Goal: Task Accomplishment & Management: Manage account settings

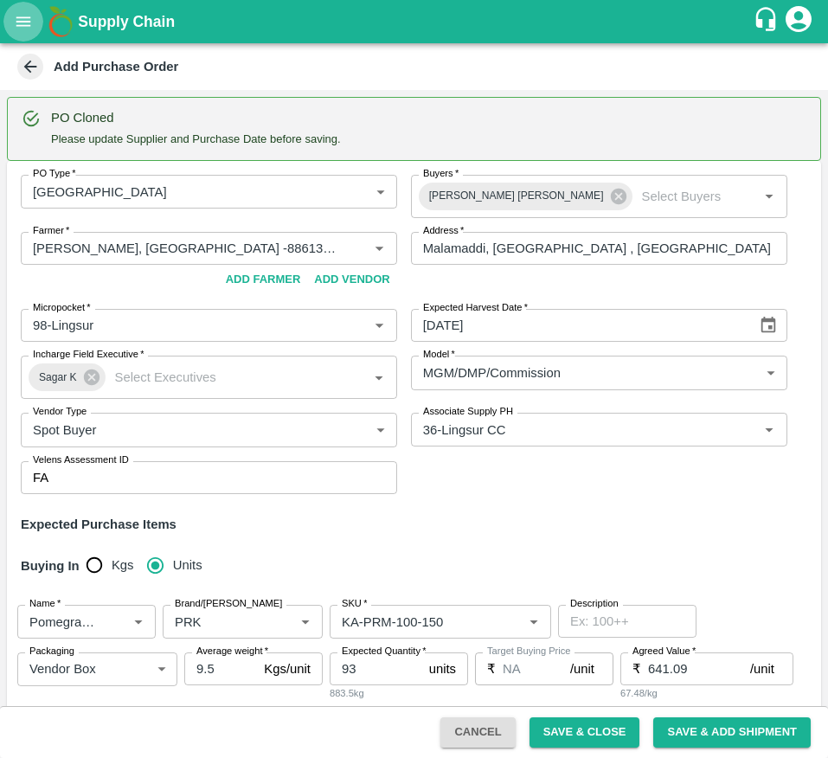
click at [35, 35] on button "open drawer" at bounding box center [23, 22] width 40 height 40
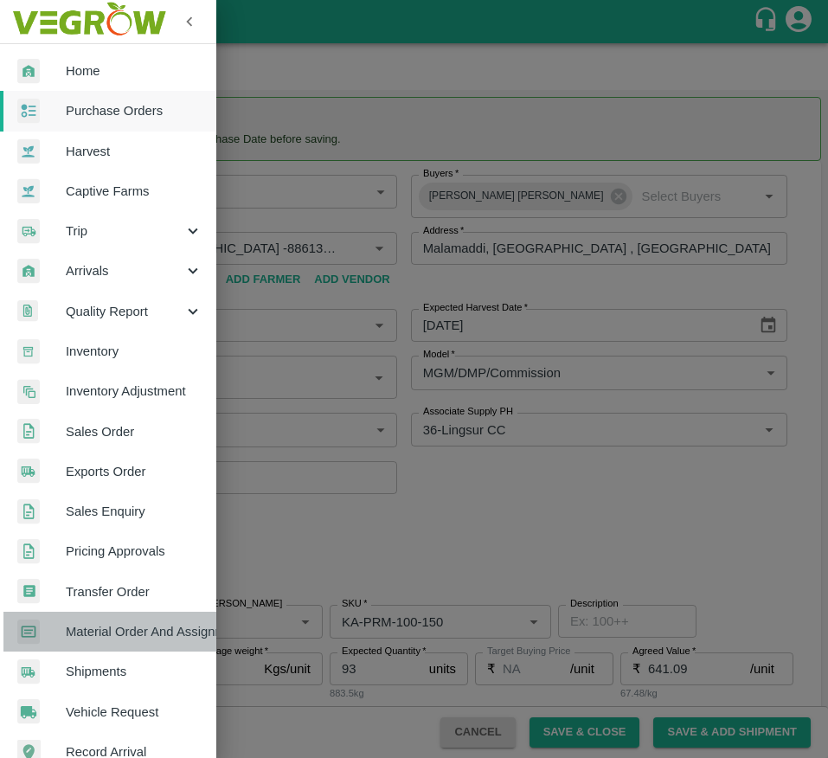
click at [145, 634] on span "Material Order And Assignment" at bounding box center [134, 631] width 137 height 19
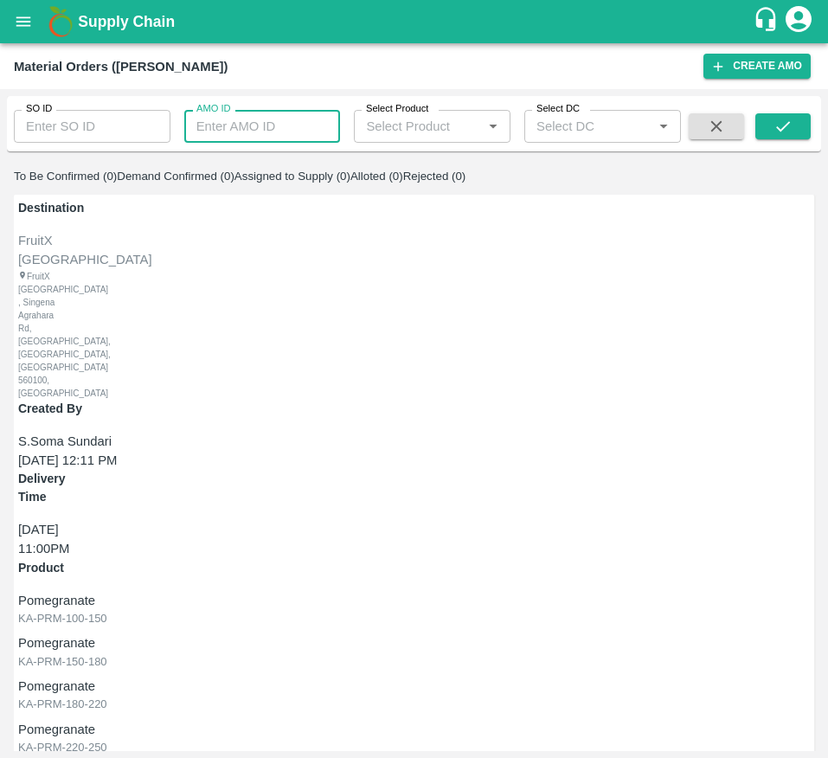
click at [185, 135] on input "AMO ID" at bounding box center [262, 126] width 157 height 33
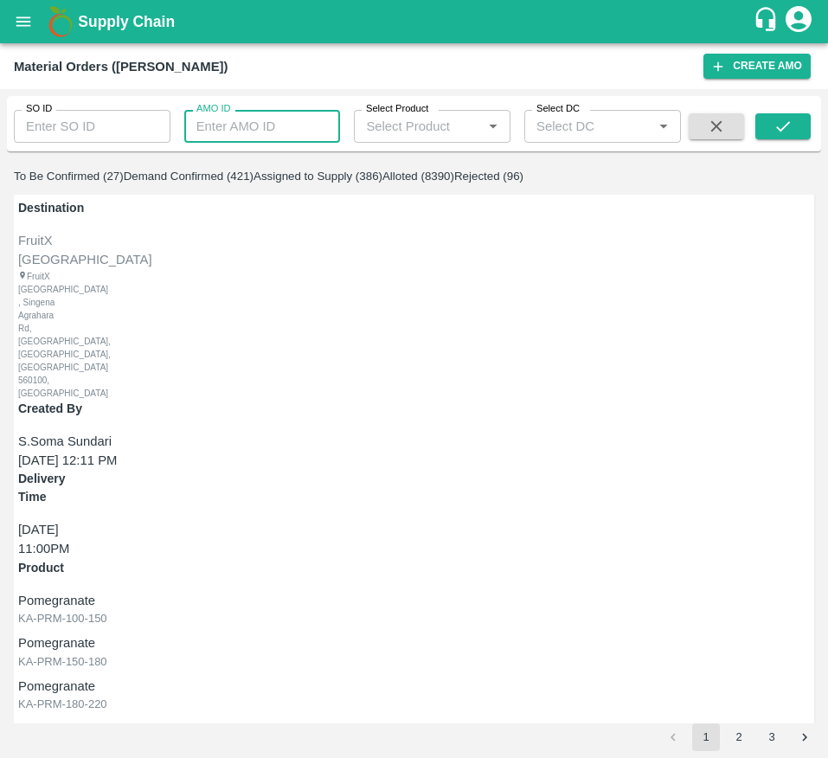
click at [222, 122] on input "AMO ID" at bounding box center [262, 126] width 157 height 33
type input "331504"
click at [793, 132] on icon "submit" at bounding box center [783, 126] width 19 height 19
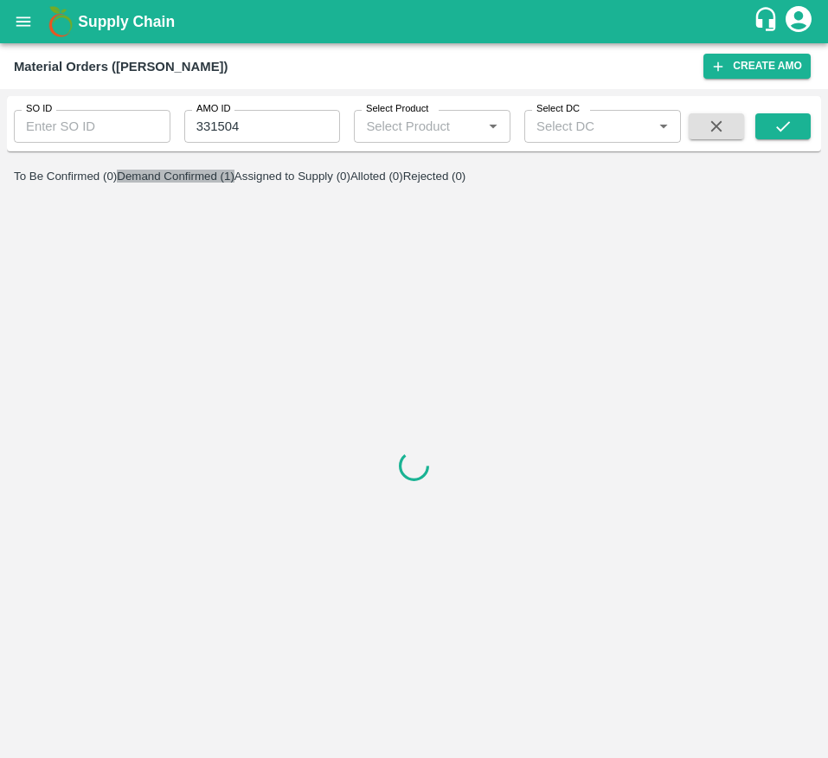
click at [235, 183] on button "Demand Confirmed (1)" at bounding box center [176, 176] width 118 height 13
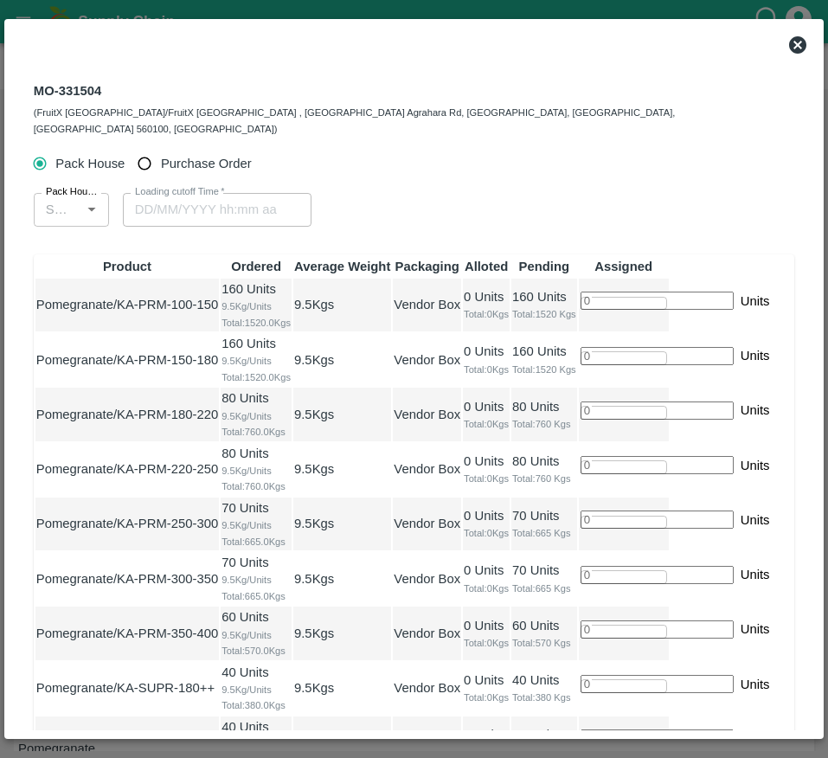
type input "07/10/2025 12:00 AM"
click at [176, 154] on span "Purchase Order" at bounding box center [206, 163] width 91 height 19
click at [161, 148] on input "Purchase Order" at bounding box center [145, 164] width 32 height 32
radio input "true"
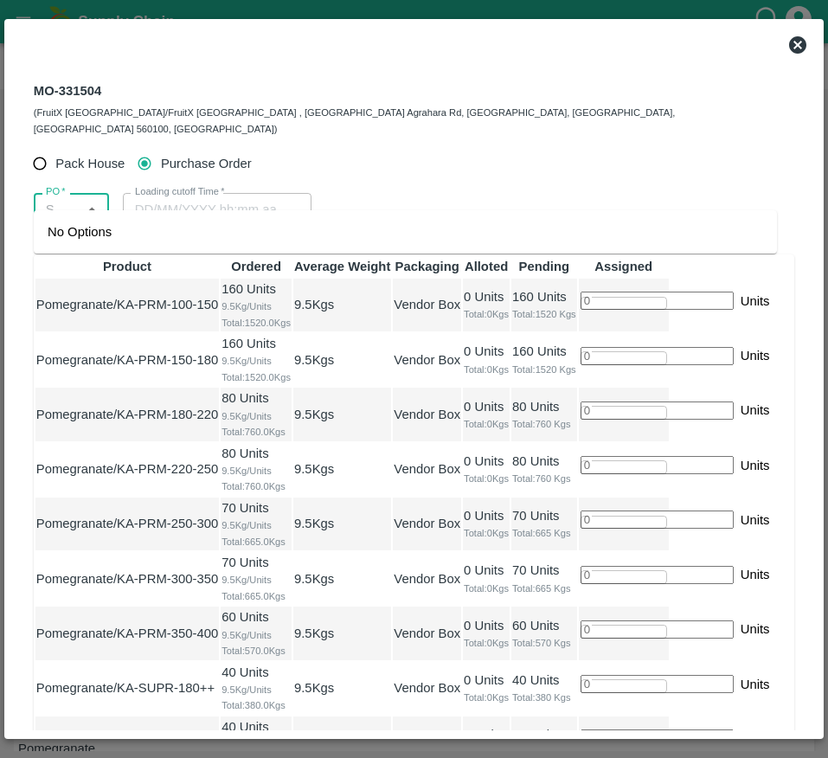
click at [75, 200] on input "PO   *" at bounding box center [57, 209] width 36 height 23
click at [123, 235] on div "PO-179476(Sandhya Kulkarni-9449211262)" at bounding box center [175, 231] width 255 height 19
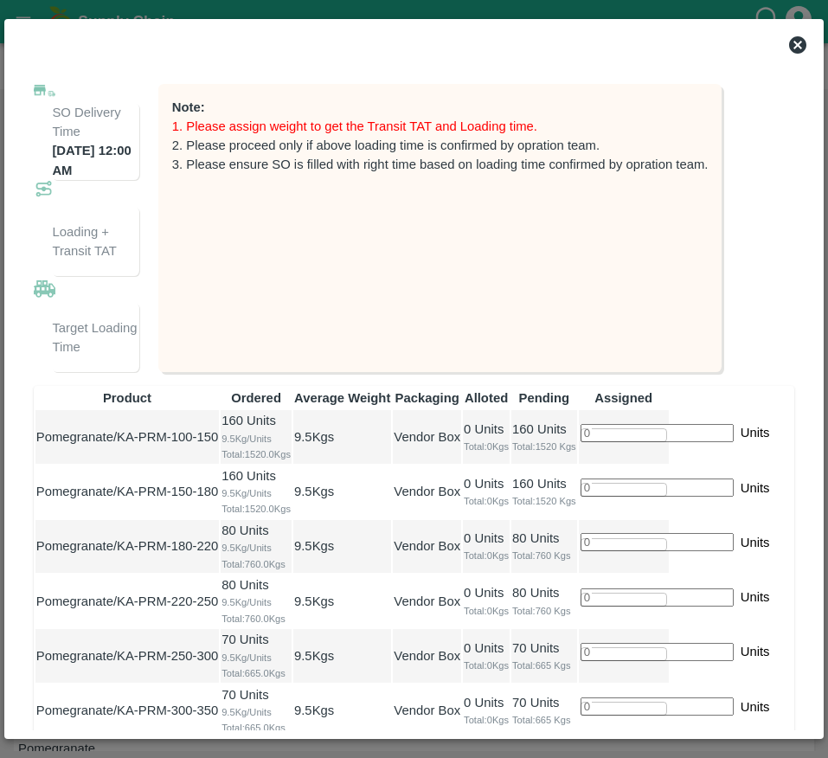
scroll to position [186, 0]
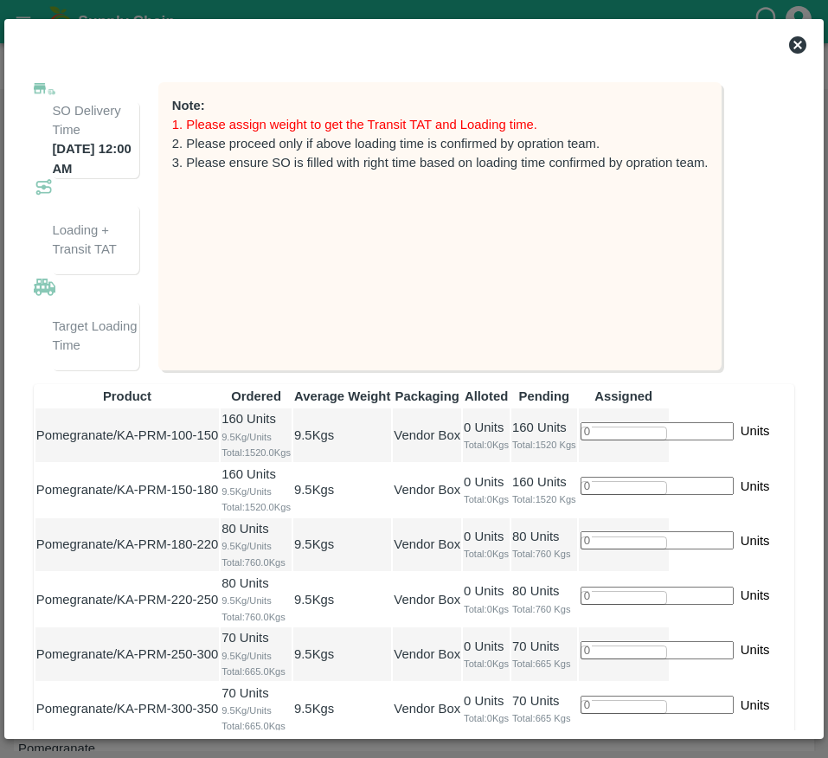
type input "PO-179476(Sandhya Kulkarni-9449211262)"
click at [702, 435] on input "number" at bounding box center [657, 431] width 153 height 18
type input "93"
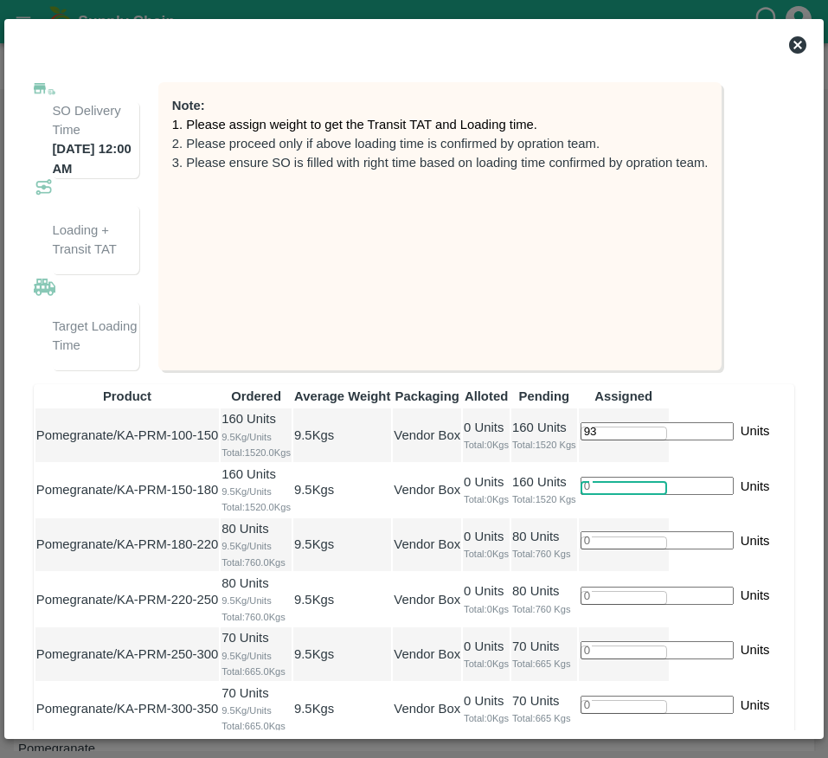
click at [702, 495] on input "number" at bounding box center [657, 486] width 153 height 18
type input "114"
click at [698, 550] on input "number" at bounding box center [657, 540] width 153 height 18
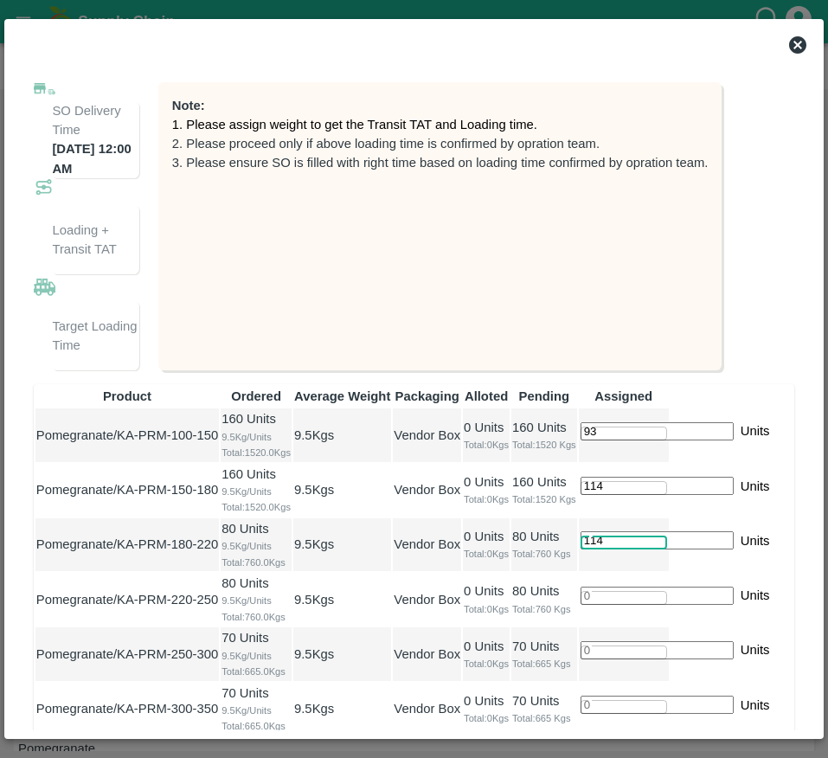
scroll to position [0, 2]
type input "114"
click at [509, 562] on span "Total: 0 Kgs" at bounding box center [486, 554] width 45 height 16
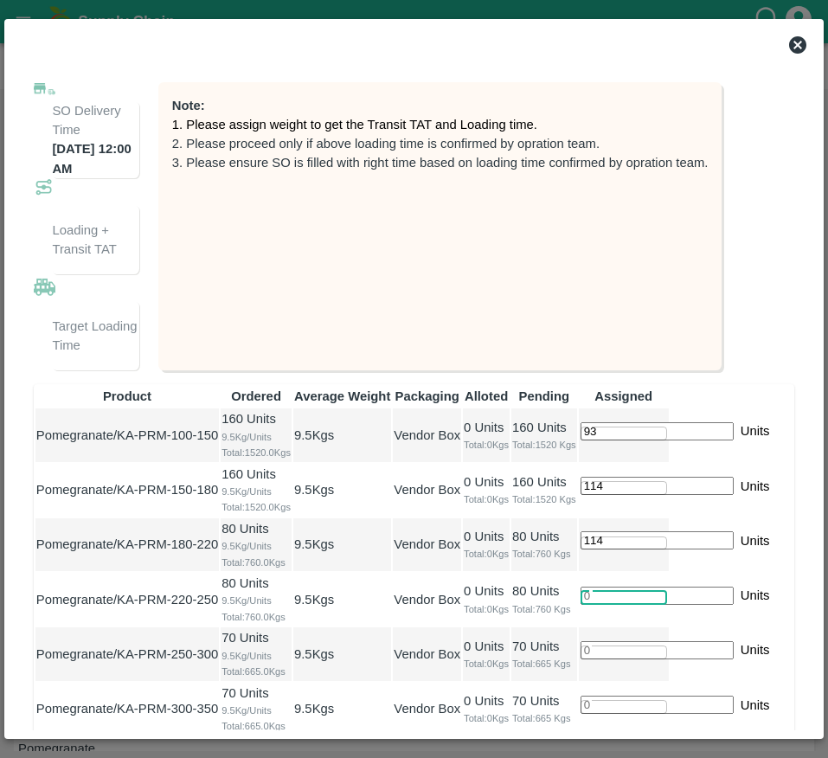
click at [698, 587] on input "number" at bounding box center [657, 596] width 153 height 18
type input "84"
type input "06/10/2025 07:00 AM"
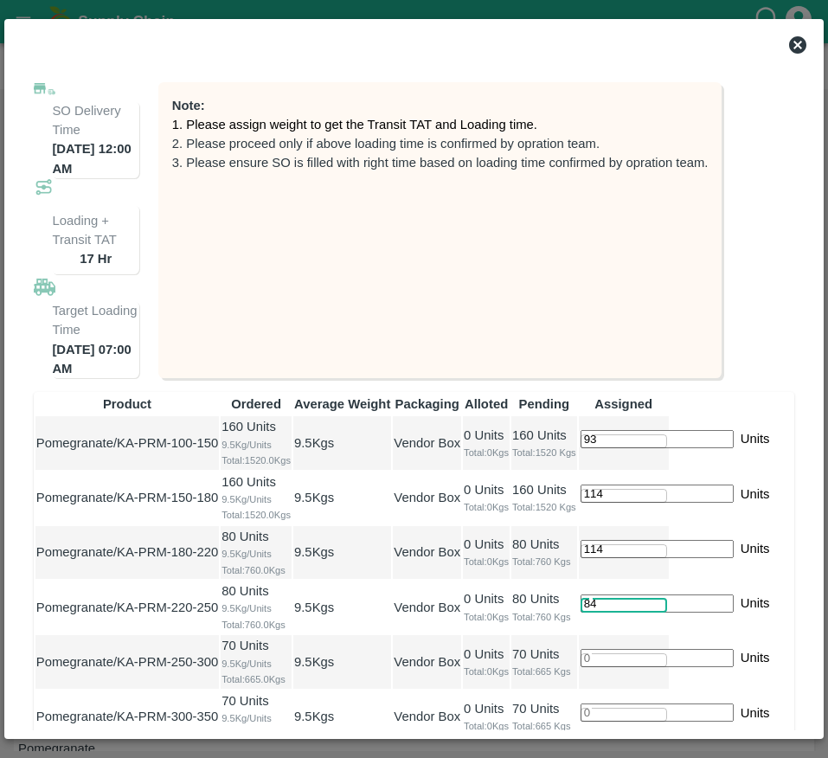
type input "84"
click at [694, 649] on input "number" at bounding box center [657, 658] width 153 height 18
type input "06/10/2025 06:00 AM"
type input "67"
type input "06/10/2025 05:00 AM"
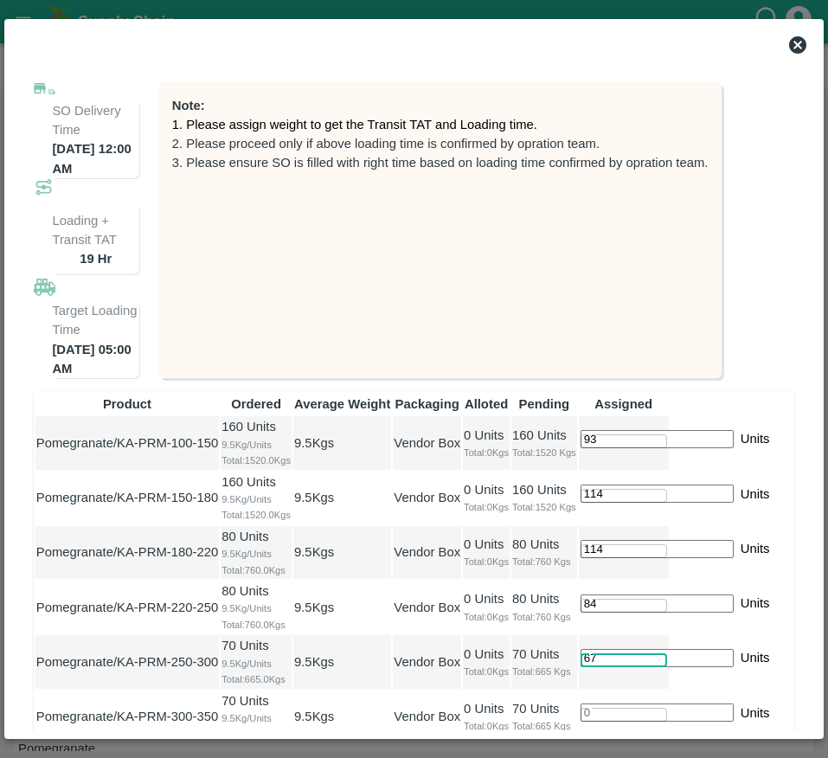
type input "67"
click at [700, 704] on input "number" at bounding box center [657, 713] width 153 height 18
type input "33"
click at [697, 757] on input "number" at bounding box center [657, 768] width 153 height 18
type input "6"
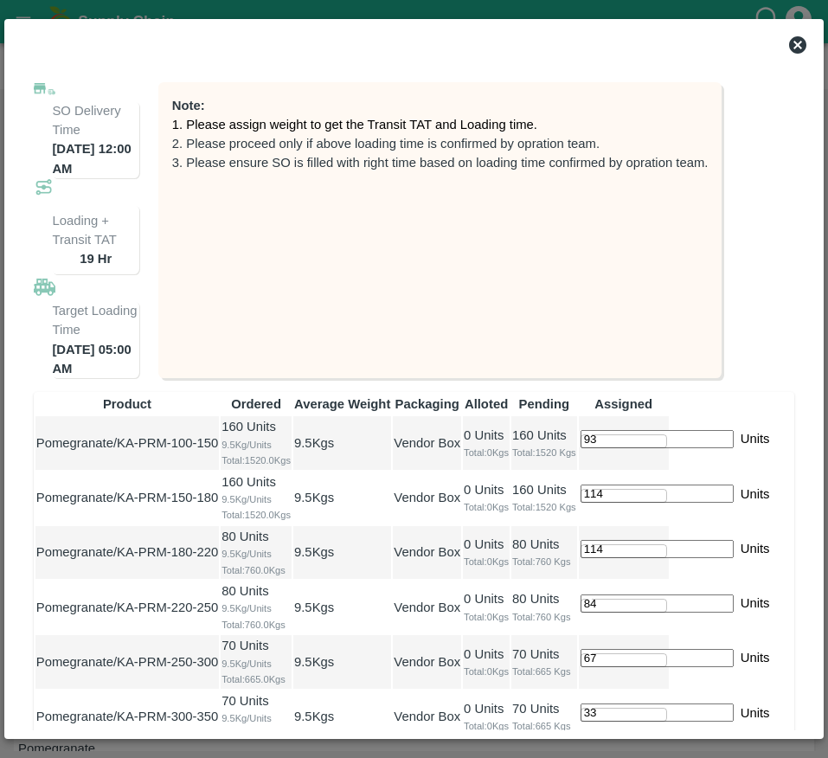
click at [460, 757] on p "Vendor Box" at bounding box center [427, 771] width 67 height 19
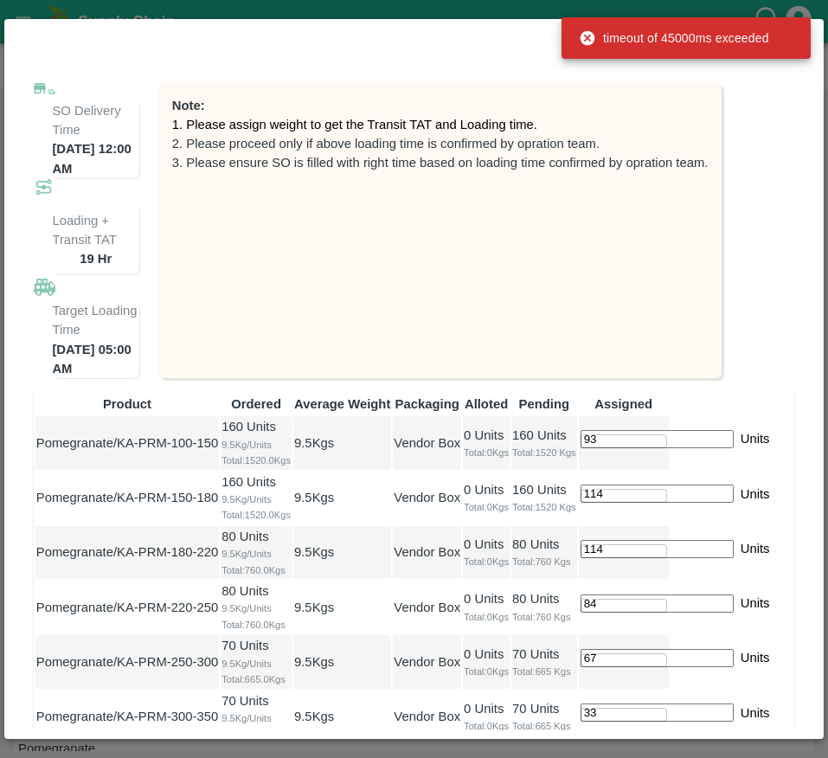
scroll to position [337, 0]
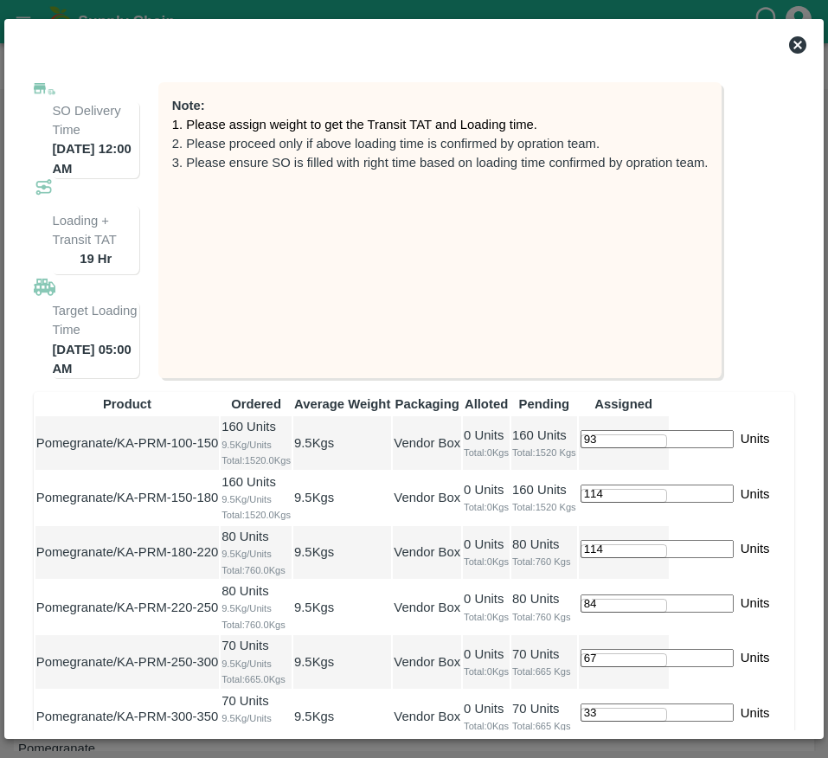
type input "56"
type input "21"
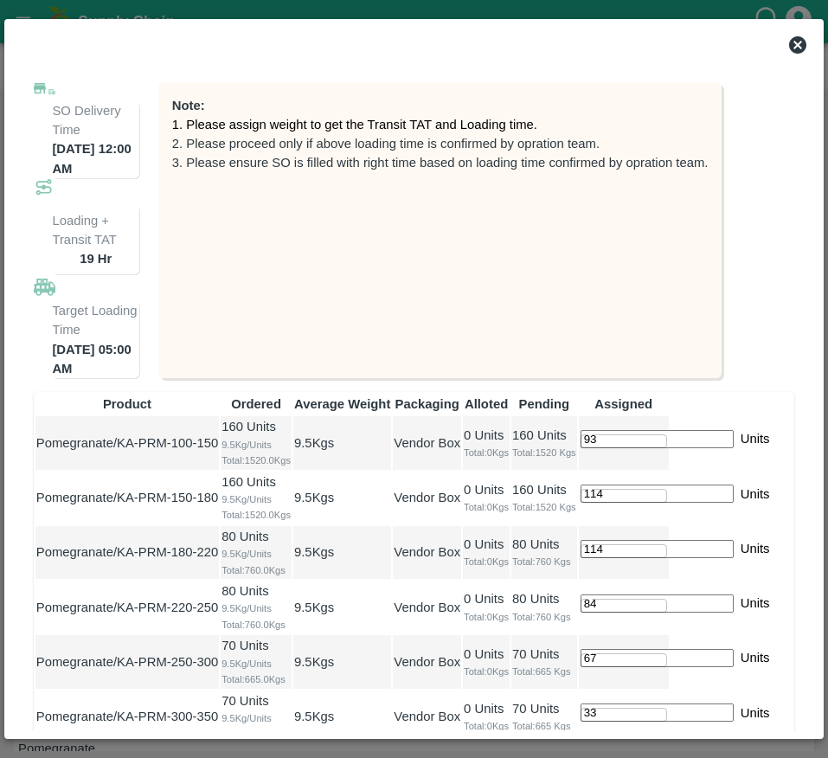
type input "69"
type input "36"
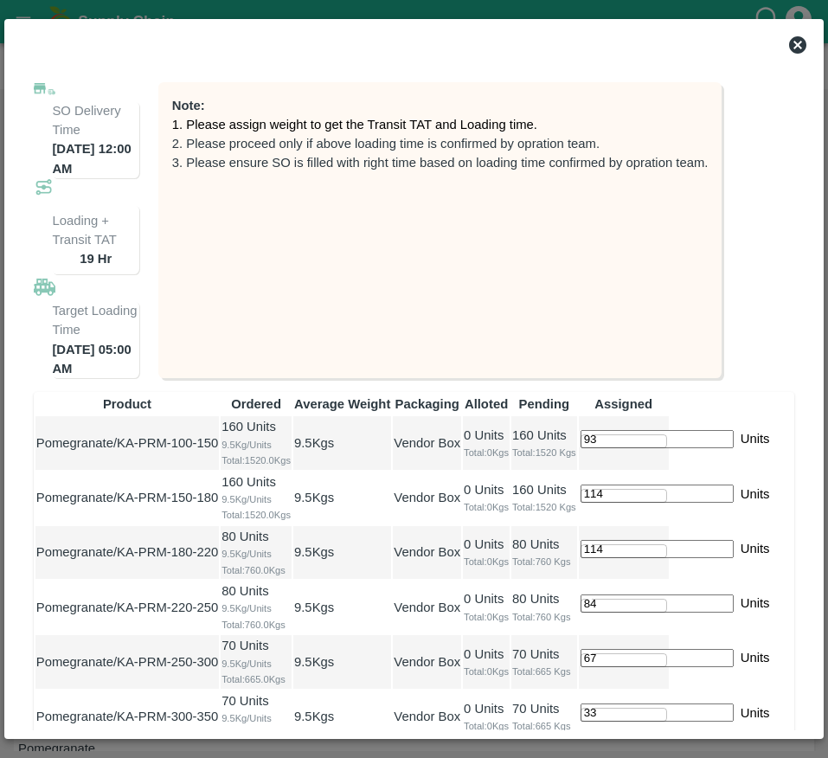
type input "26"
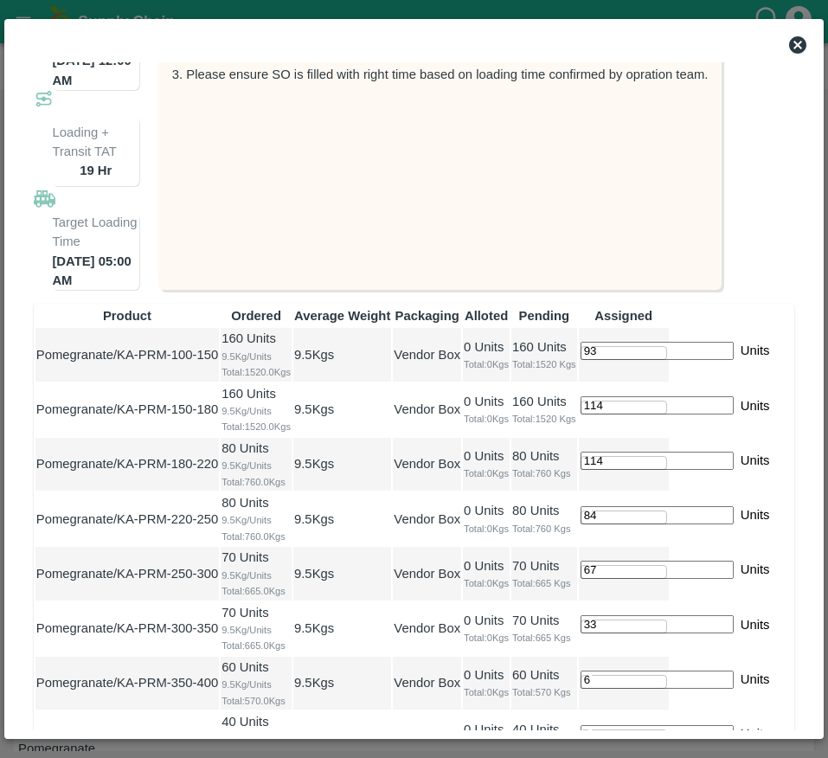
scroll to position [275, 0]
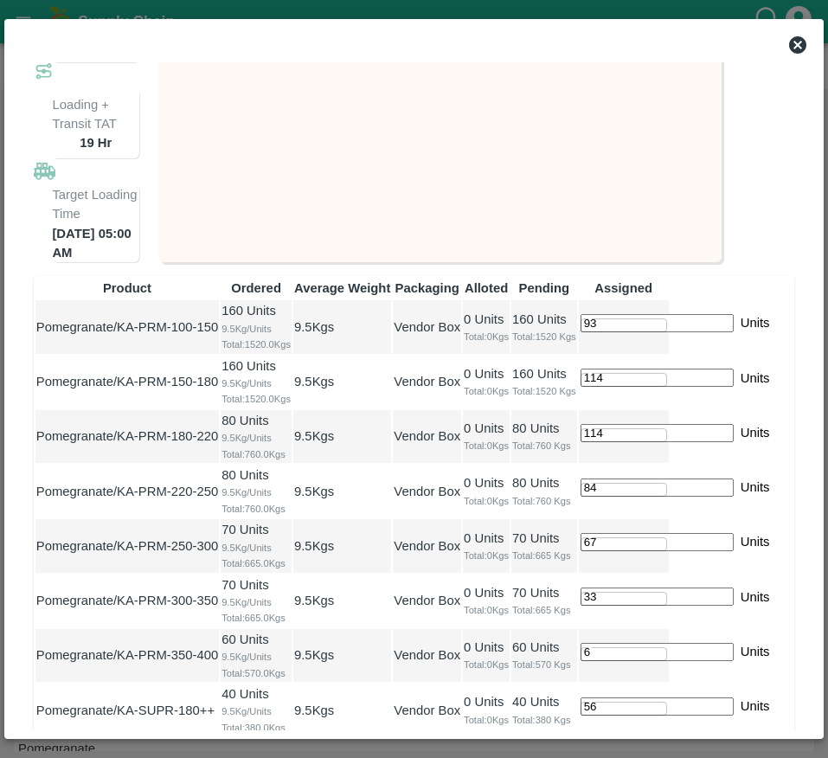
type input "27"
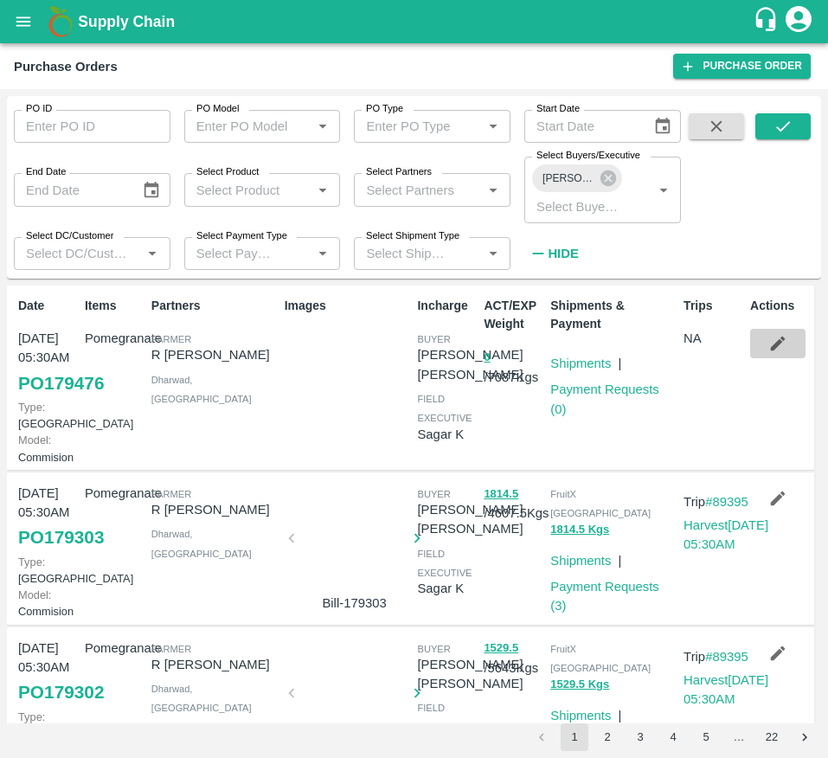
drag, startPoint x: 0, startPoint y: 0, endPoint x: 767, endPoint y: 344, distance: 840.4
click at [769, 344] on icon "button" at bounding box center [778, 343] width 19 height 19
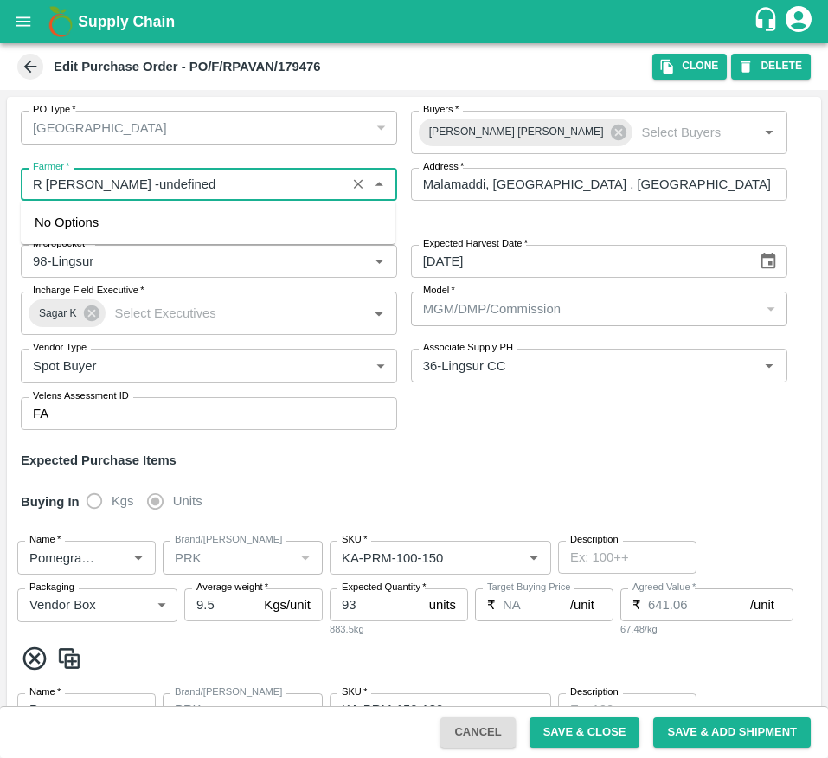
click at [218, 173] on input "Farmer   *" at bounding box center [183, 184] width 315 height 23
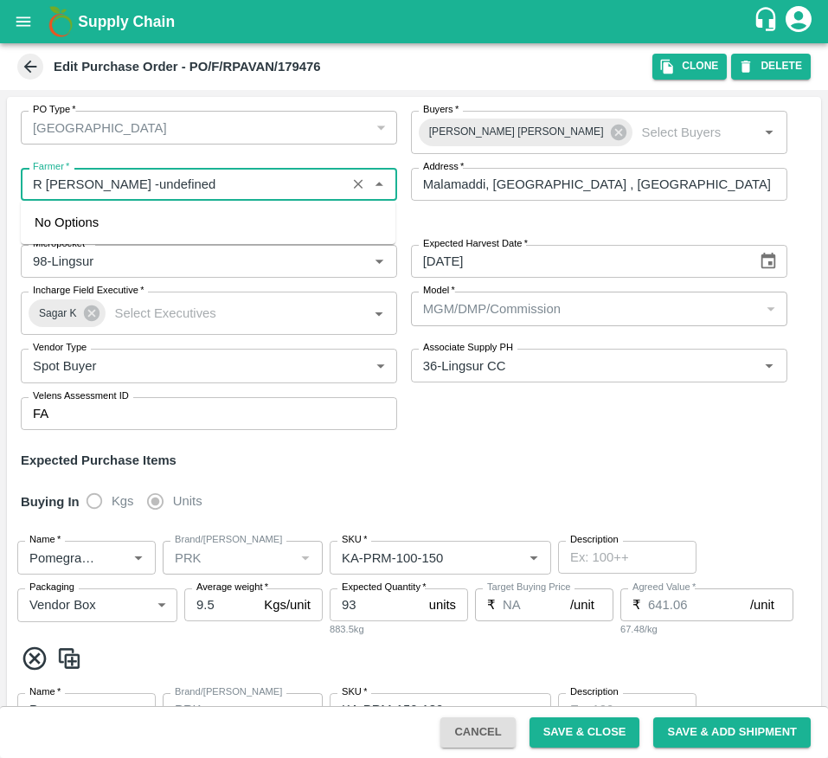
click at [218, 173] on input "Farmer   *" at bounding box center [183, 184] width 315 height 23
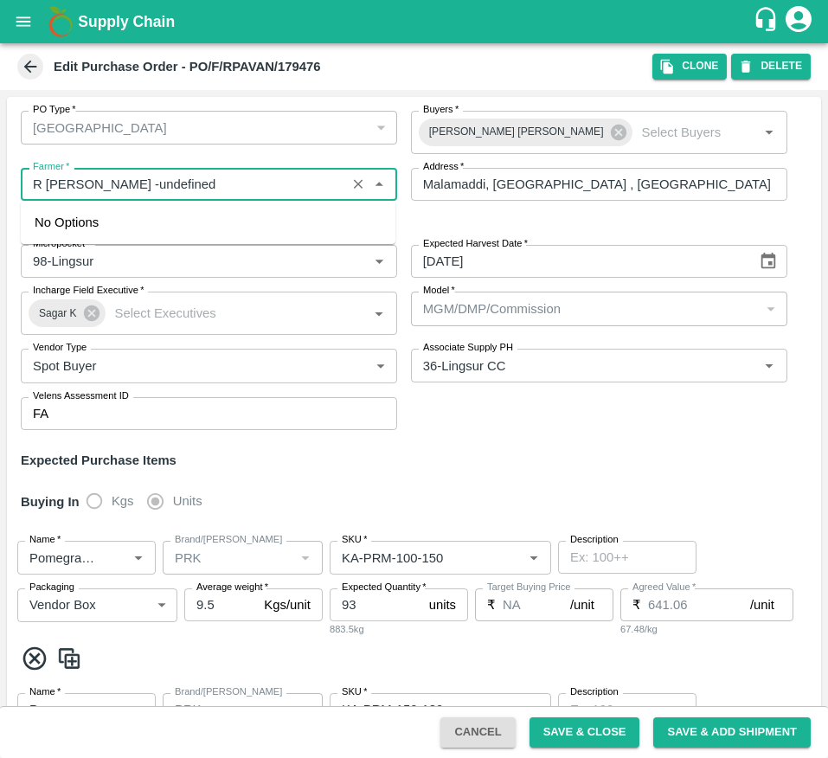
click at [218, 173] on input "Farmer   *" at bounding box center [183, 184] width 315 height 23
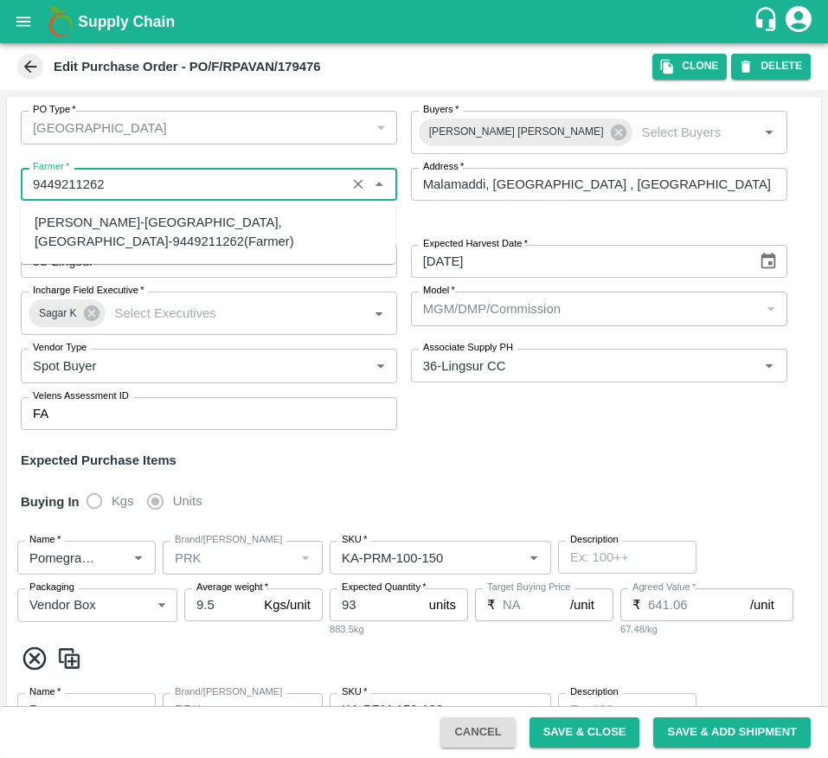
click at [218, 220] on div "Sandhya Kulkarni-Bagalkot, Bagalkot-9449211262(Farmer)" at bounding box center [208, 232] width 347 height 39
type input "Sandhya Kulkarni-Bagalkot, Bagalkot-9449211262(Farmer)"
type input "Bagalkot, [GEOGRAPHIC_DATA], [GEOGRAPHIC_DATA], [GEOGRAPHIC_DATA]"
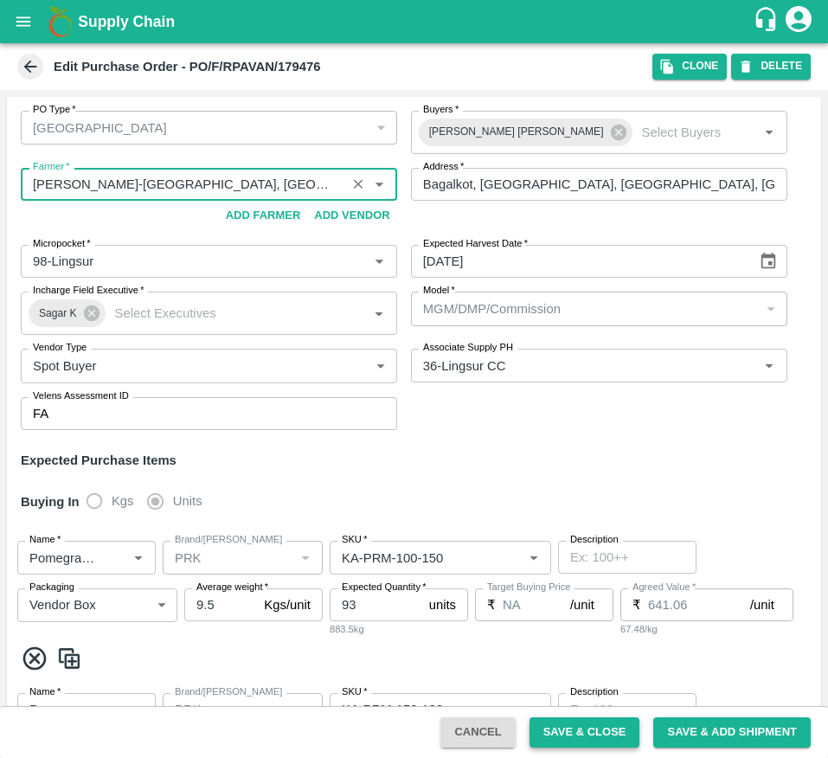
type input "Sandhya Kulkarni-Bagalkot, Bagalkot-9449211262(Farmer)"
click at [591, 727] on button "Save & Close" at bounding box center [585, 733] width 111 height 30
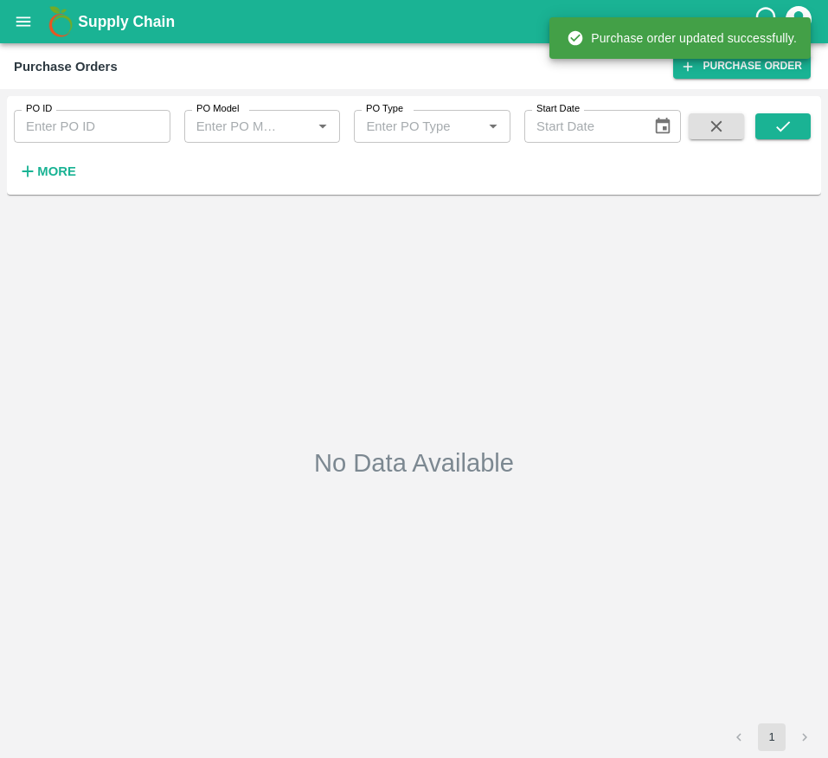
click at [526, 467] on div "No Data Available" at bounding box center [414, 463] width 801 height 508
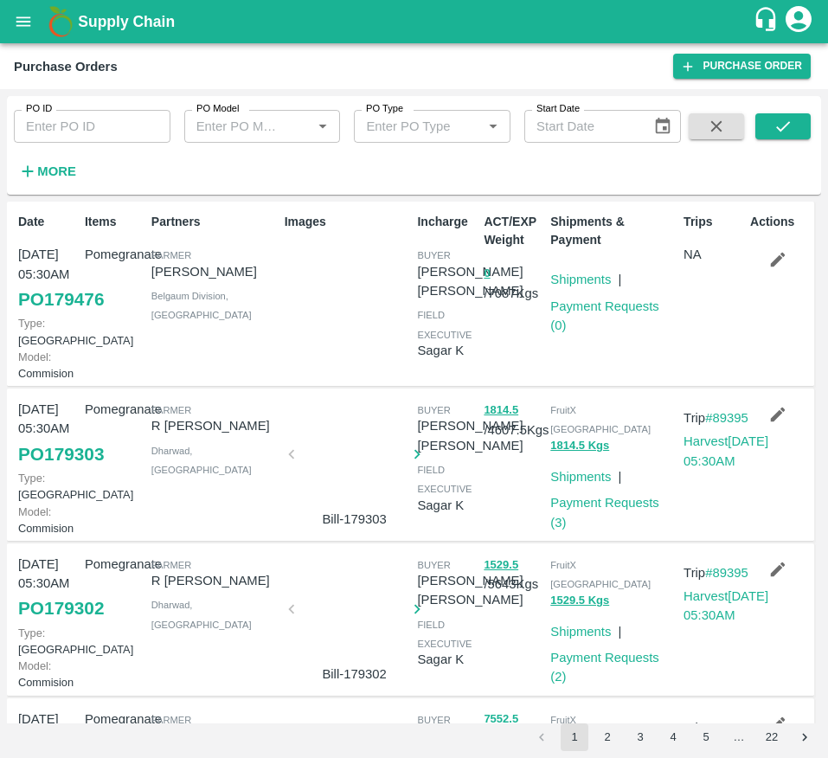
click at [779, 111] on div "PO ID PO ID PO Model PO Model   * PO Type PO Type   * Start Date Start Date More" at bounding box center [414, 145] width 815 height 85
click at [782, 134] on icon "submit" at bounding box center [783, 126] width 19 height 19
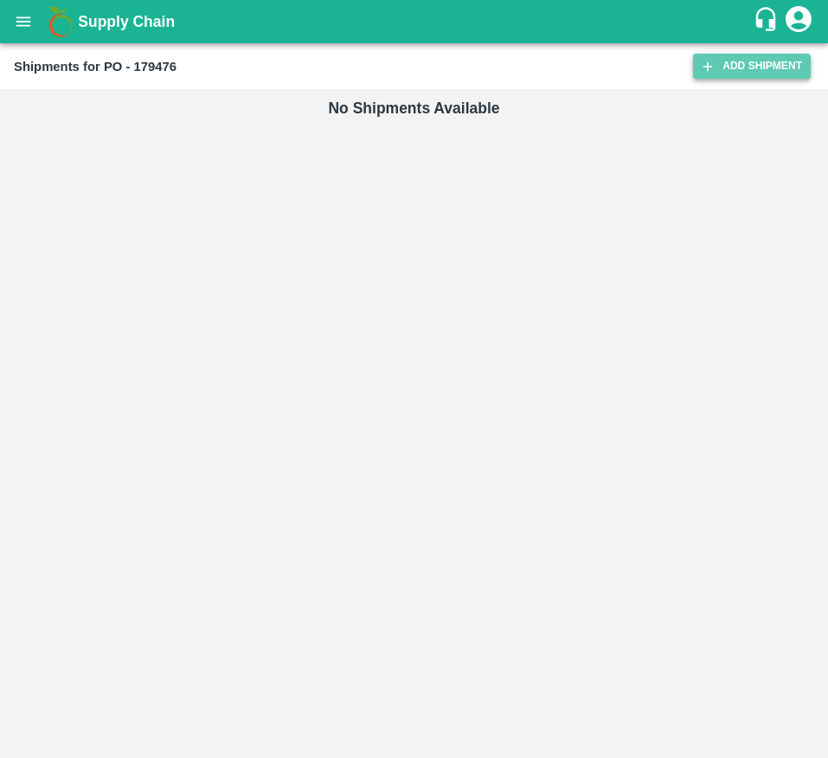
click at [754, 57] on link "Add Shipment" at bounding box center [752, 66] width 118 height 25
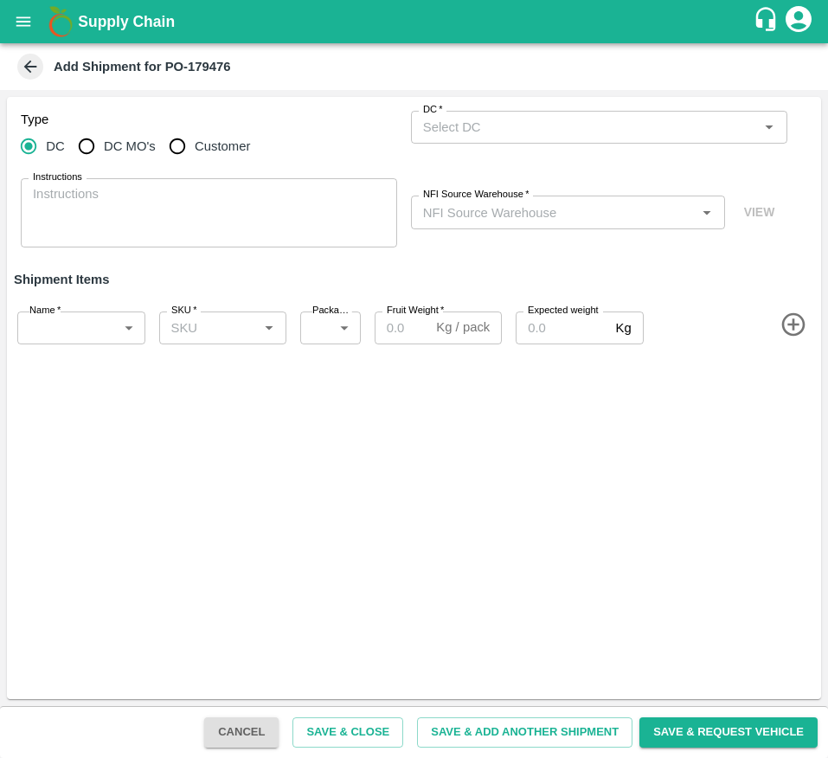
click at [146, 147] on span "DC MO's" at bounding box center [130, 146] width 52 height 19
click at [104, 147] on input "DC MO's" at bounding box center [86, 146] width 35 height 35
radio input "true"
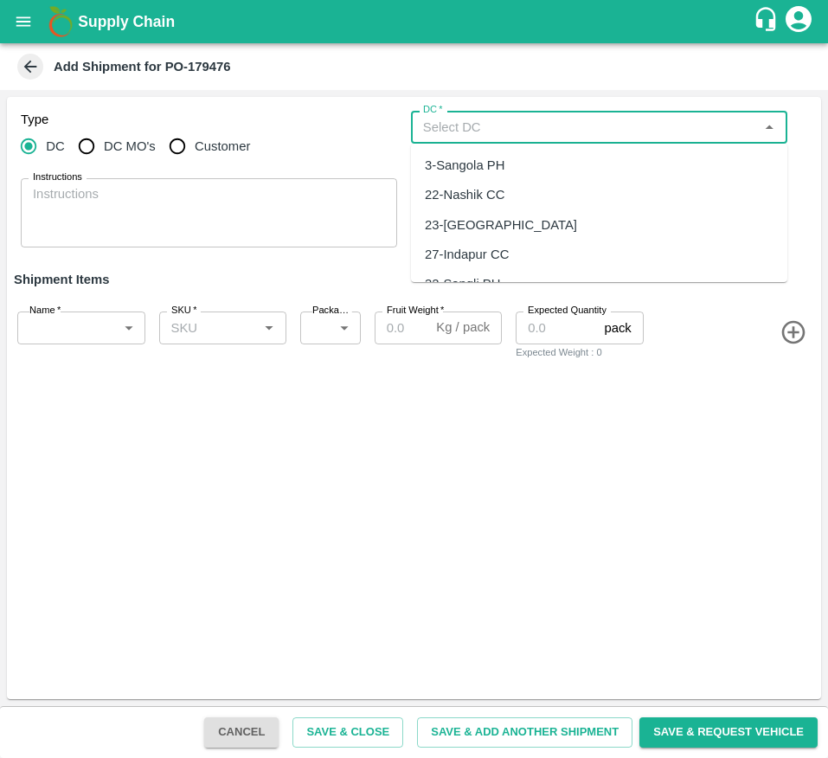
click at [550, 125] on input "DC   *" at bounding box center [585, 127] width 338 height 23
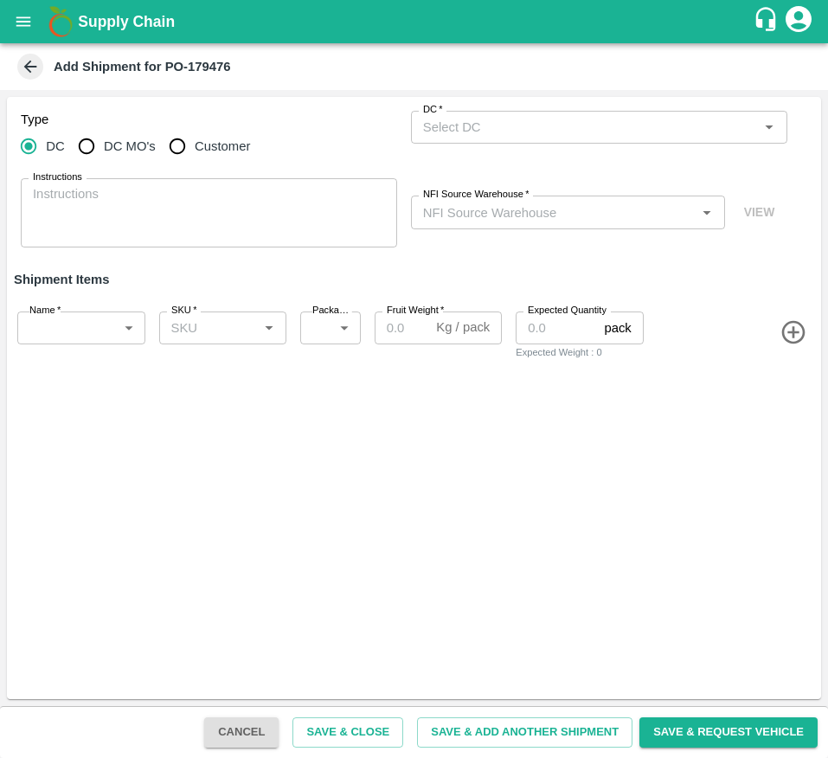
click at [118, 158] on label "DC MO's" at bounding box center [112, 146] width 87 height 35
click at [104, 158] on input "DC MO's" at bounding box center [86, 146] width 35 height 35
radio input "true"
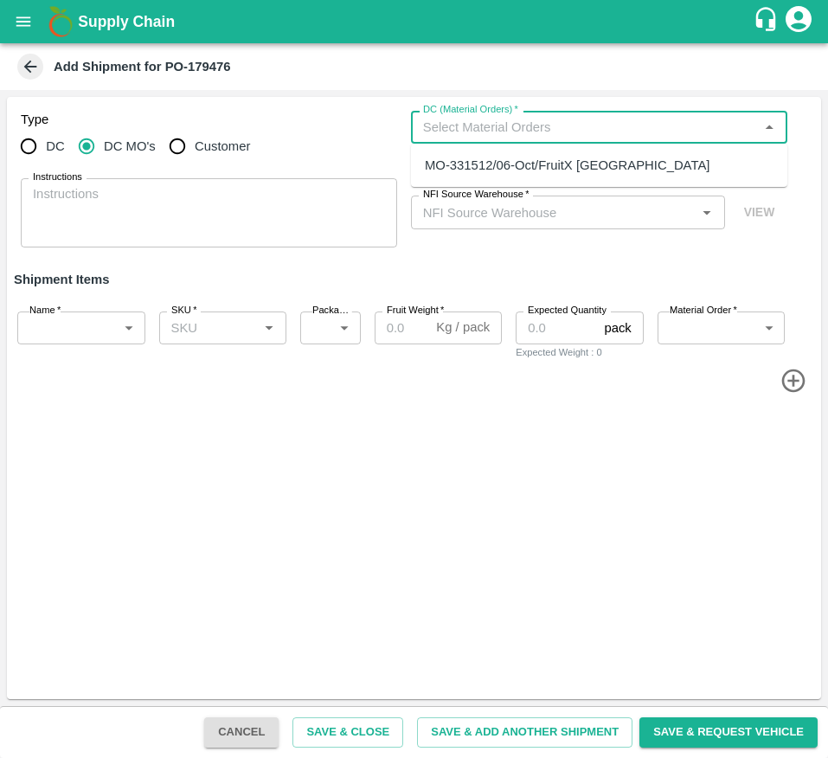
click at [493, 120] on input "DC (Material Orders)   *" at bounding box center [585, 127] width 338 height 23
click at [501, 169] on div "MO-331512/06-Oct/FruitX Bangalore" at bounding box center [567, 165] width 285 height 19
type input "MO-331512/06-Oct/FruitX Bangalore"
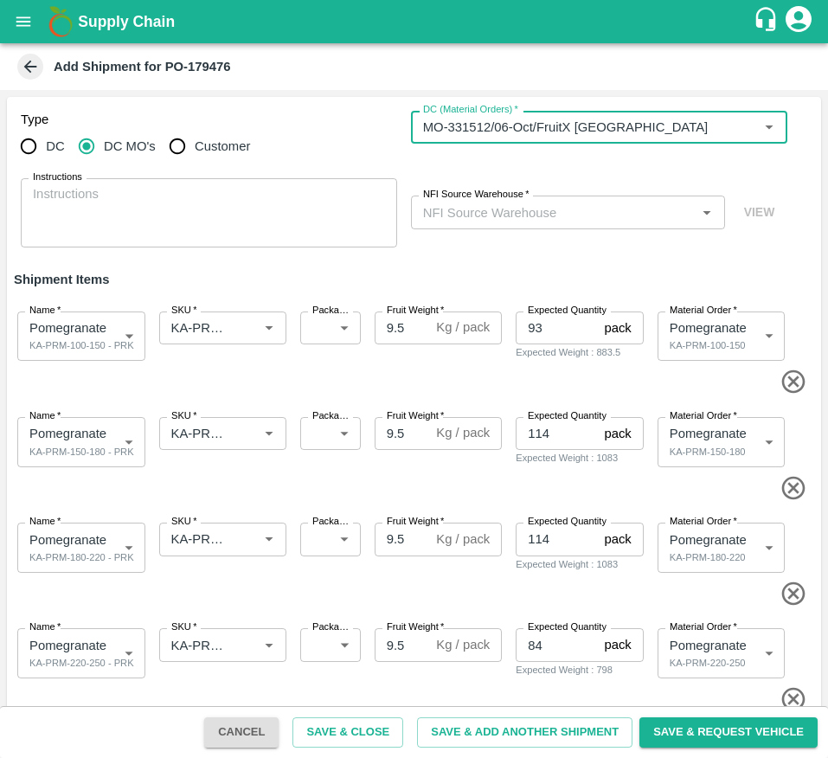
click at [476, 222] on input "NFI Source Warehouse   *" at bounding box center [553, 212] width 275 height 23
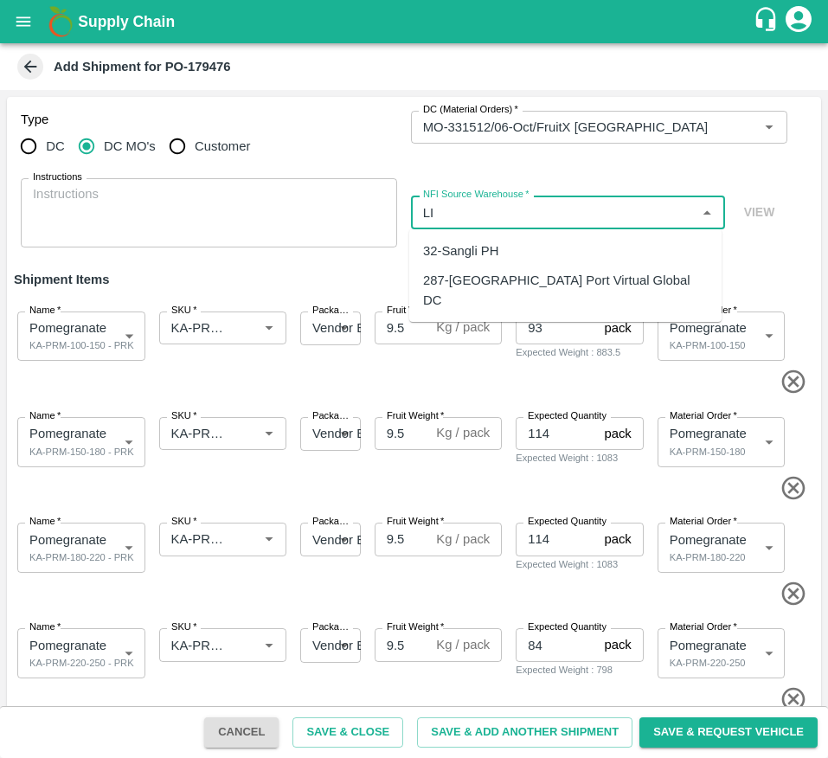
type input "L"
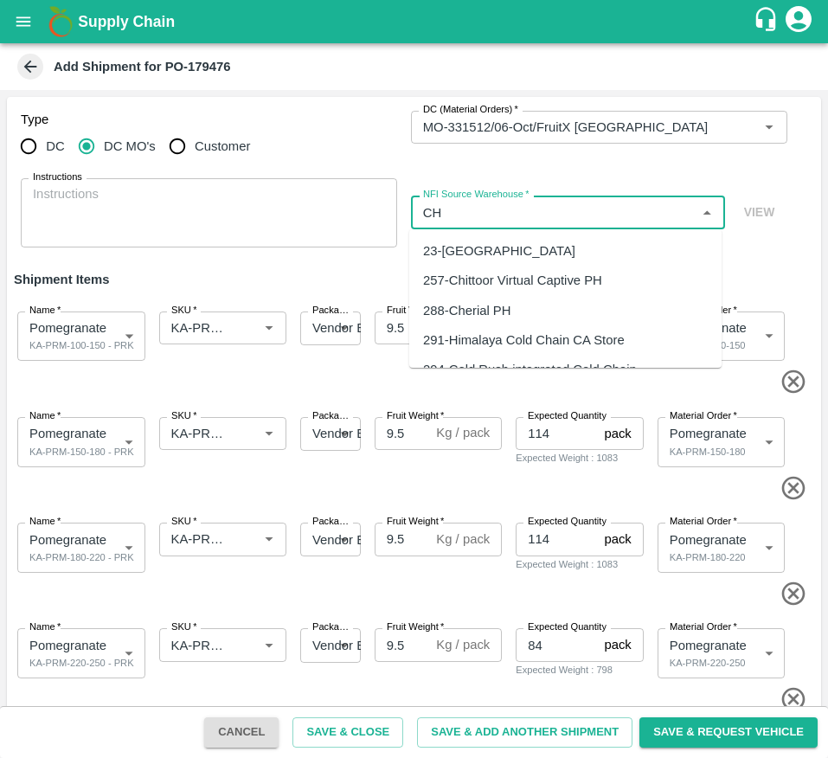
type input "C"
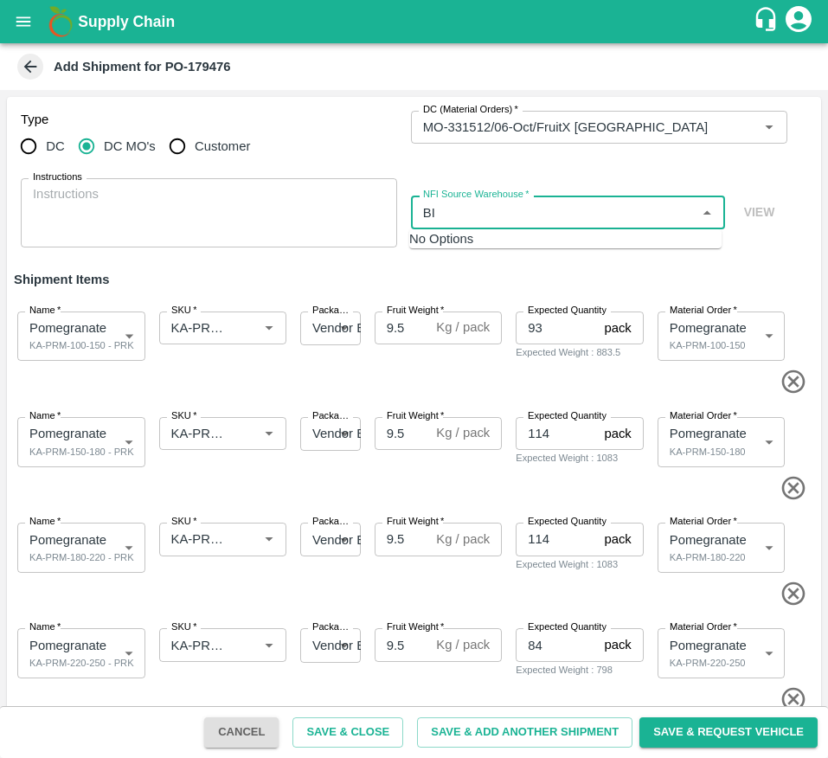
type input "B"
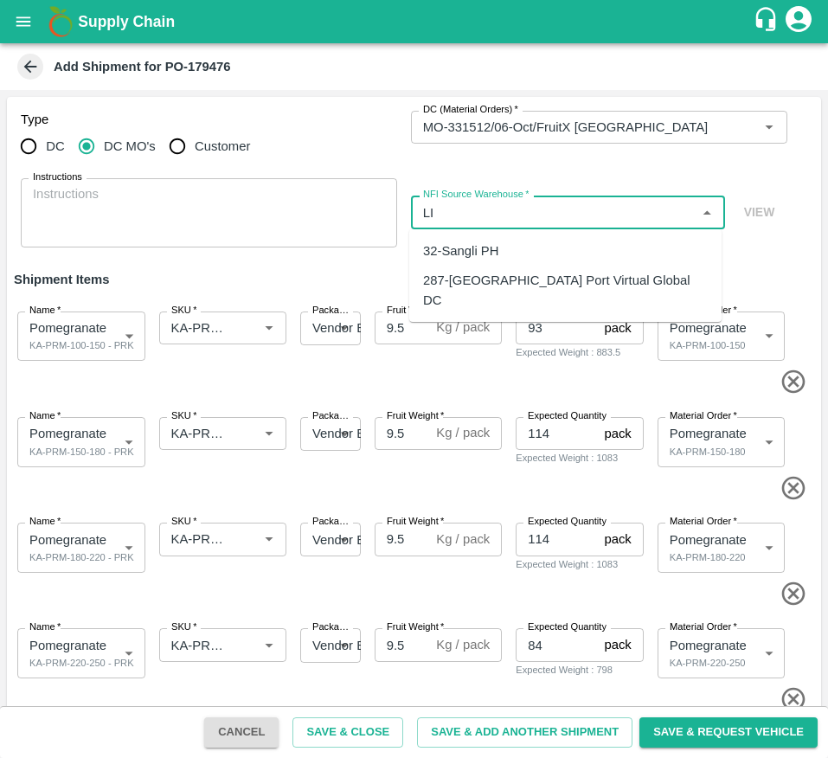
type input "L"
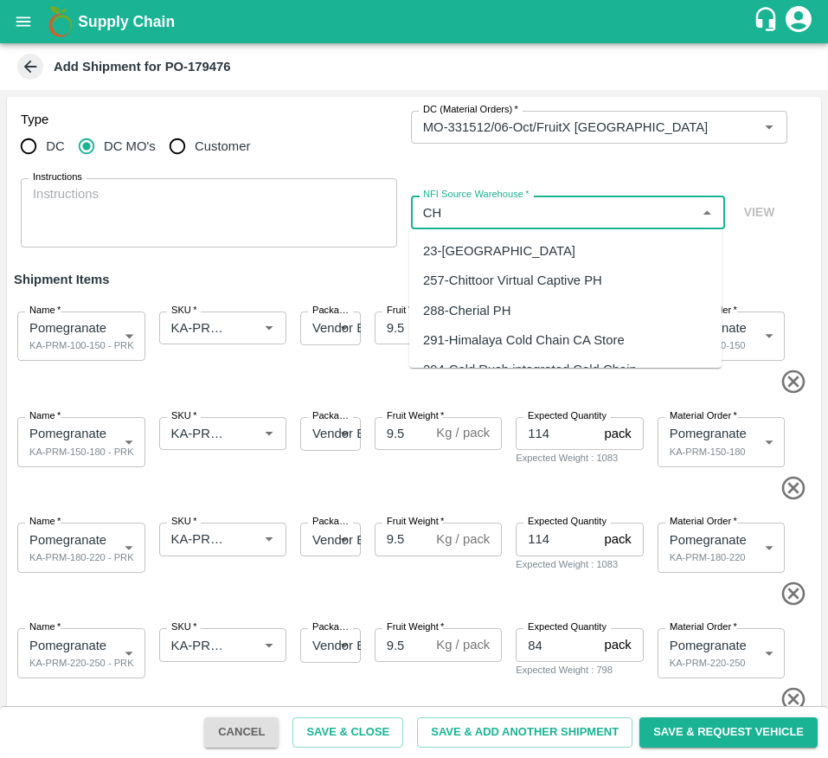
type input "C"
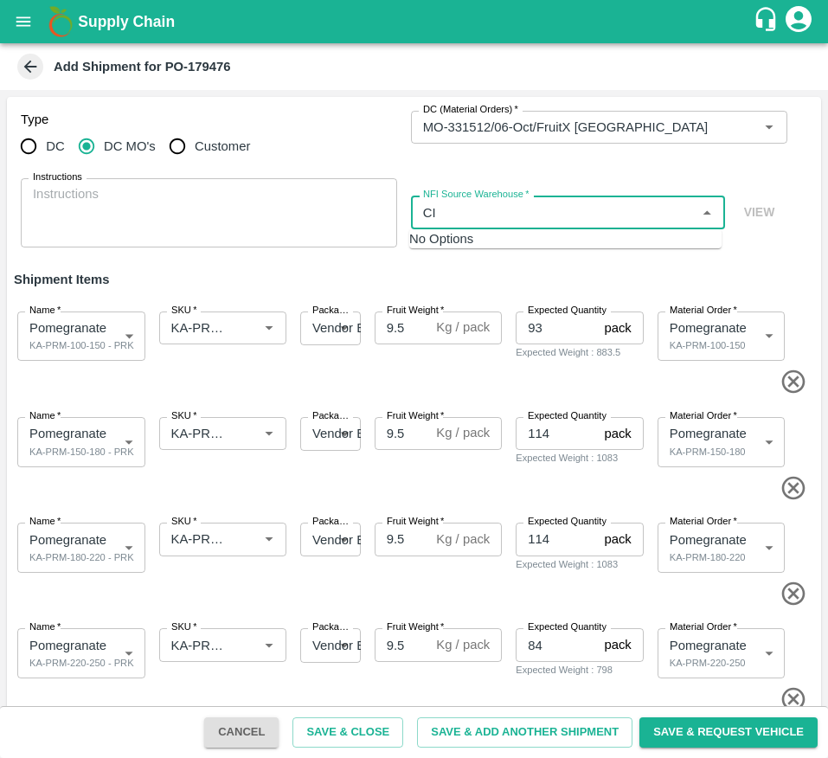
type input "C"
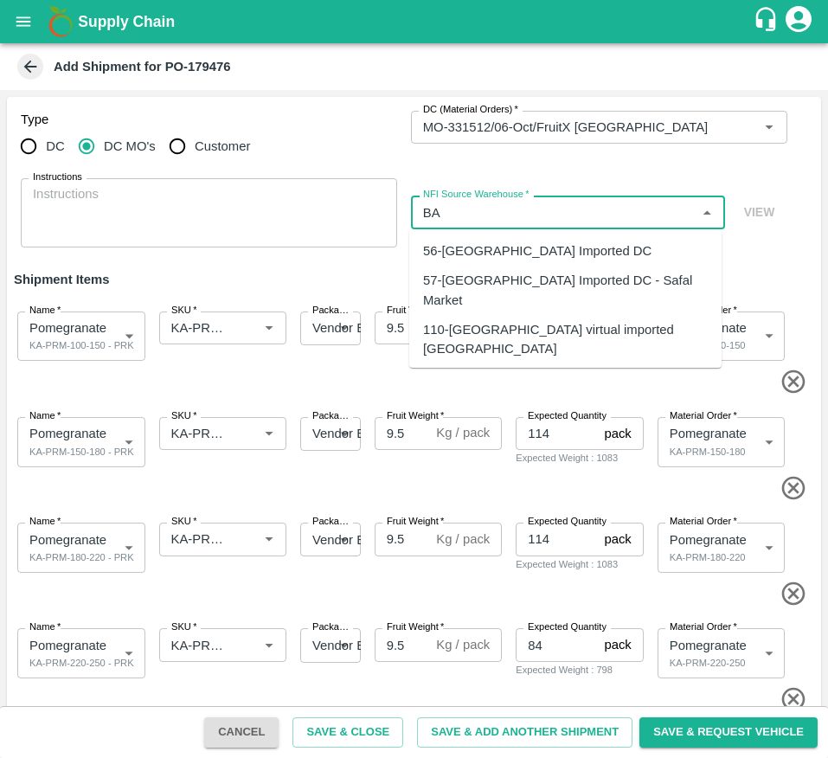
type input "B"
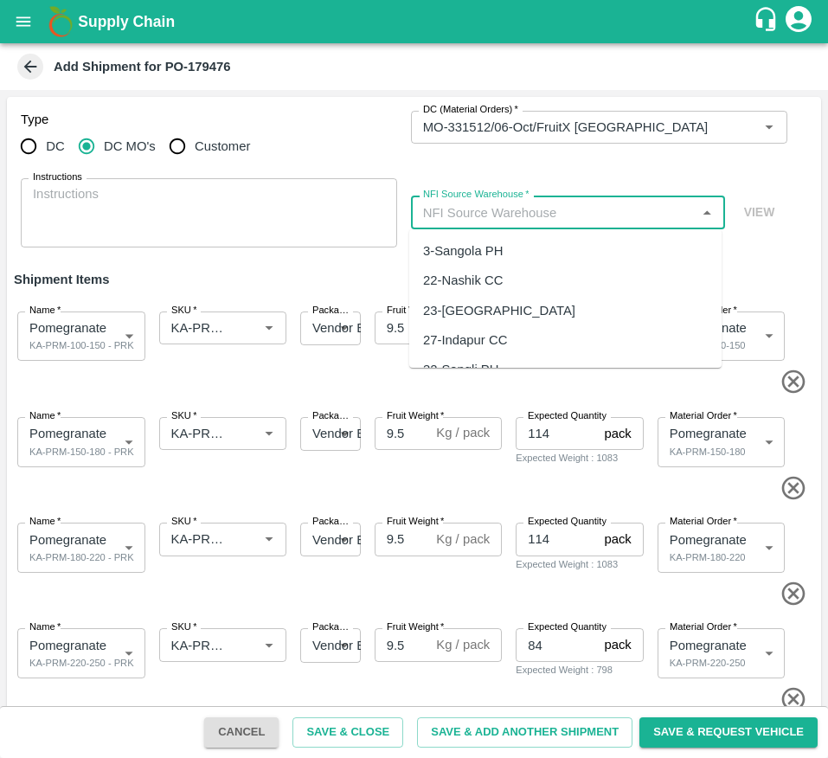
click at [476, 222] on input "NFI Source Warehouse   *" at bounding box center [553, 212] width 275 height 23
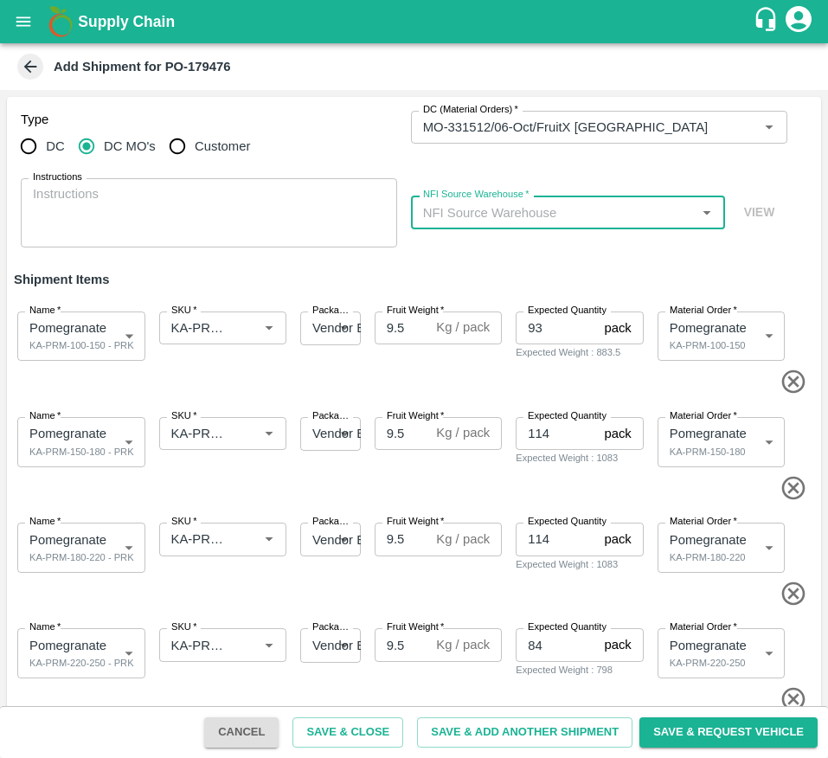
click at [444, 214] on input "NFI Source Warehouse   *" at bounding box center [553, 212] width 275 height 23
click at [440, 167] on div "Type DC DC MO's Customer DC (Material Orders)   * DC (Material Orders)   * Inst…" at bounding box center [414, 179] width 815 height 164
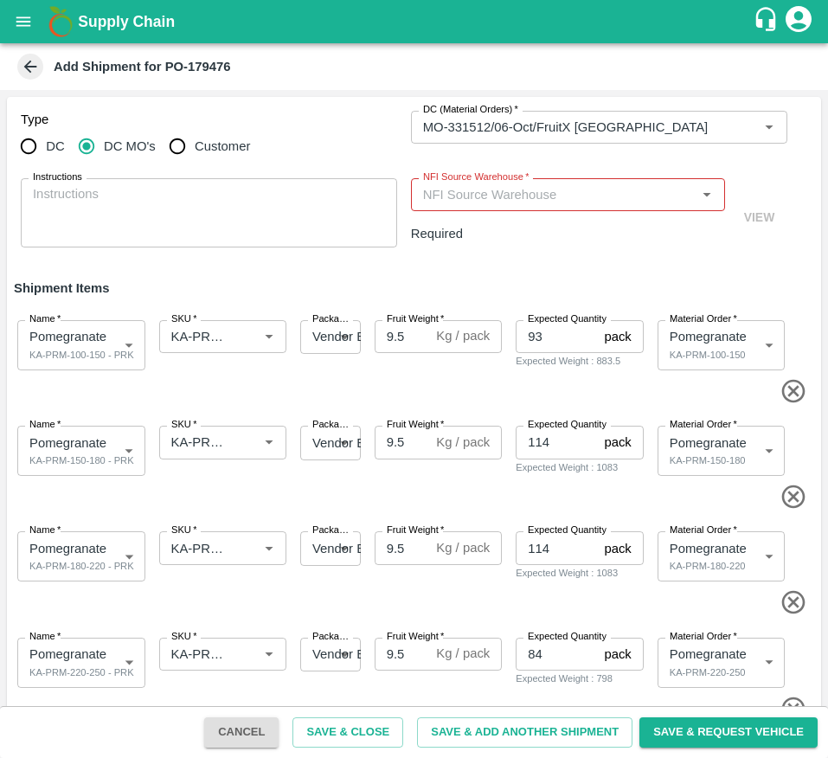
click at [435, 202] on input "NFI Source Warehouse   *" at bounding box center [553, 195] width 275 height 23
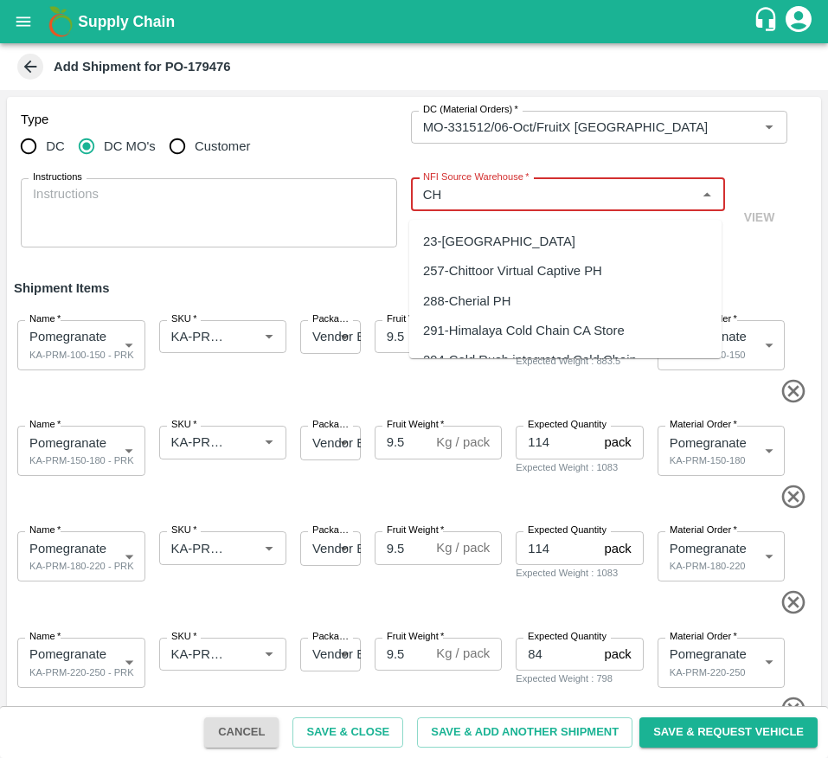
type input "C"
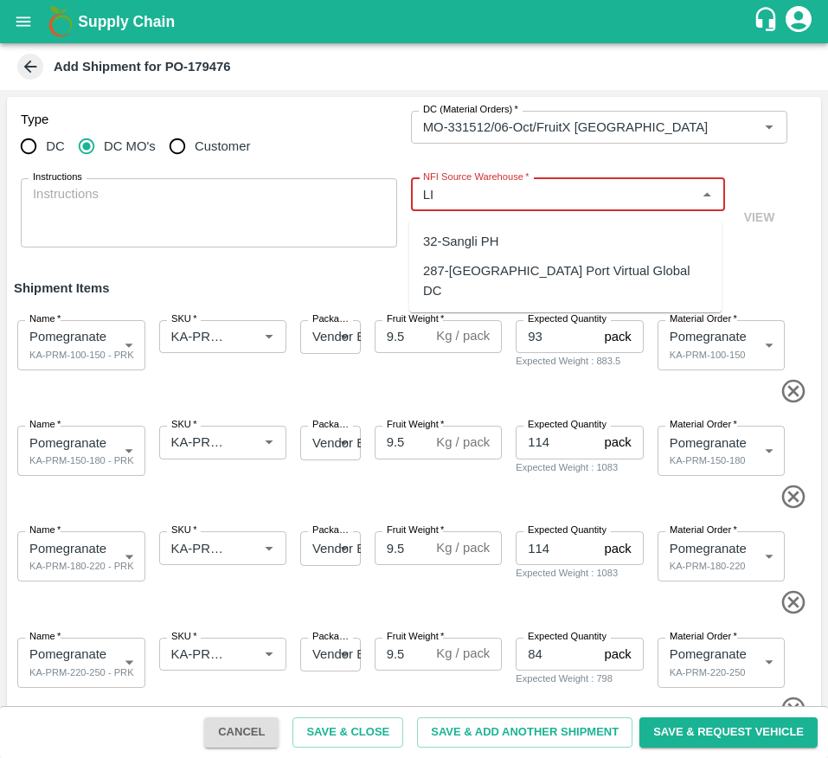
type input "L"
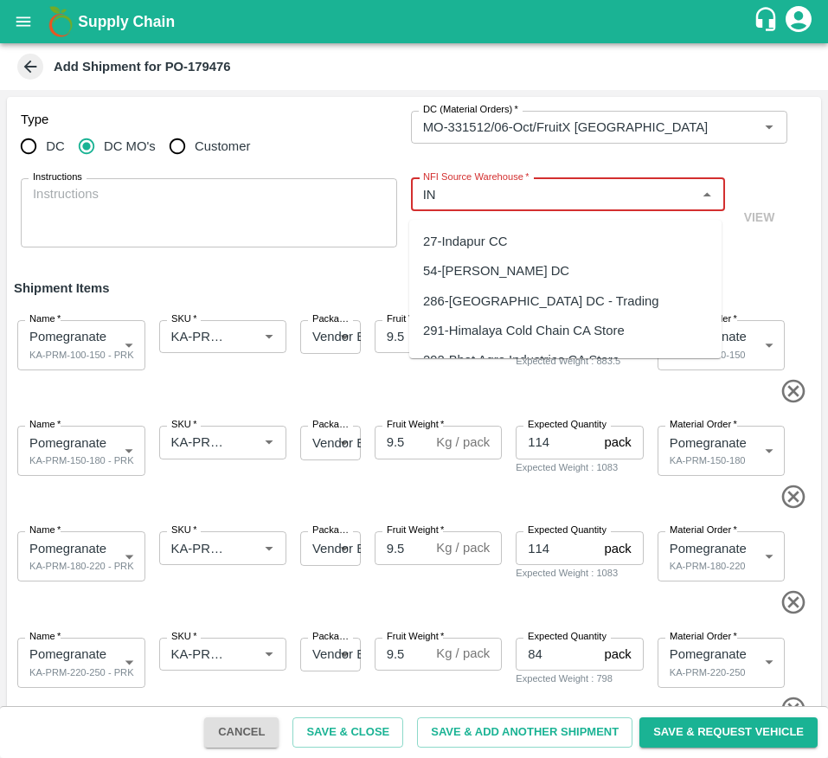
click at [463, 237] on div "27-Indapur CC" at bounding box center [465, 241] width 84 height 19
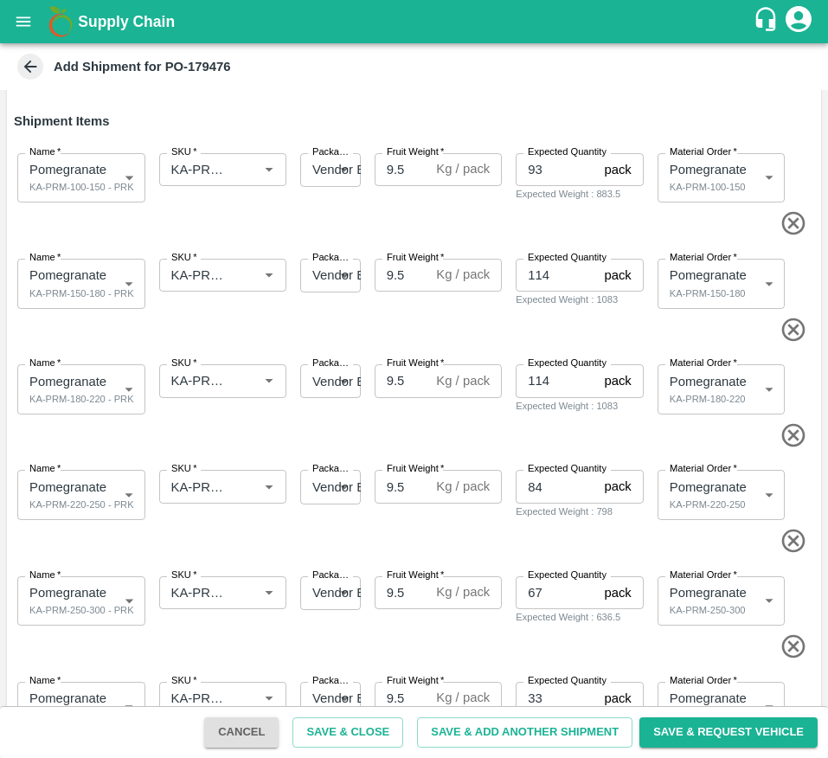
scroll to position [158, 0]
type input "27-Indapur CC"
click at [209, 172] on input "SKU   *" at bounding box center [197, 170] width 67 height 23
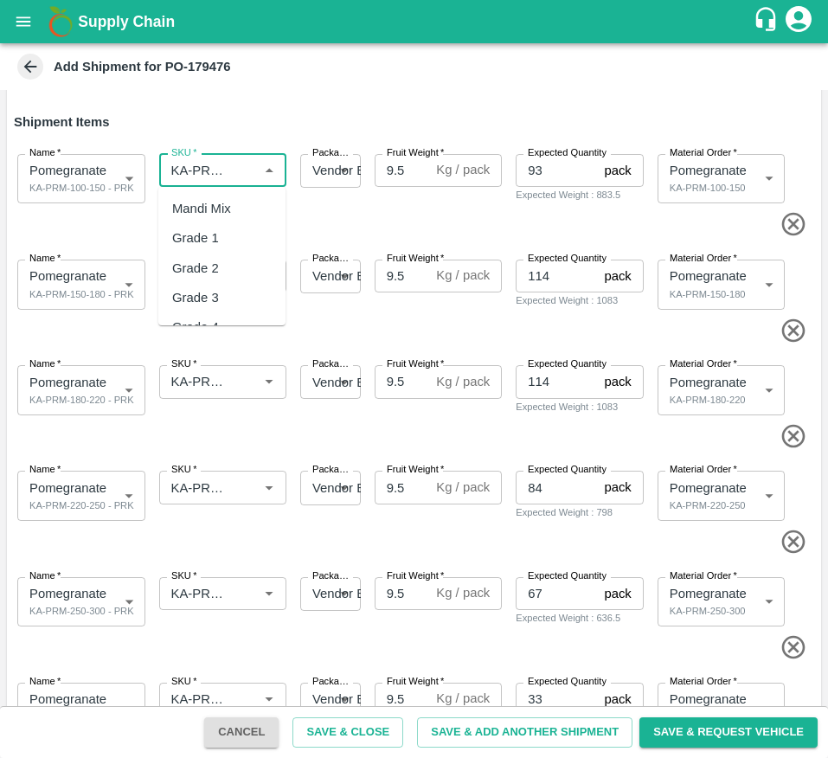
scroll to position [6297, 0]
click at [317, 231] on span at bounding box center [411, 224] width 808 height 29
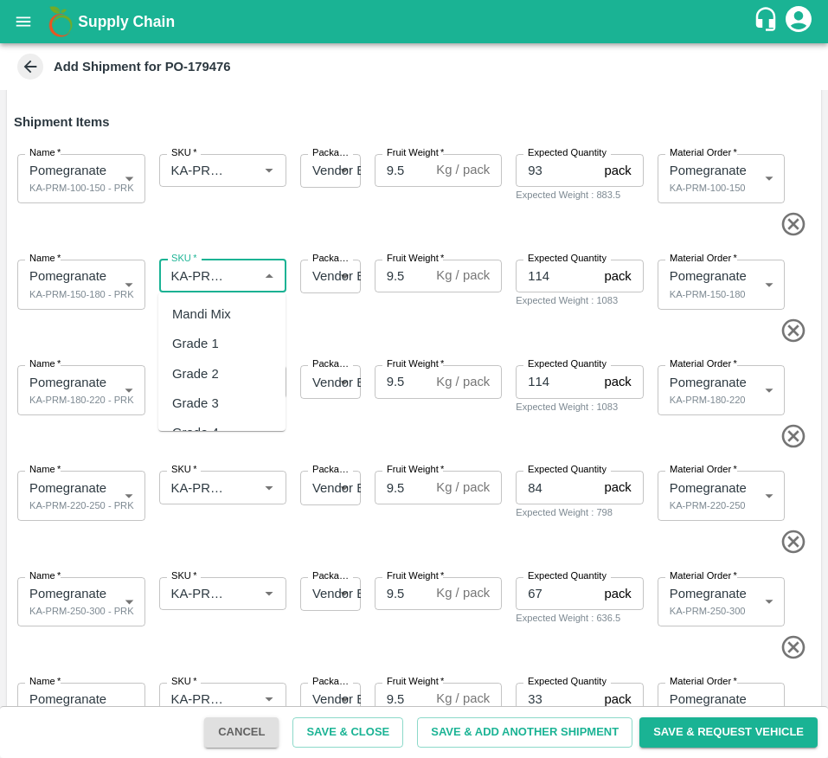
click at [189, 272] on input "SKU   *" at bounding box center [197, 276] width 67 height 23
click at [329, 237] on span at bounding box center [411, 224] width 808 height 29
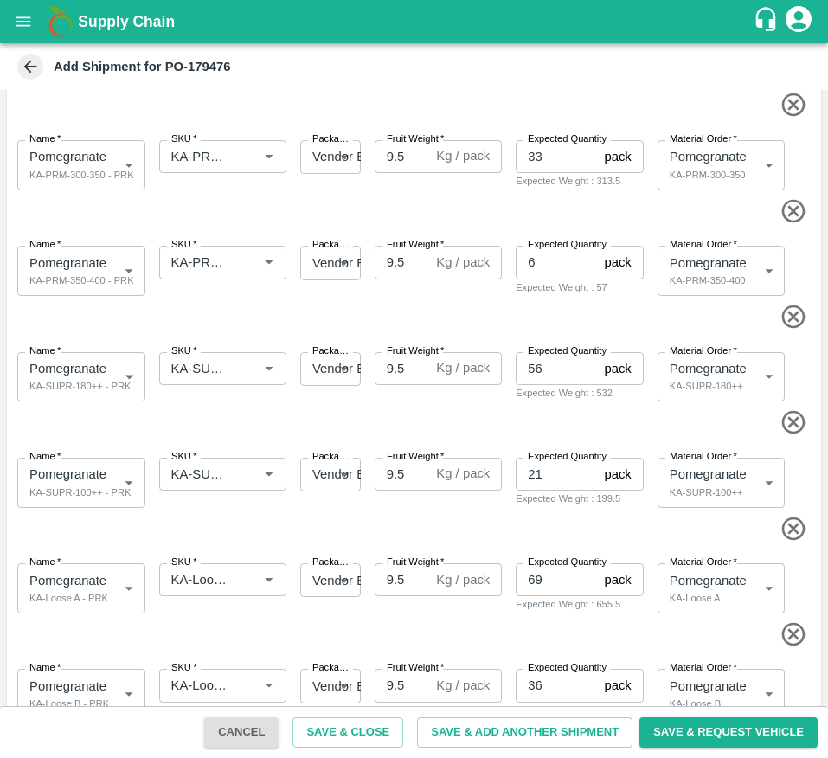
scroll to position [974, 0]
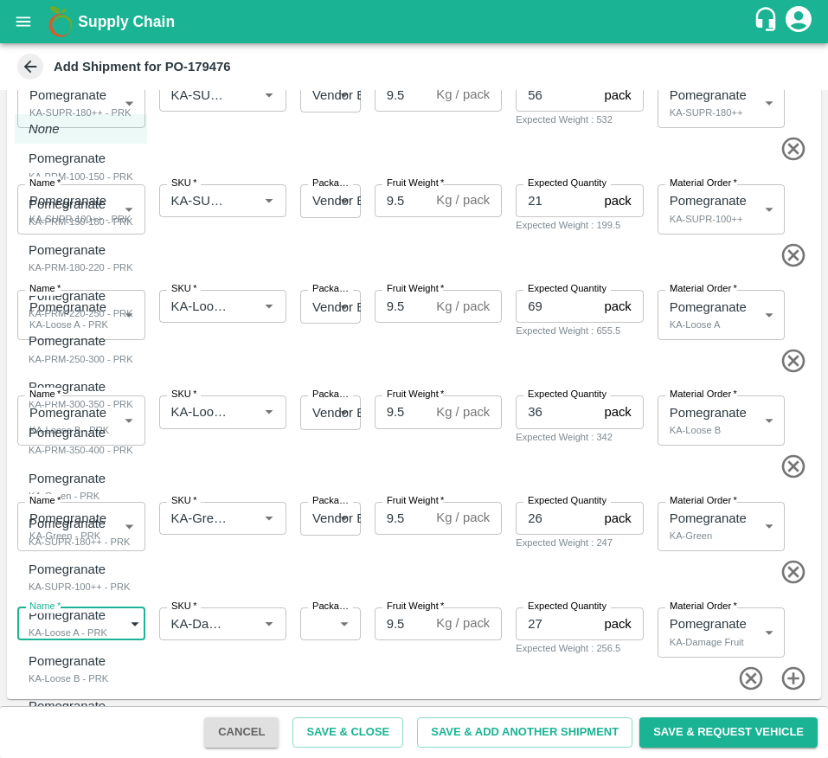
click at [93, 625] on body "Supply Chain Add Shipment for PO-179476 Type DC DC MO's Customer DC (Material O…" at bounding box center [414, 379] width 828 height 758
click at [90, 721] on div "Mandi Mix - PRK" at bounding box center [72, 725] width 86 height 16
type input "2096240"
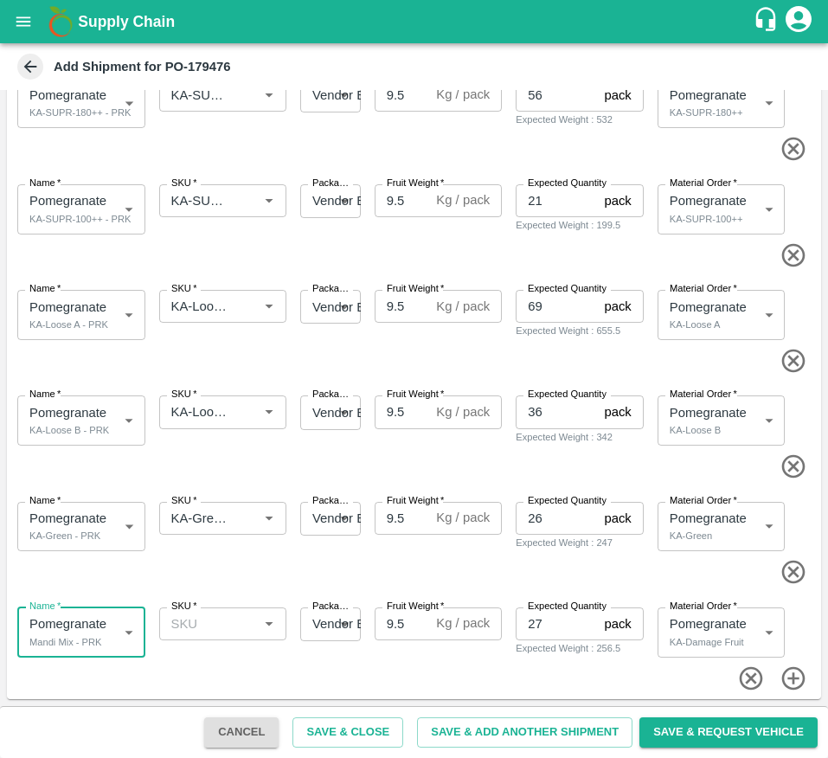
click at [195, 617] on input "SKU   *" at bounding box center [208, 624] width 89 height 23
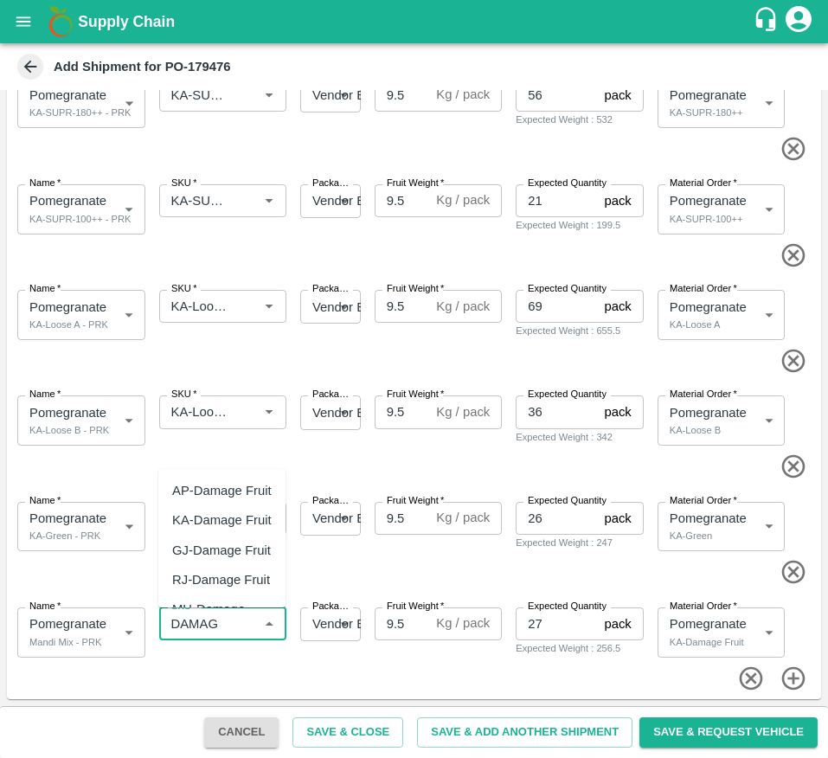
click at [201, 530] on div "KA-Damage Fruit" at bounding box center [222, 520] width 100 height 19
type input "KA-Damage Fruit"
click at [671, 725] on button "Save & Request Vehicle" at bounding box center [729, 733] width 178 height 30
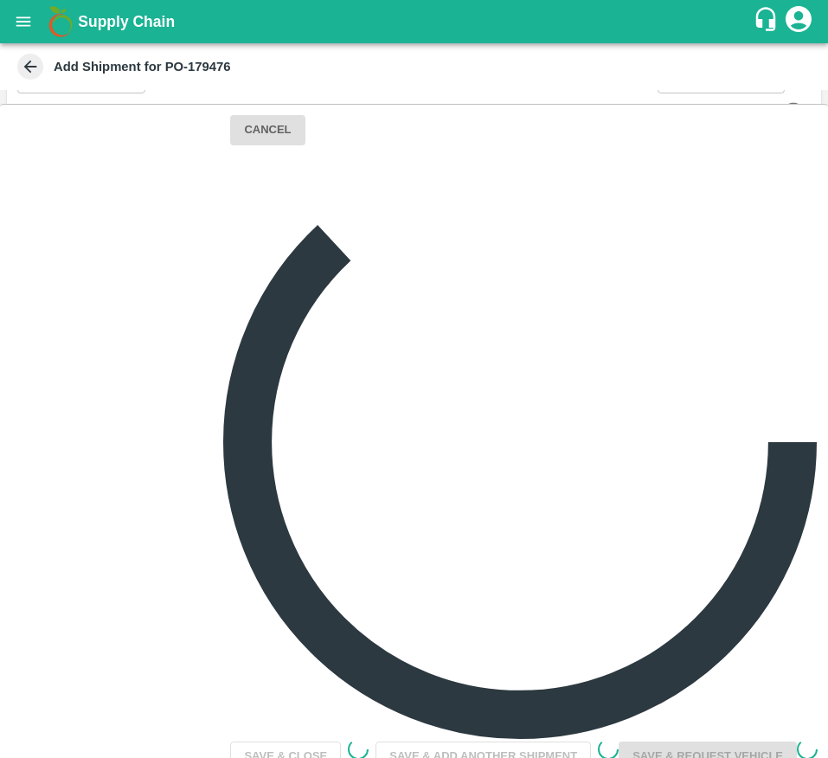
scroll to position [792, 0]
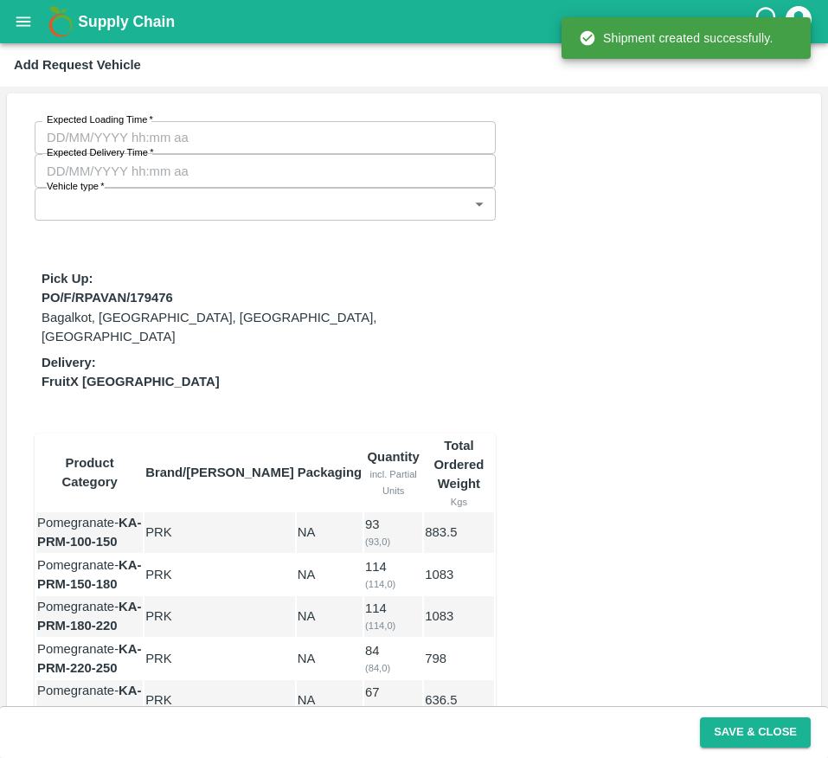
type input "06/10/2025 05:00 AM"
type input "DD/MM/YYYY hh:mm aa"
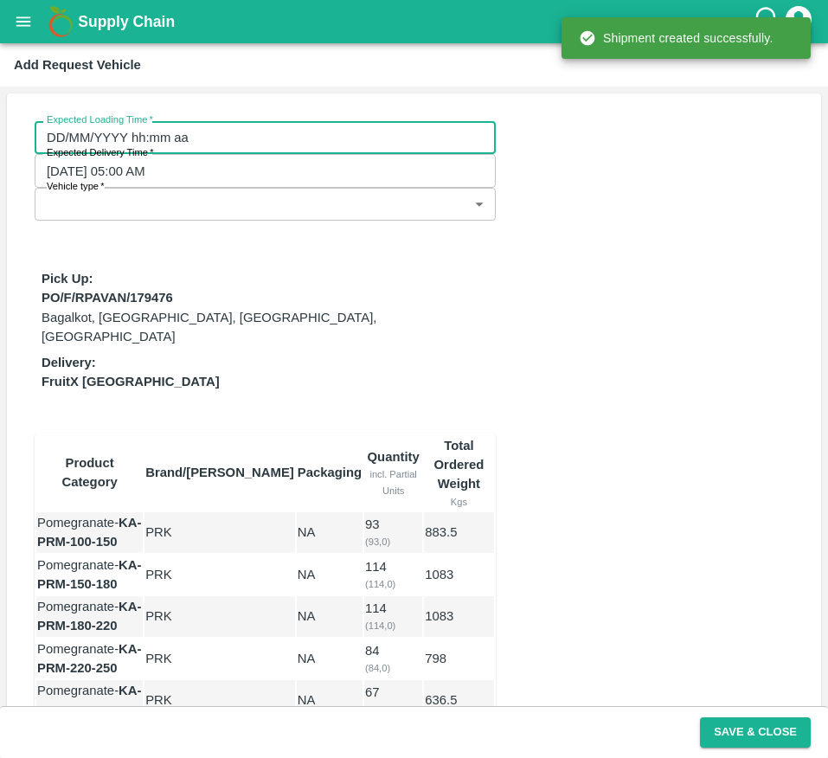
click at [168, 145] on input "DD/MM/YYYY hh:mm aa" at bounding box center [259, 137] width 449 height 33
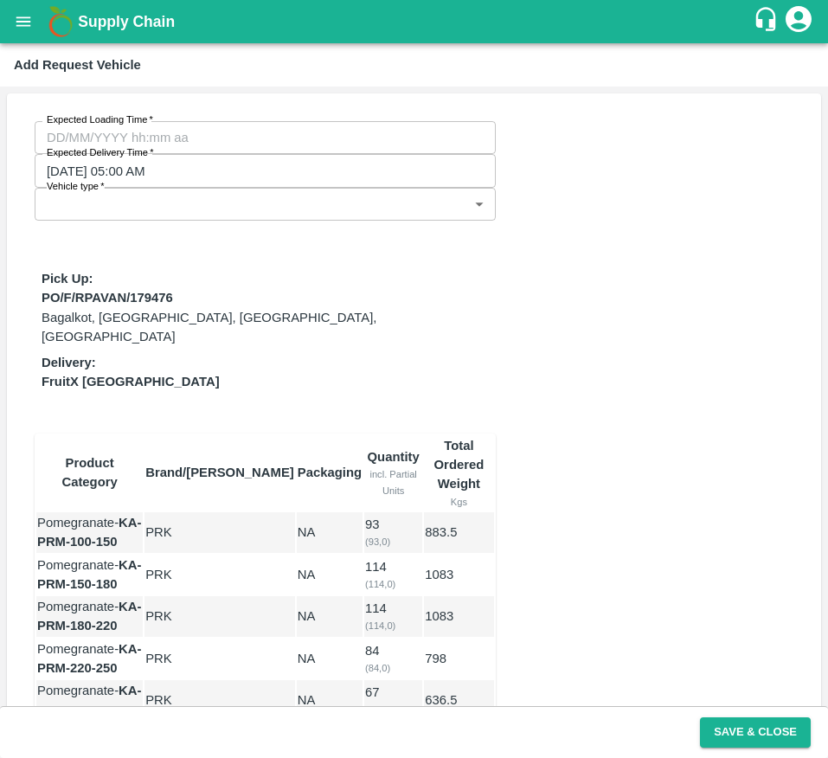
drag, startPoint x: 515, startPoint y: 259, endPoint x: 525, endPoint y: 248, distance: 14.1
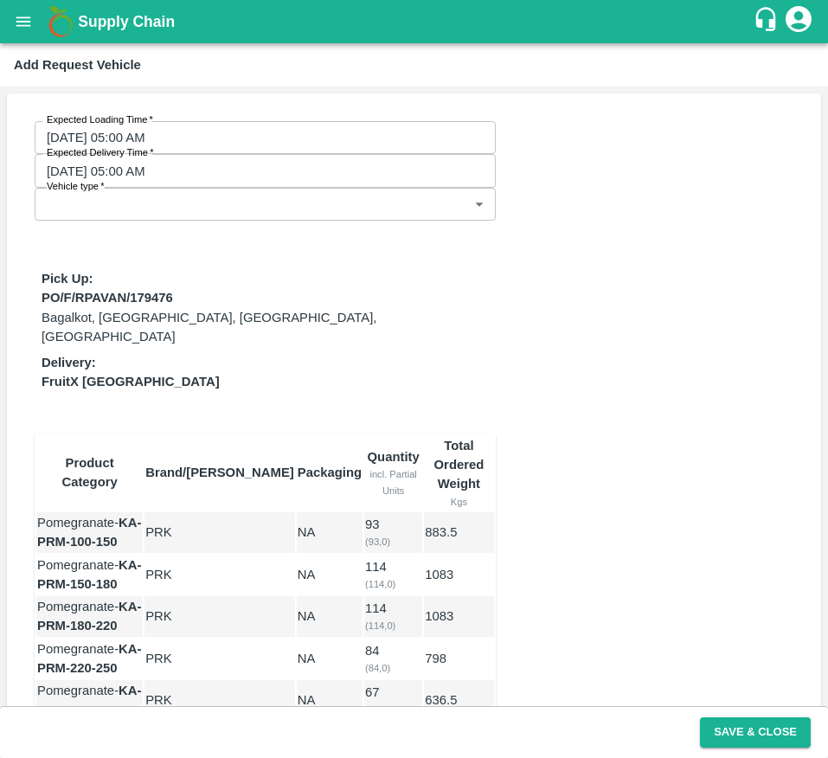
type input "05/10/2025 05:00 PM"
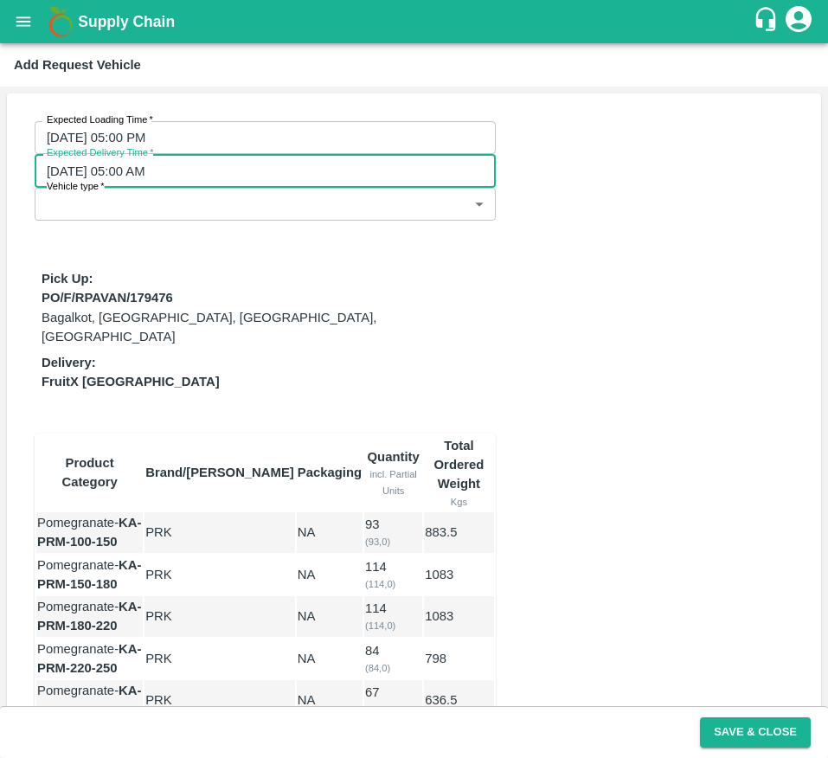
click at [378, 154] on input "06/10/2025 05:00 AM" at bounding box center [259, 170] width 449 height 33
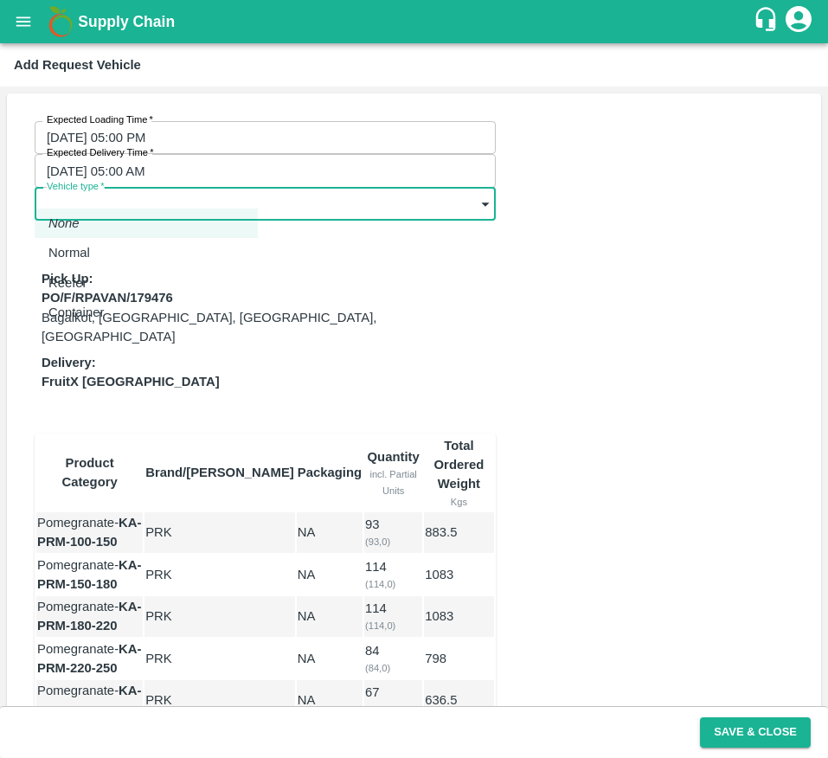
drag, startPoint x: 181, startPoint y: 179, endPoint x: 156, endPoint y: 256, distance: 81.0
click at [156, 256] on body "Supply Chain Add Request Vehicle Expected Loading Time   * 05/10/2025 05:00 PM …" at bounding box center [414, 379] width 828 height 758
click at [99, 256] on div "Normal" at bounding box center [73, 252] width 50 height 19
type input "1"
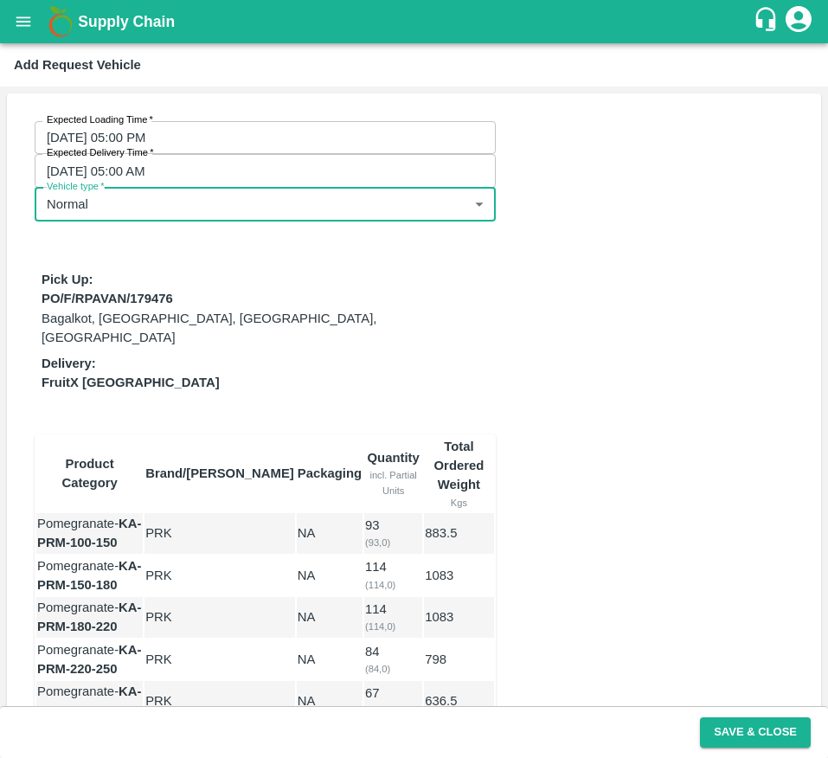
scroll to position [635, 0]
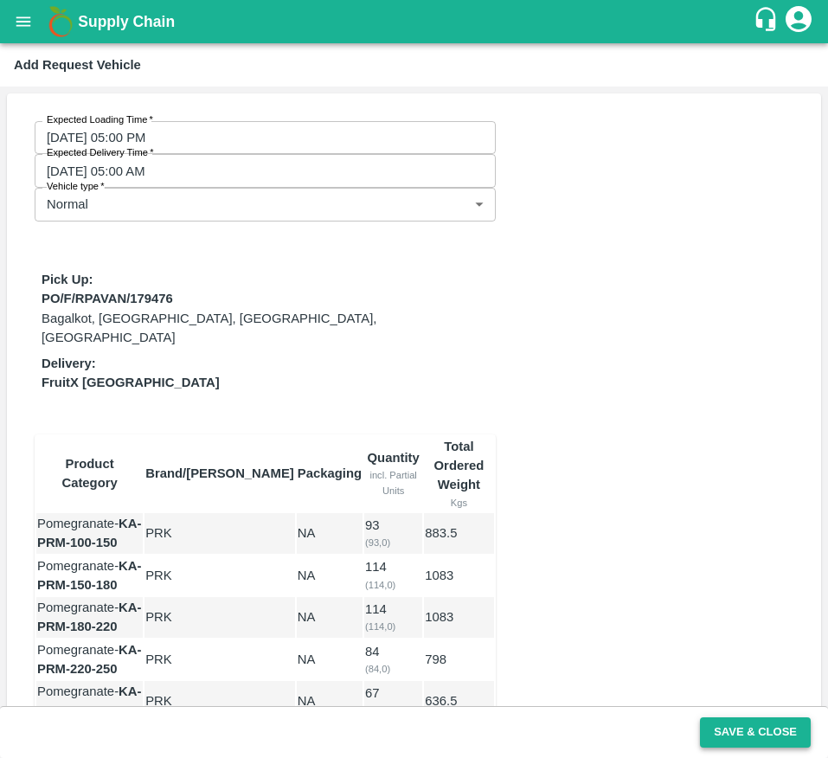
click at [728, 723] on button "Save & Close" at bounding box center [755, 733] width 111 height 30
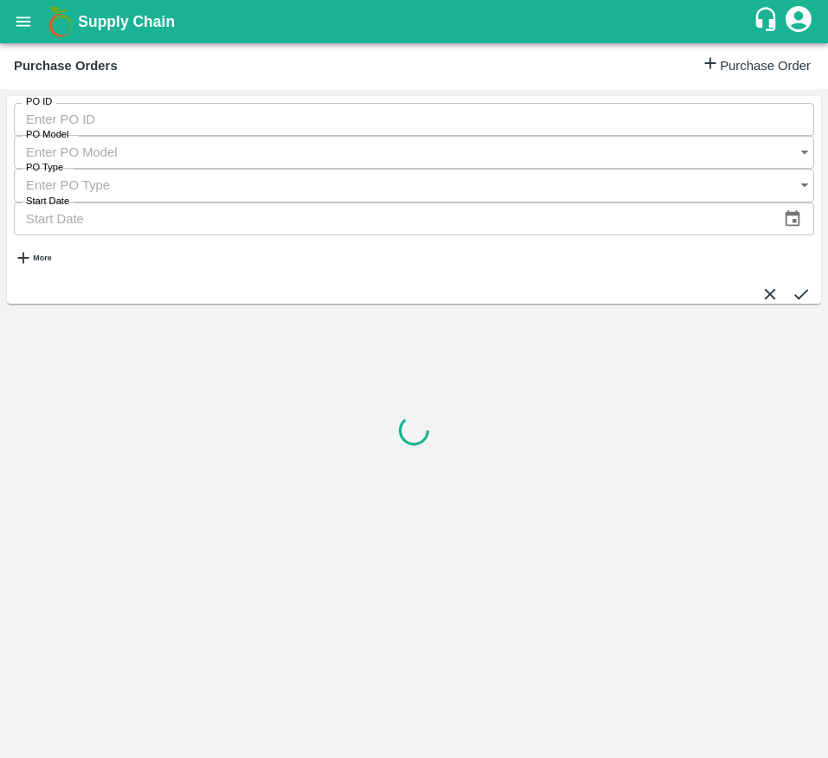
click at [19, 22] on icon "open drawer" at bounding box center [23, 21] width 15 height 10
click at [757, 67] on link "Add Trip" at bounding box center [778, 66] width 68 height 25
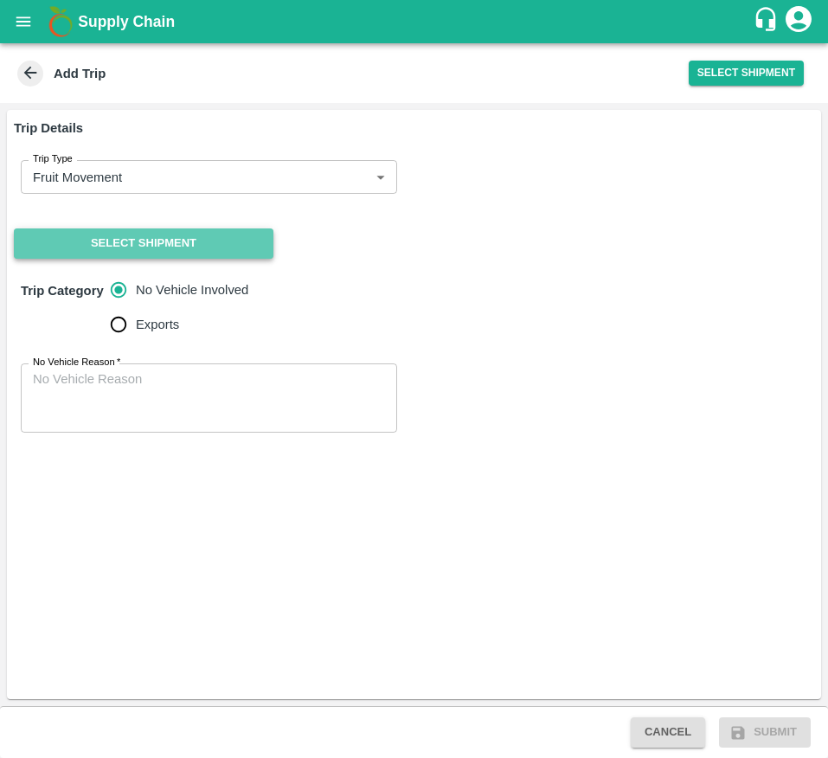
click at [219, 254] on button "Select Shipment" at bounding box center [144, 244] width 260 height 30
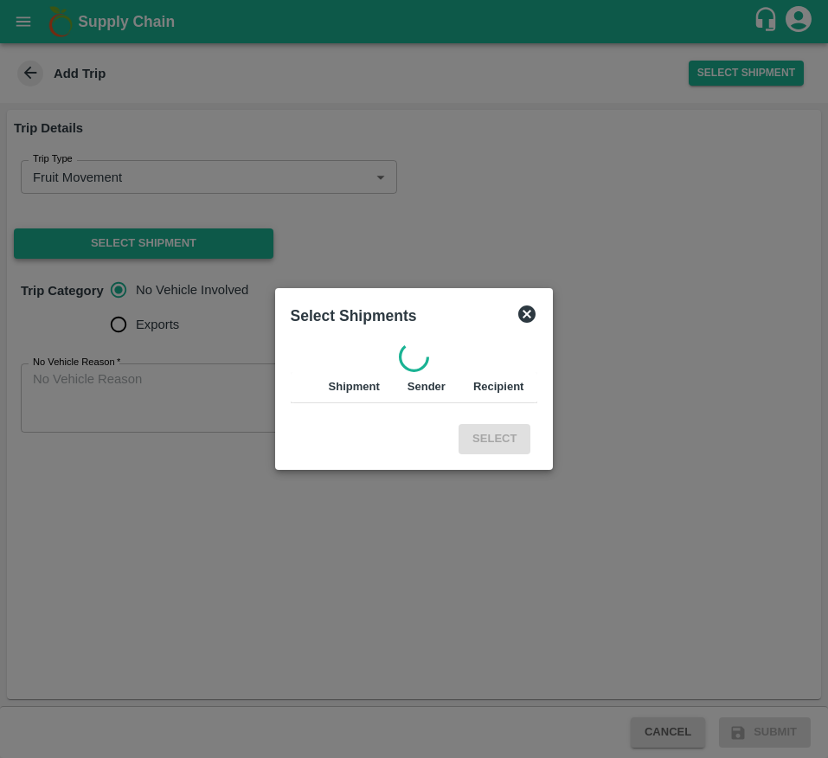
click at [219, 254] on div at bounding box center [414, 379] width 828 height 758
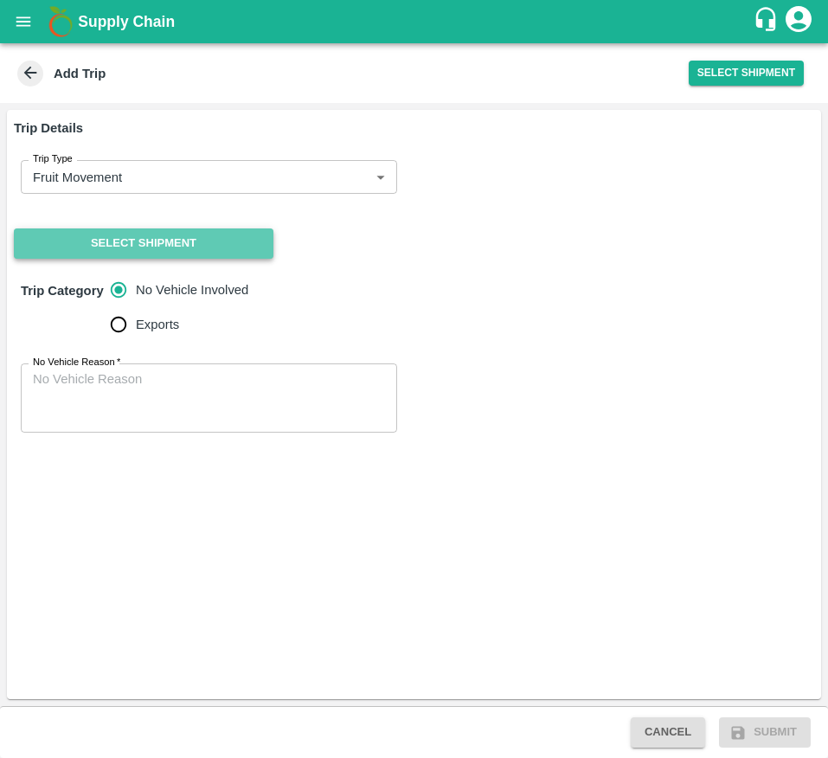
click at [219, 254] on button "Select Shipment" at bounding box center [144, 244] width 260 height 30
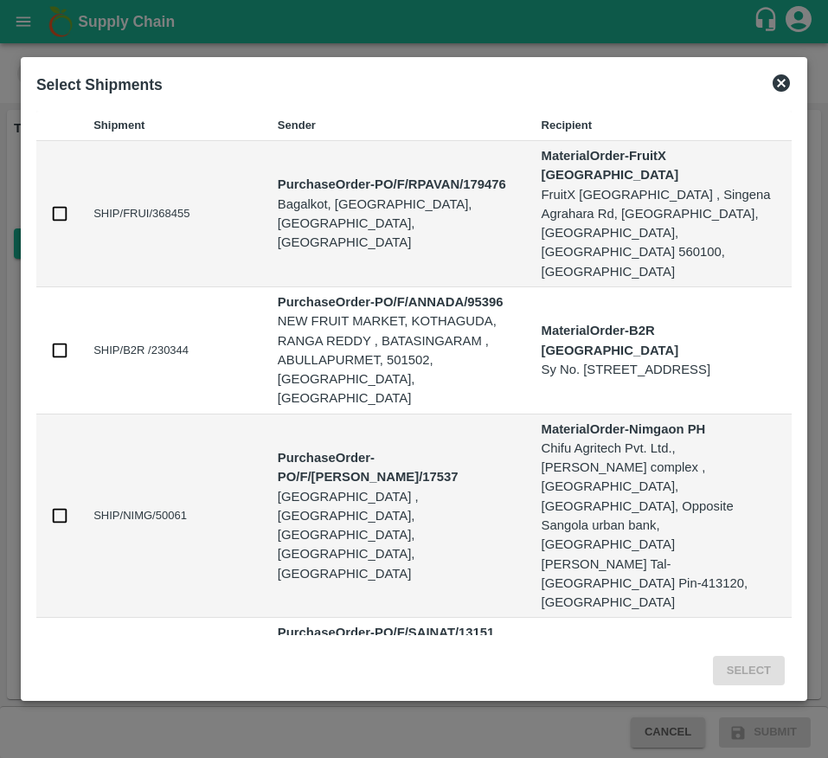
click at [145, 241] on td "SHIP/FRUI/368455" at bounding box center [172, 214] width 184 height 146
click at [58, 223] on input "checkbox" at bounding box center [59, 213] width 19 height 19
checkbox input "true"
click at [731, 656] on button "Select" at bounding box center [749, 671] width 72 height 30
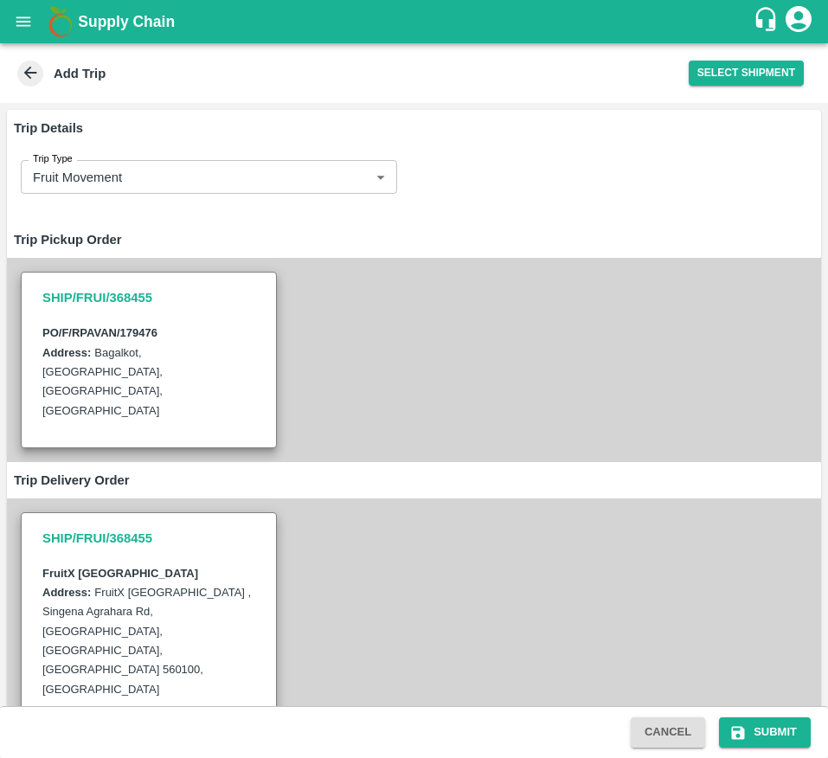
scroll to position [160, 0]
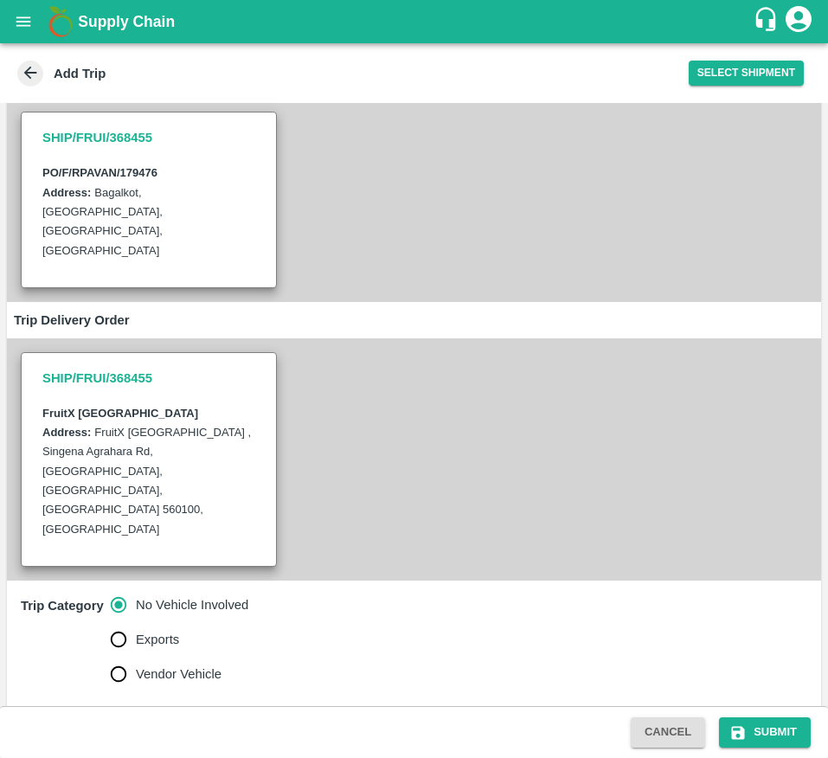
click at [145, 665] on span "Vendor Vehicle" at bounding box center [179, 674] width 86 height 19
click at [136, 657] on input "Vendor Vehicle" at bounding box center [118, 674] width 35 height 35
radio input "true"
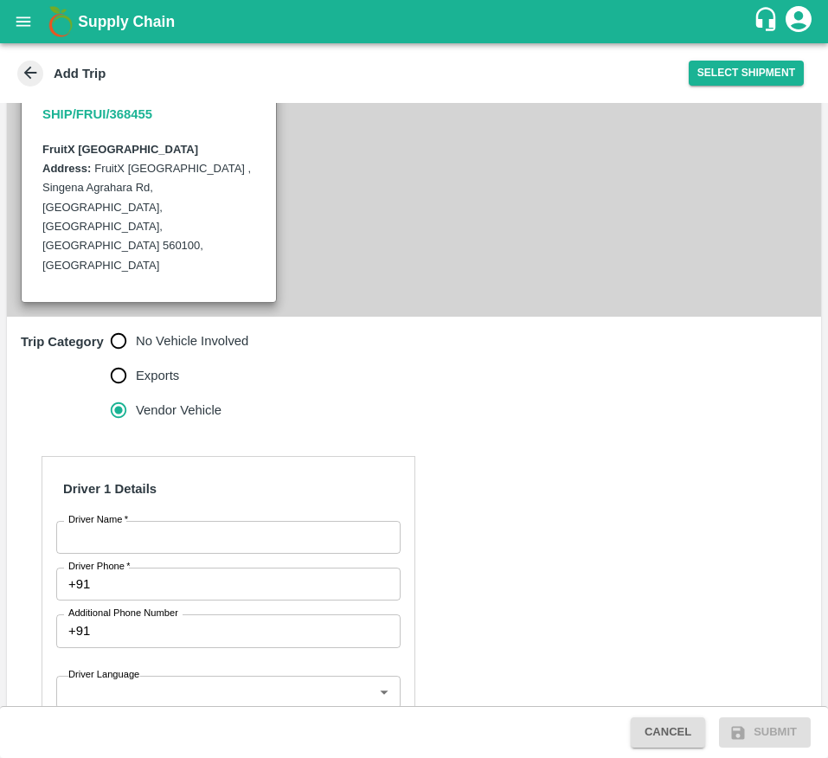
scroll to position [425, 0]
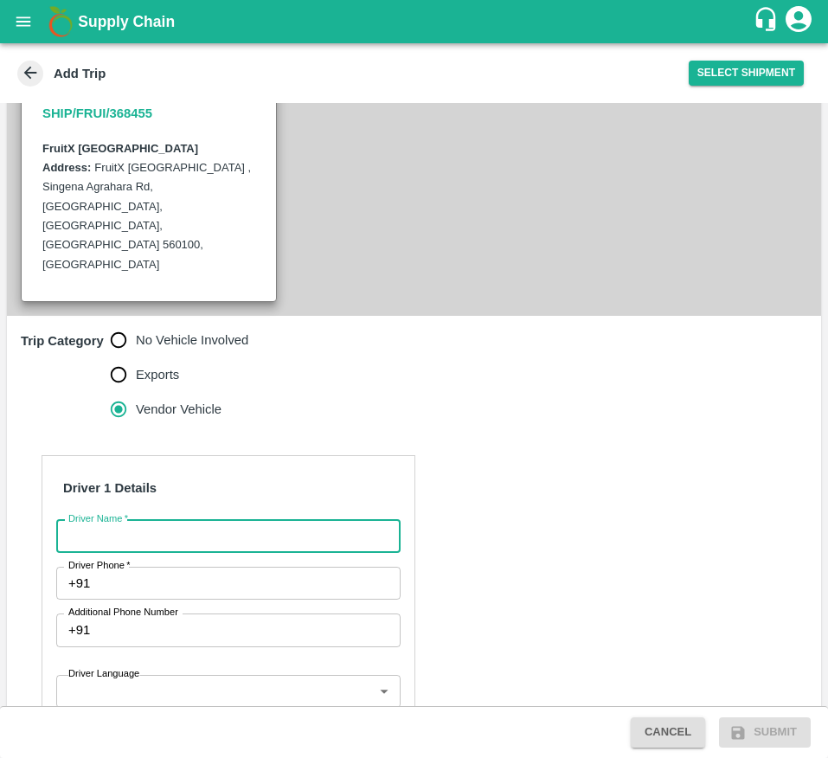
click at [107, 520] on input "Driver Name   *" at bounding box center [228, 536] width 344 height 33
type input "[PERSON_NAME]"
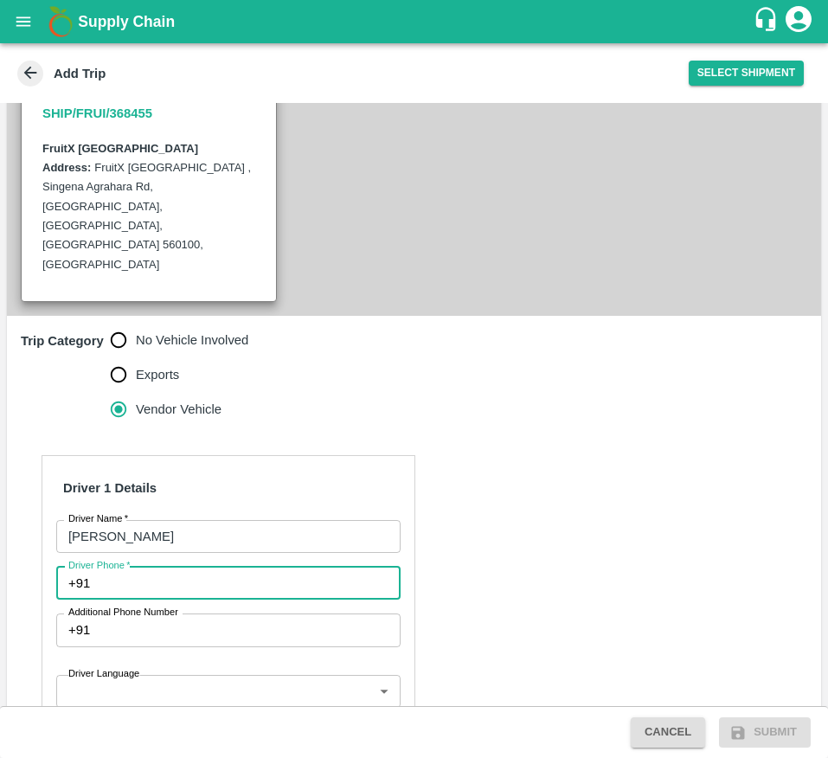
click at [107, 567] on input "Driver Phone   *" at bounding box center [248, 583] width 303 height 33
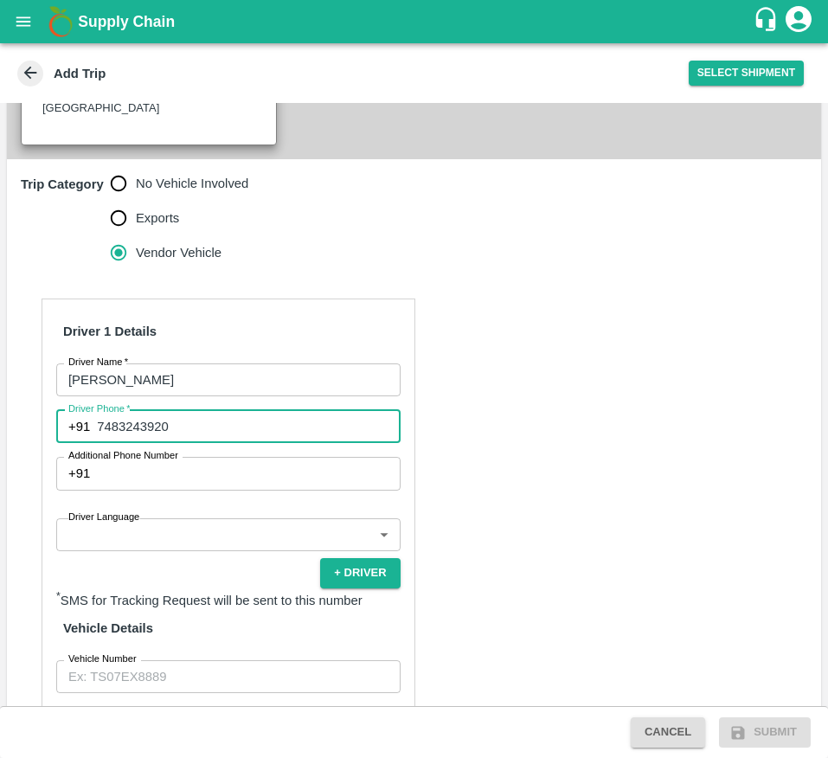
type input "7483243920"
click at [184, 660] on input "Vehicle Number" at bounding box center [228, 676] width 344 height 33
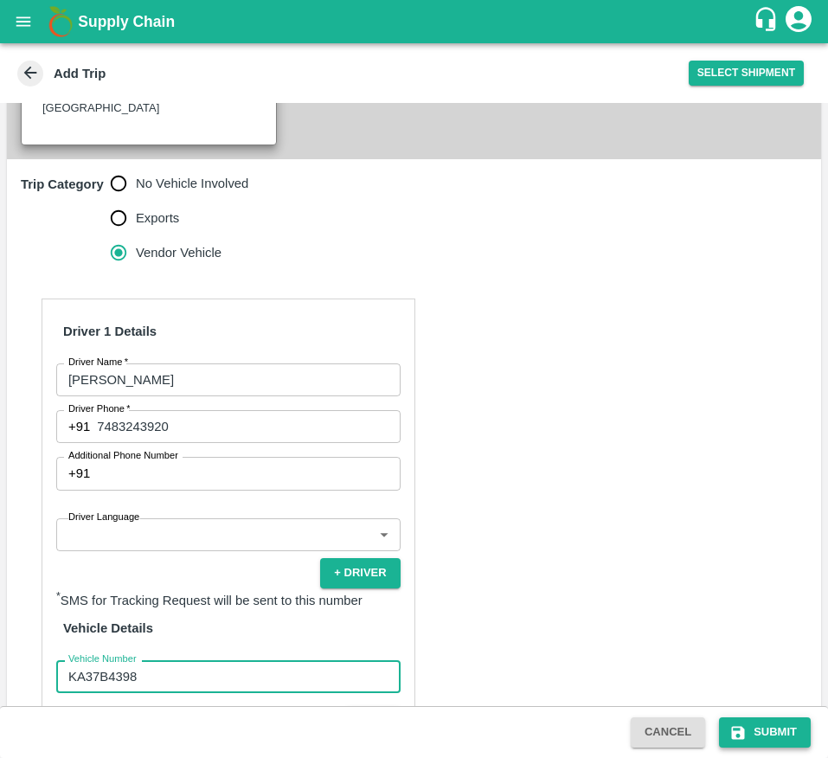
type input "KA37B4398"
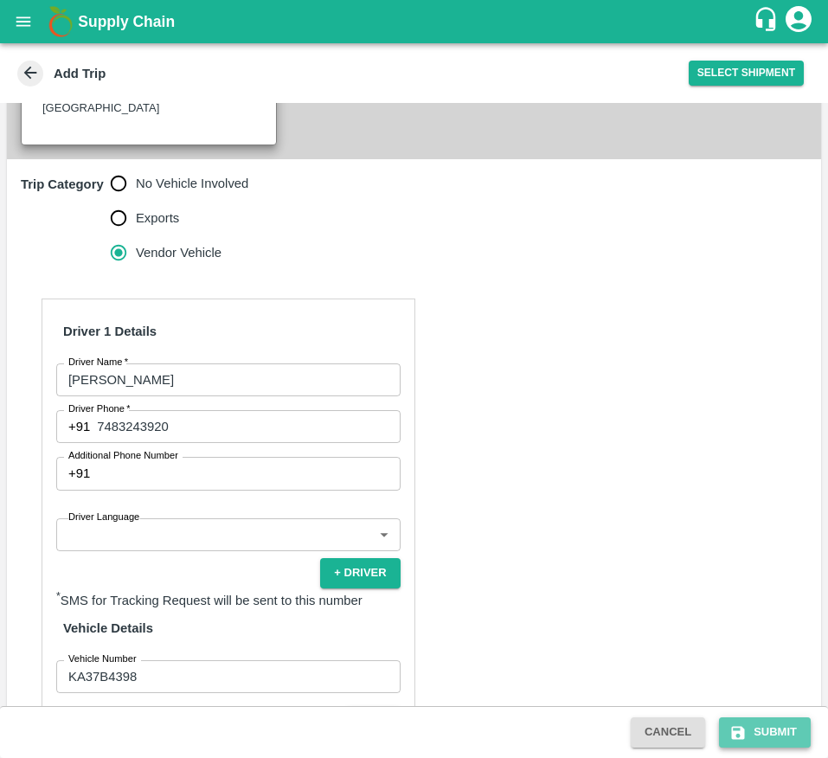
click at [760, 727] on button "Submit" at bounding box center [765, 733] width 92 height 30
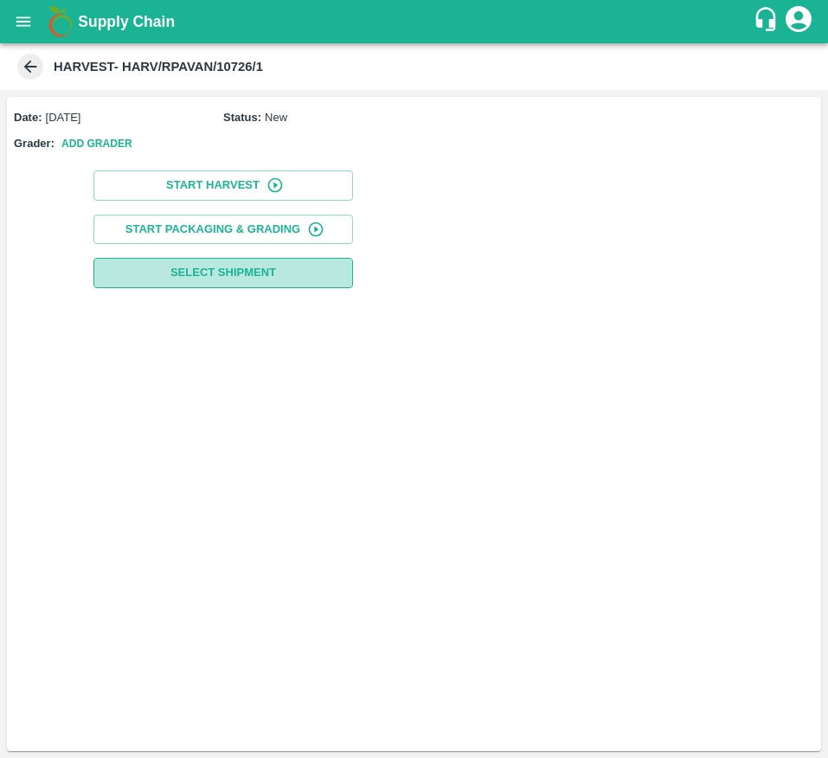
click at [256, 269] on span "Select Shipment" at bounding box center [224, 273] width 106 height 20
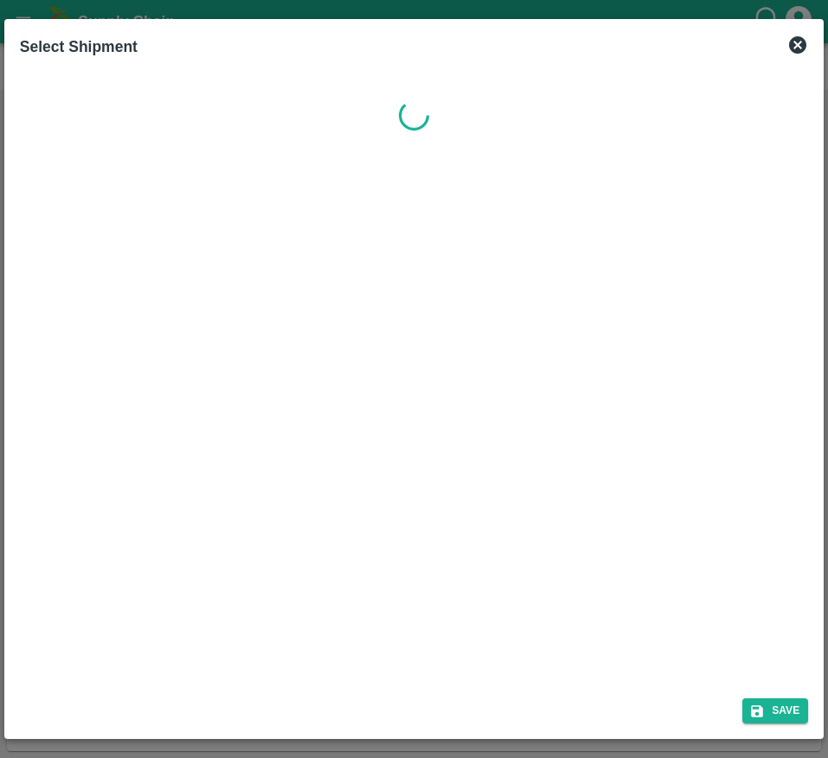
click at [256, 269] on div at bounding box center [414, 375] width 802 height 619
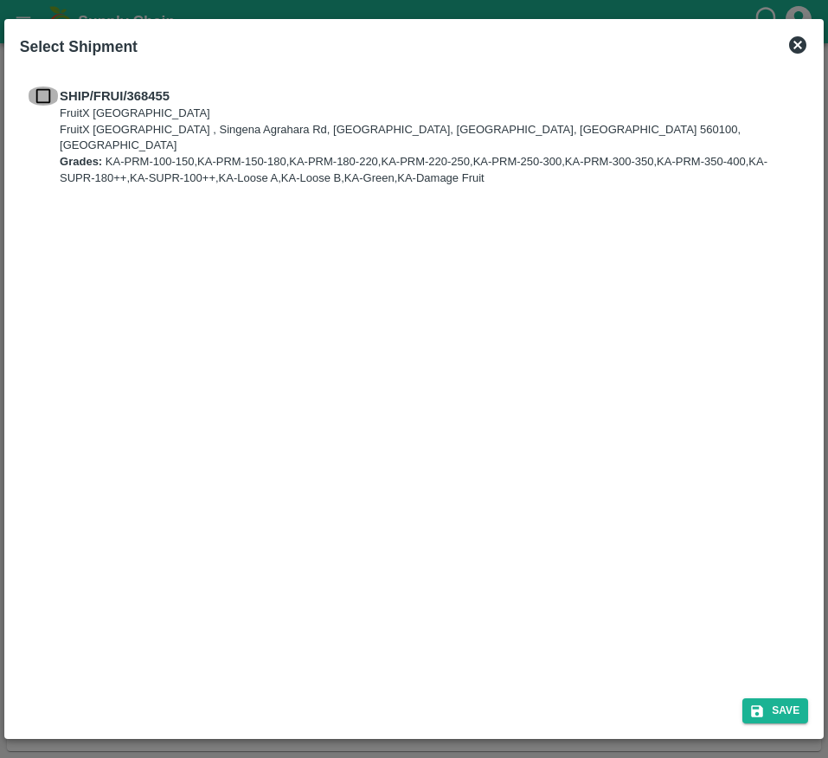
click at [47, 91] on input "checkbox" at bounding box center [43, 96] width 33 height 19
checkbox input "true"
click at [777, 719] on button "Save" at bounding box center [776, 711] width 66 height 25
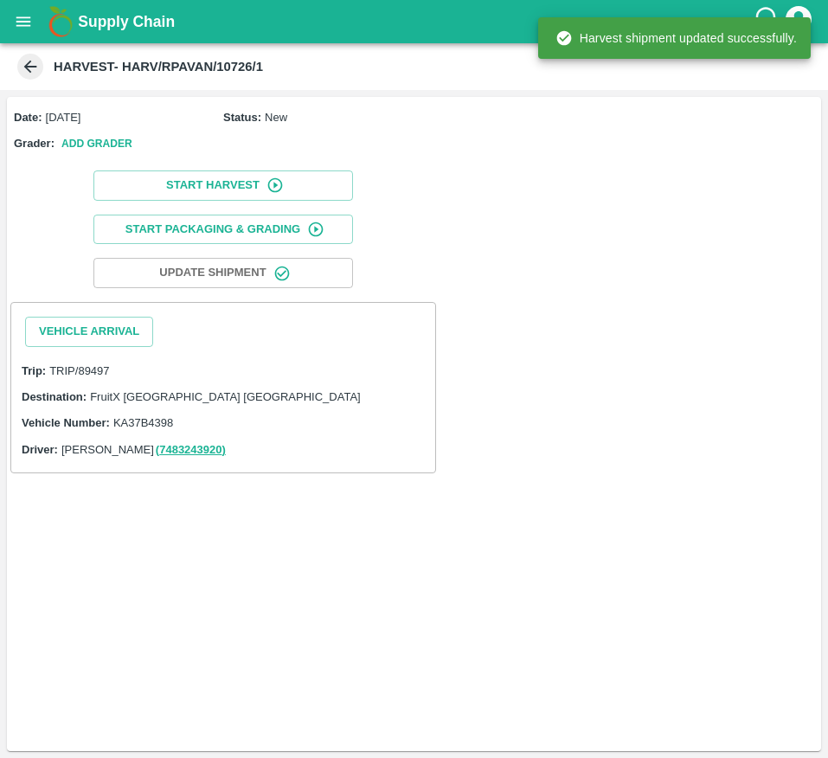
click at [299, 402] on div "Destination: FruitX Bangalore DC" at bounding box center [223, 396] width 403 height 19
click at [113, 343] on button "Vehicle Arrival" at bounding box center [89, 332] width 128 height 30
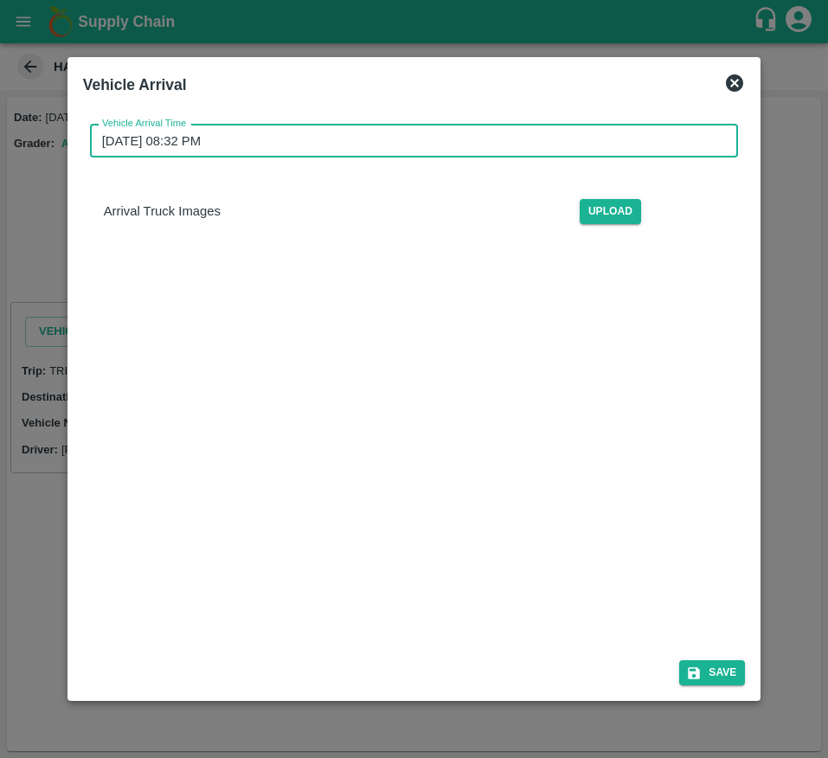
click at [315, 135] on input "05/10/2025 08:32 PM" at bounding box center [408, 141] width 637 height 33
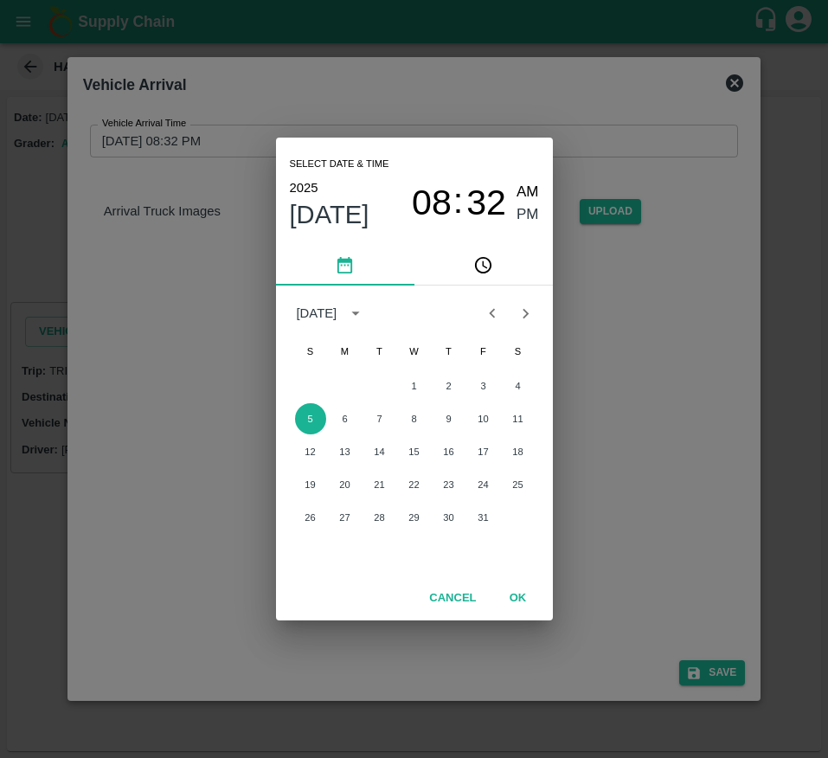
click at [458, 198] on span ":" at bounding box center [459, 204] width 10 height 46
click at [419, 203] on span "08" at bounding box center [432, 204] width 40 height 42
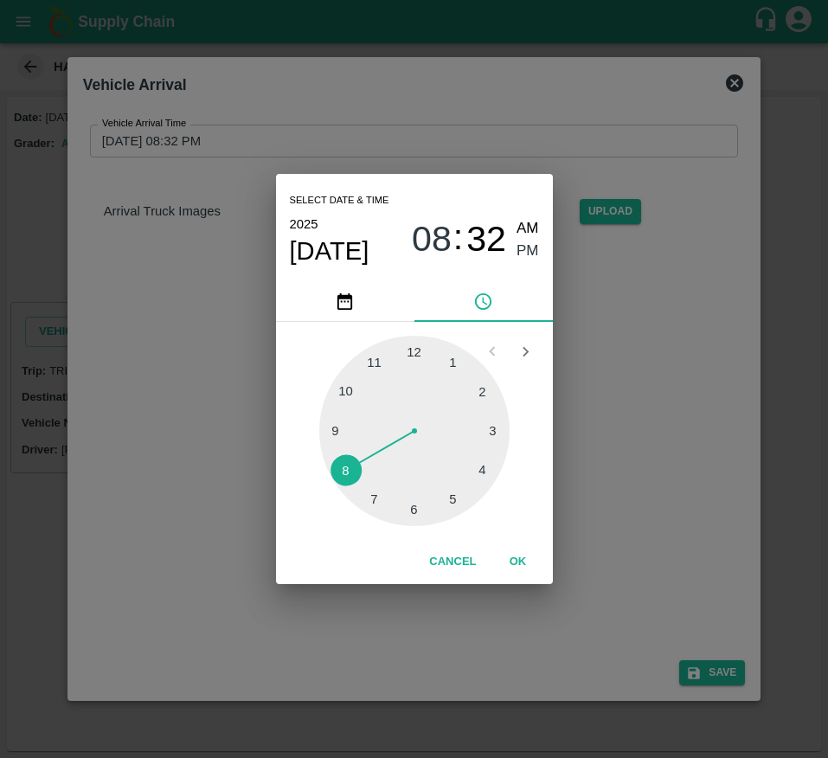
click at [410, 492] on div at bounding box center [414, 431] width 190 height 190
type input "05/10/2025 06:32 PM"
click at [528, 259] on span "PM" at bounding box center [528, 251] width 23 height 23
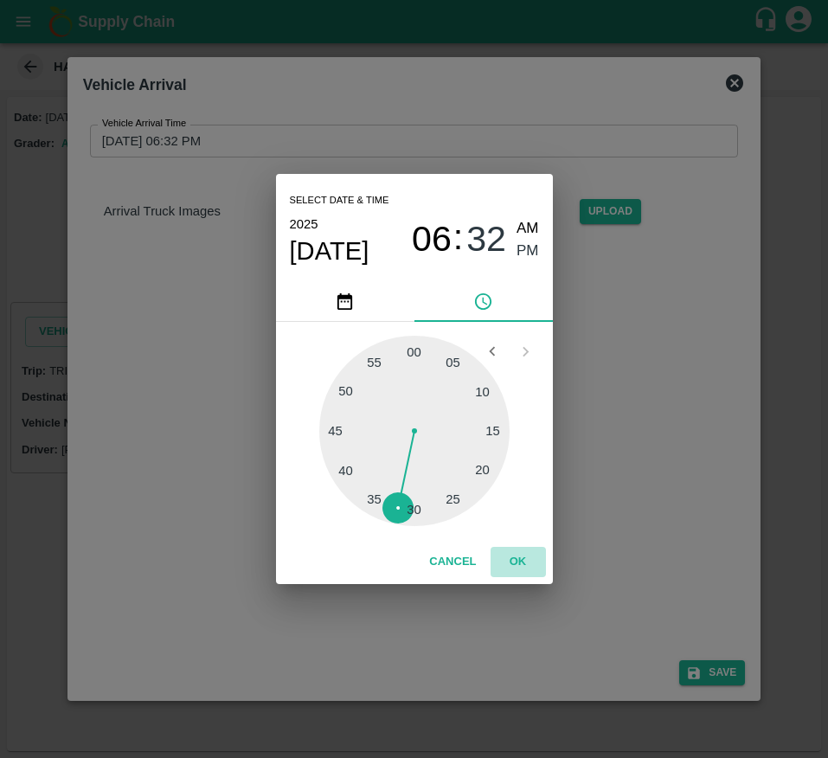
click at [516, 568] on button "OK" at bounding box center [518, 562] width 55 height 30
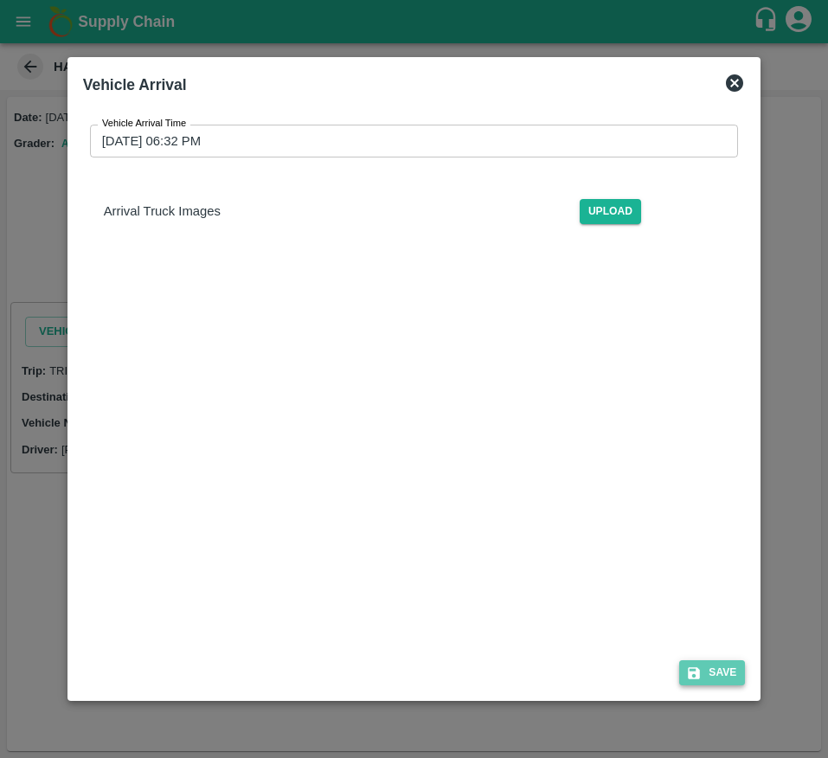
click at [701, 676] on icon "submit" at bounding box center [695, 673] width 12 height 12
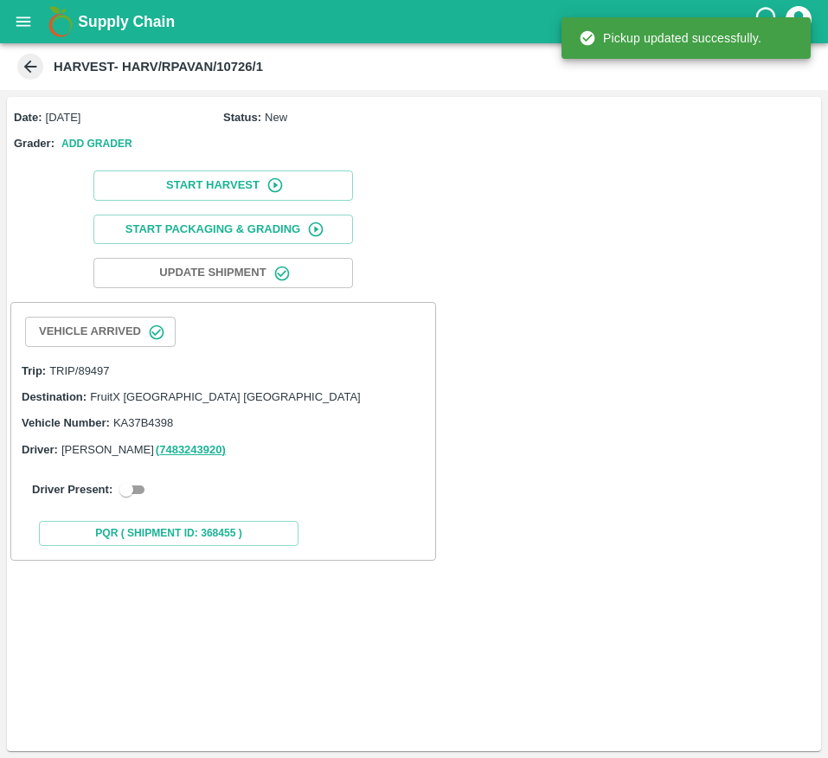
click at [124, 499] on input "checkbox" at bounding box center [126, 490] width 62 height 21
checkbox input "true"
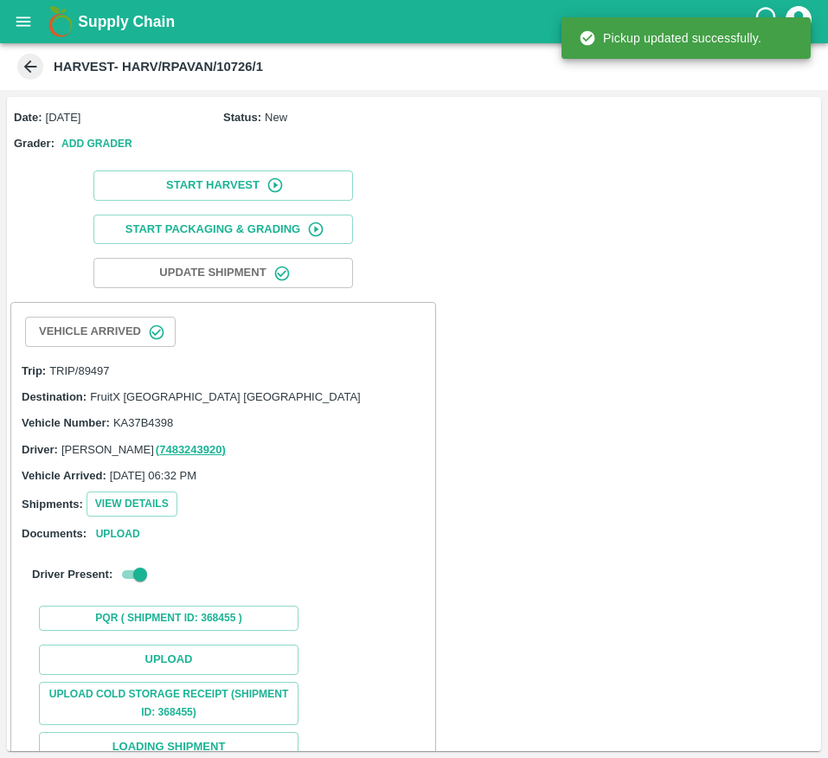
scroll to position [145, 0]
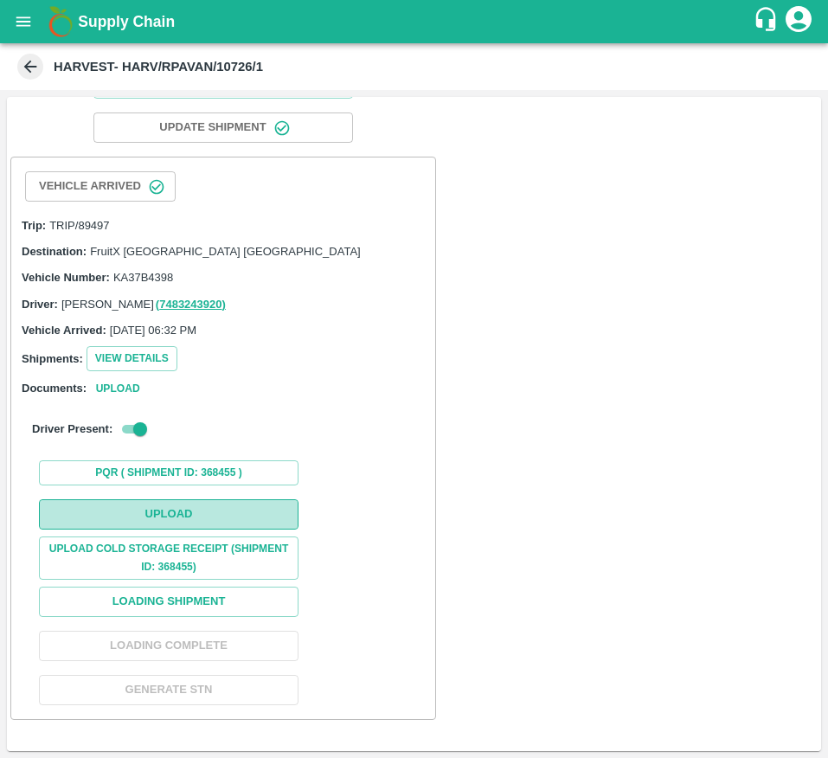
click at [180, 513] on button "Upload" at bounding box center [169, 514] width 260 height 30
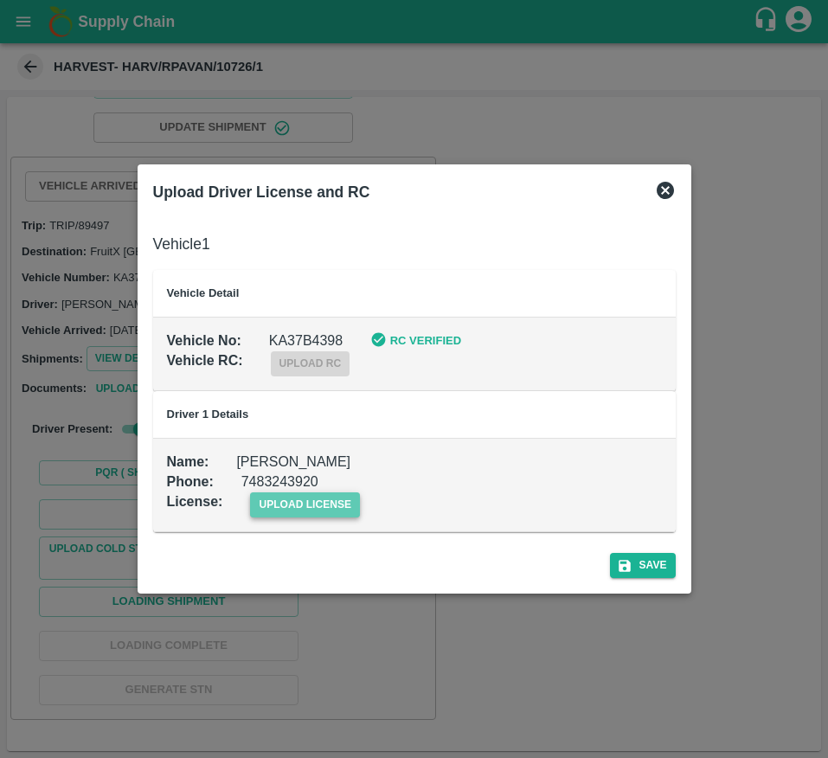
click at [296, 498] on span "upload license" at bounding box center [305, 505] width 110 height 25
click at [0, 0] on input "upload license" at bounding box center [0, 0] width 0 height 0
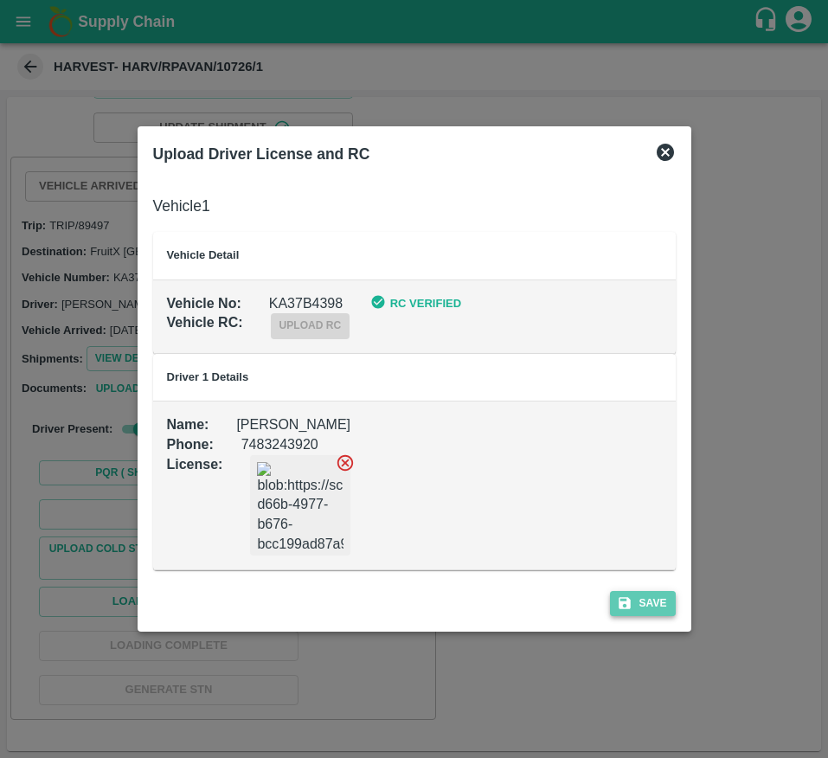
click at [653, 605] on button "Save" at bounding box center [643, 603] width 66 height 25
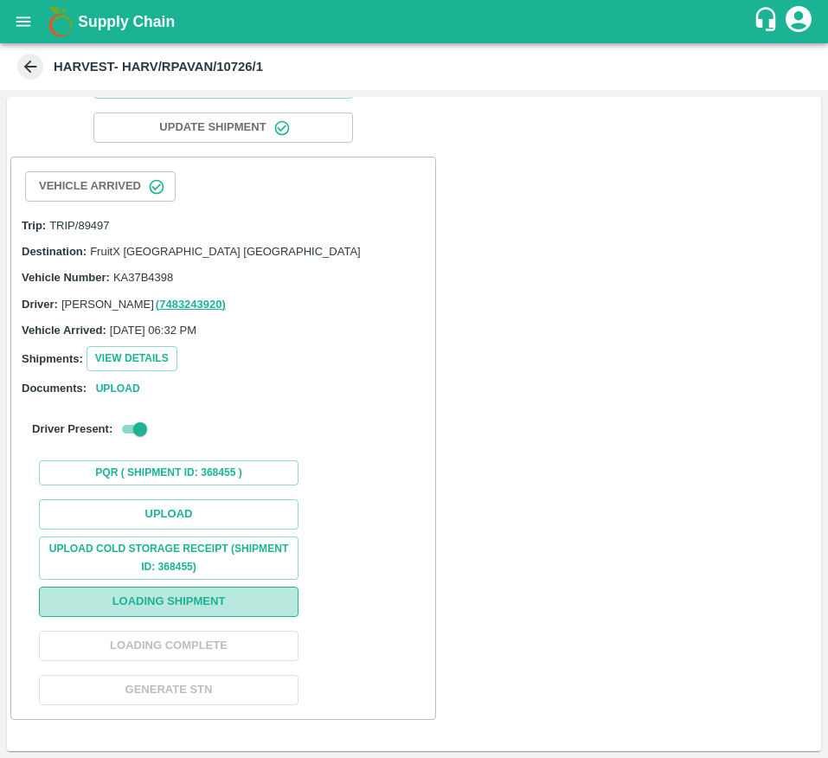
click at [187, 589] on button "Loading Shipment" at bounding box center [169, 602] width 260 height 30
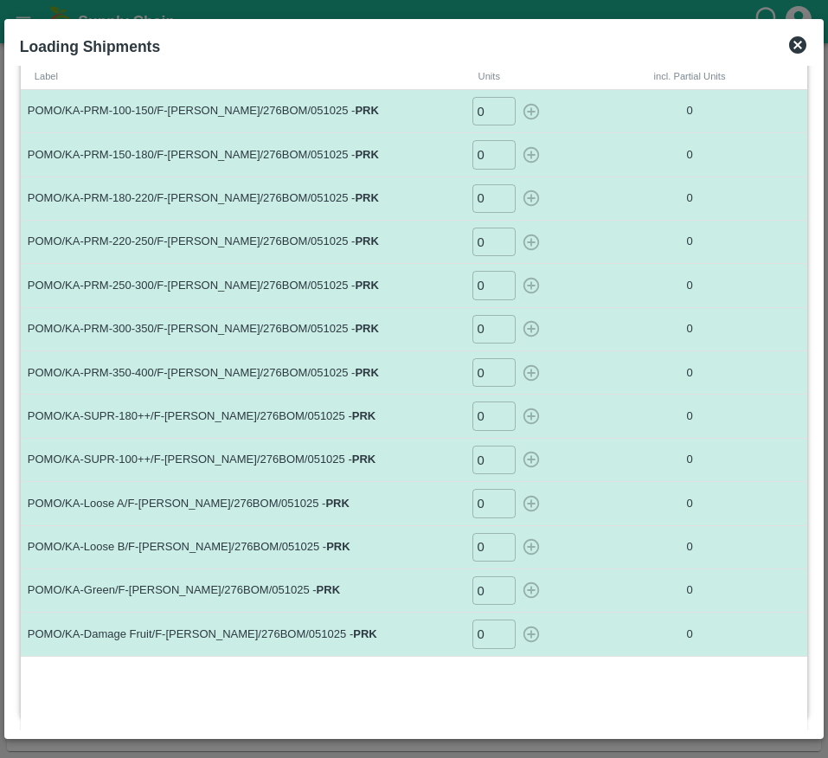
scroll to position [0, 0]
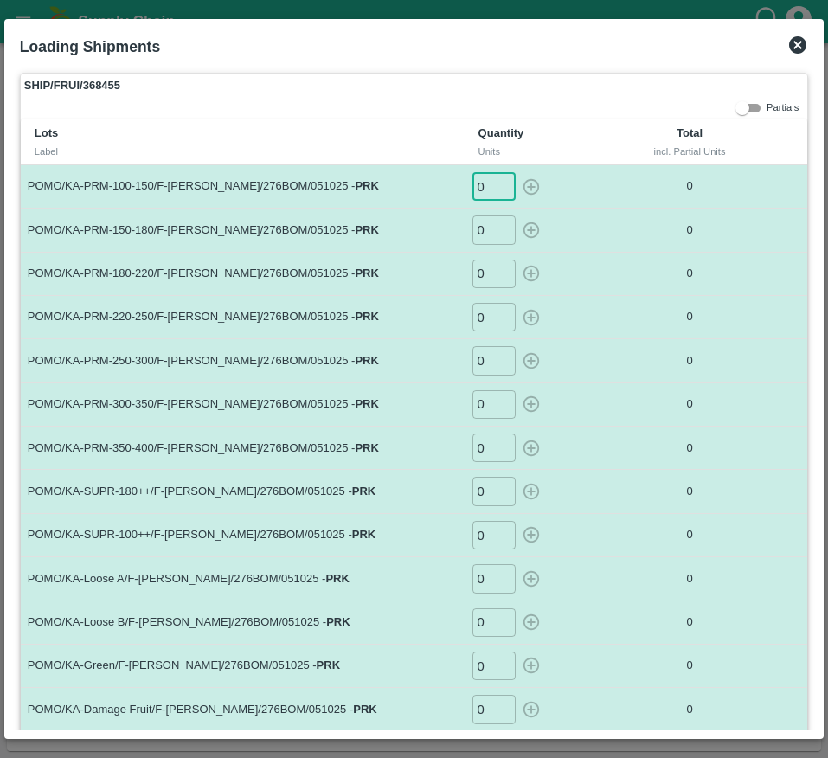
click at [488, 183] on input "0" at bounding box center [494, 186] width 43 height 29
type input "93"
click at [482, 194] on input "0" at bounding box center [494, 186] width 43 height 29
type input "93"
click at [525, 190] on icon "button" at bounding box center [531, 186] width 19 height 19
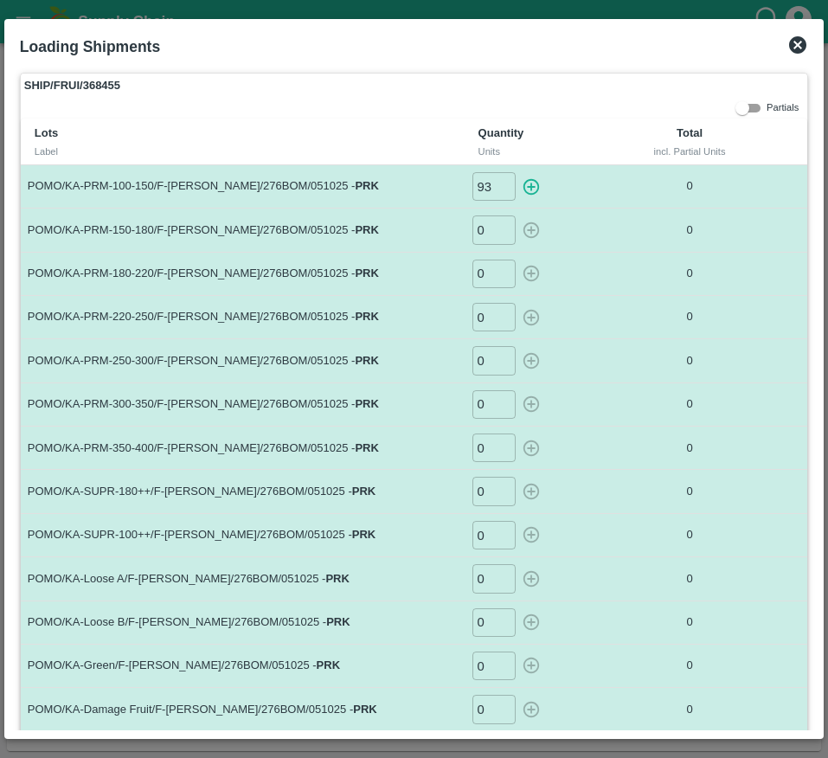
click at [526, 186] on icon "button" at bounding box center [531, 186] width 16 height 16
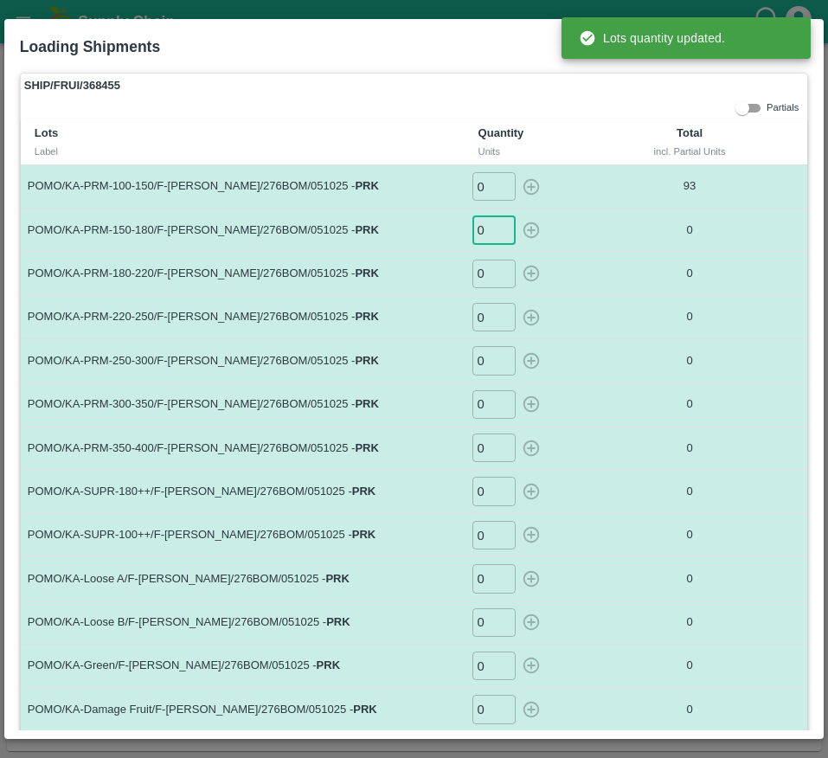
click at [485, 233] on input "0" at bounding box center [494, 230] width 43 height 29
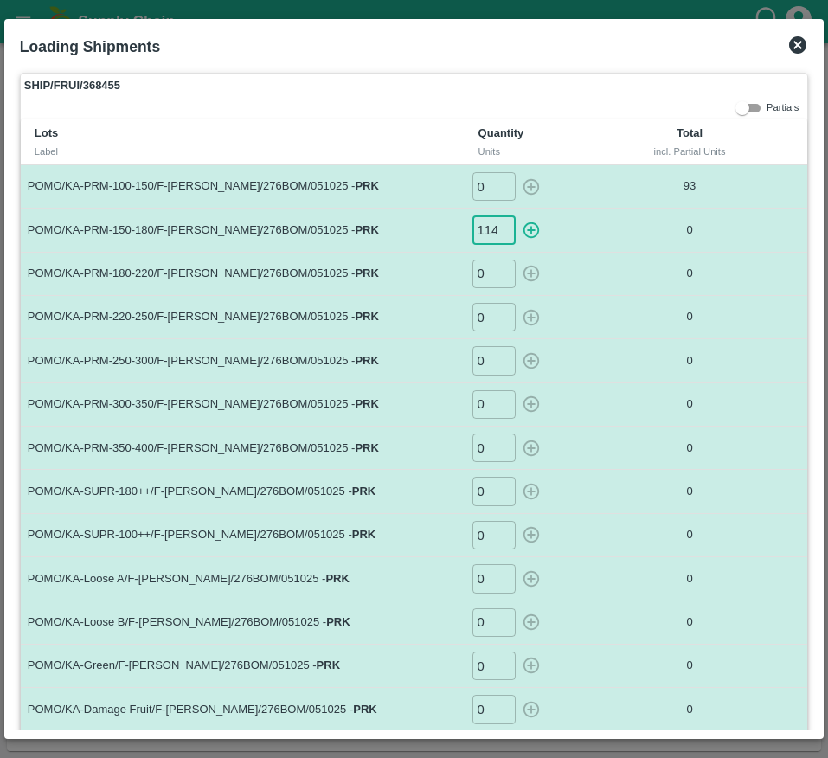
scroll to position [0, 1]
type input "114"
click at [484, 273] on input "0" at bounding box center [494, 274] width 43 height 29
click at [530, 235] on icon "button" at bounding box center [531, 230] width 19 height 19
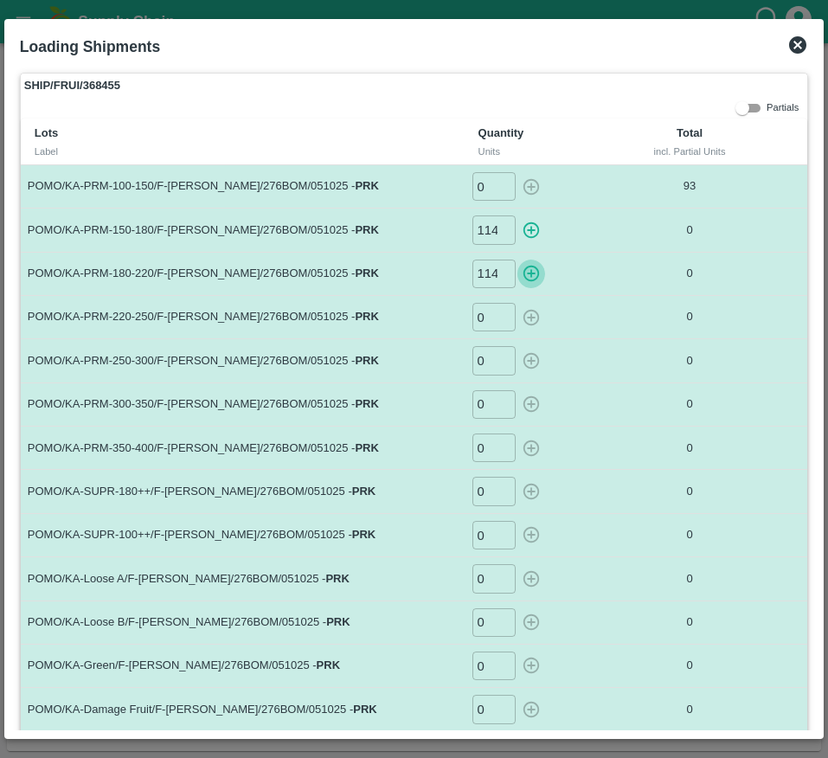
click at [530, 279] on icon "button" at bounding box center [531, 273] width 19 height 19
type input "0"
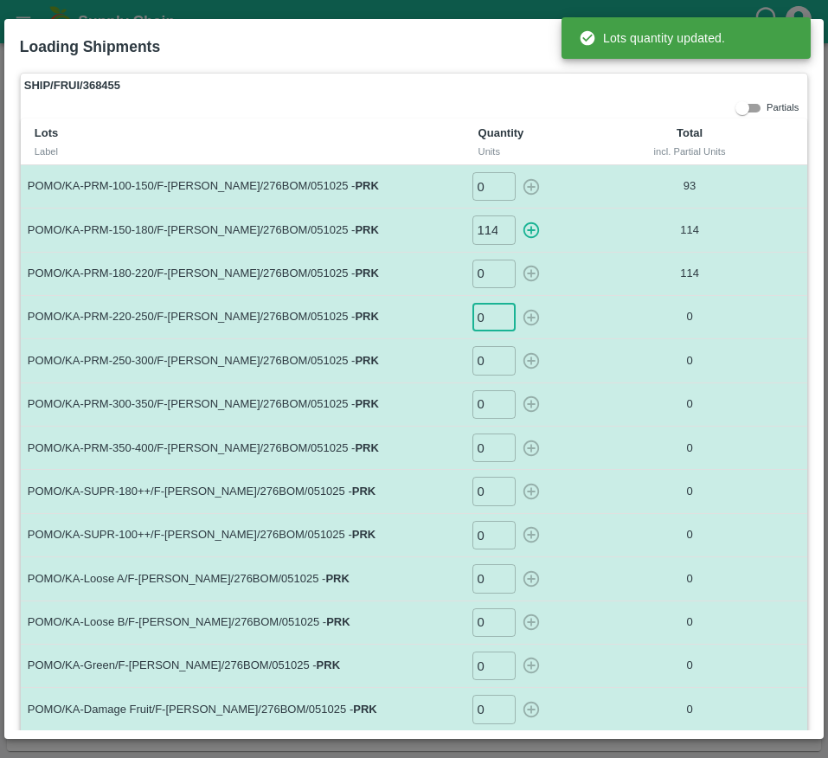
click at [484, 319] on input "0" at bounding box center [494, 317] width 43 height 29
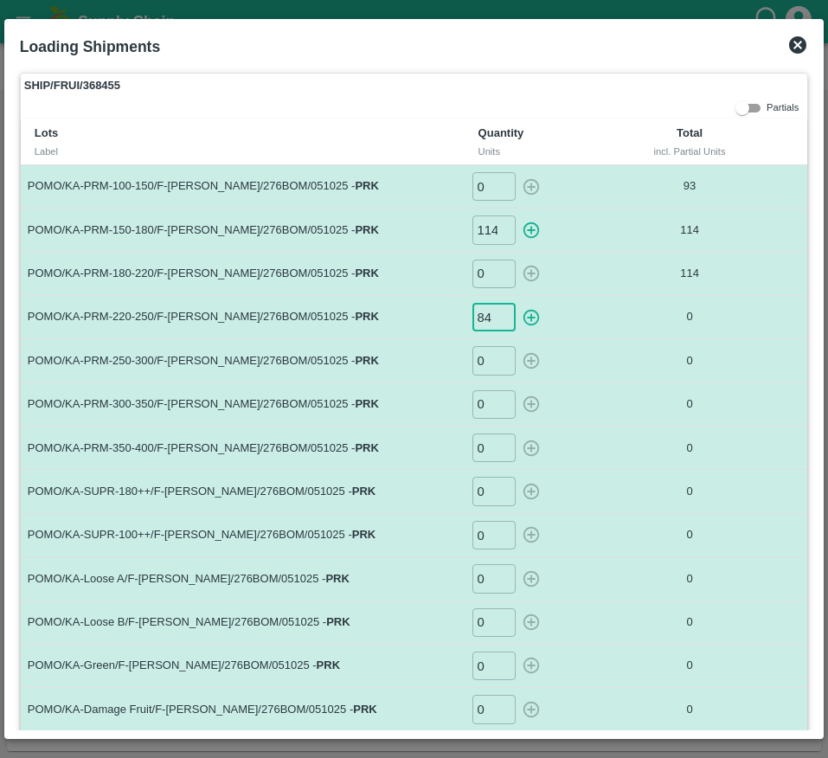
type input "84"
click at [480, 351] on input "0" at bounding box center [494, 360] width 43 height 29
type input "67"
click at [530, 314] on icon "button" at bounding box center [531, 317] width 16 height 16
type input "0"
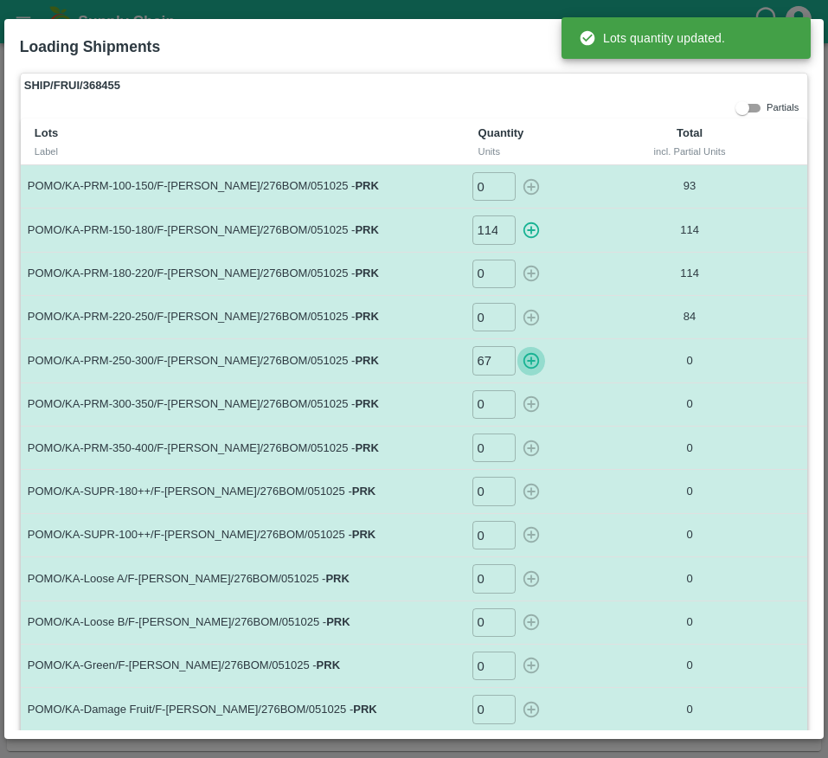
click at [526, 364] on icon "button" at bounding box center [531, 360] width 19 height 19
type input "0"
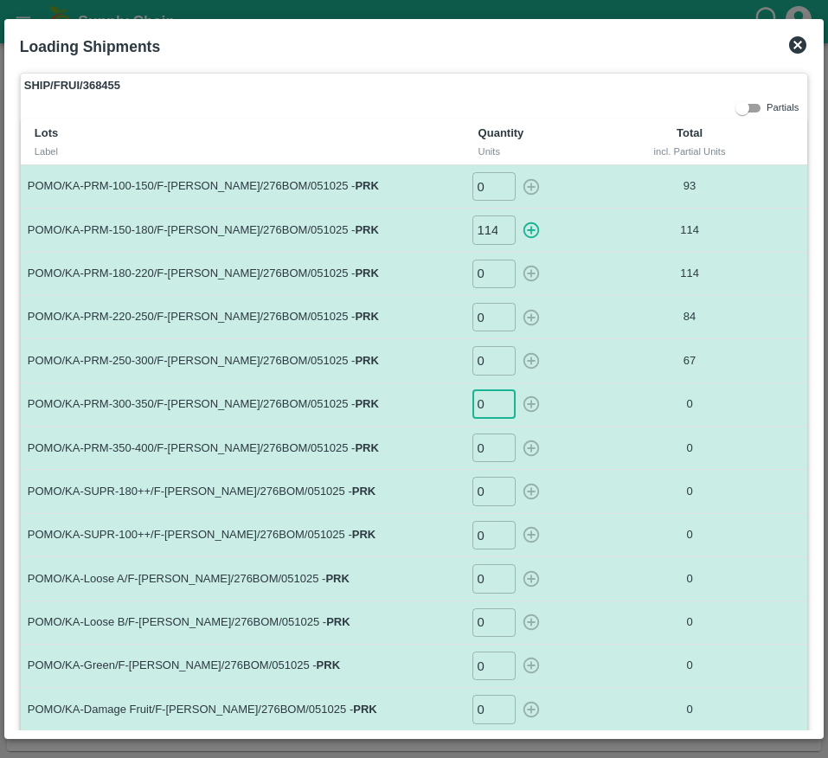
click at [490, 407] on input "0" at bounding box center [494, 404] width 43 height 29
type input "33"
click at [489, 451] on input "0" at bounding box center [494, 448] width 43 height 29
type input "6"
click at [527, 403] on icon "button" at bounding box center [531, 404] width 19 height 19
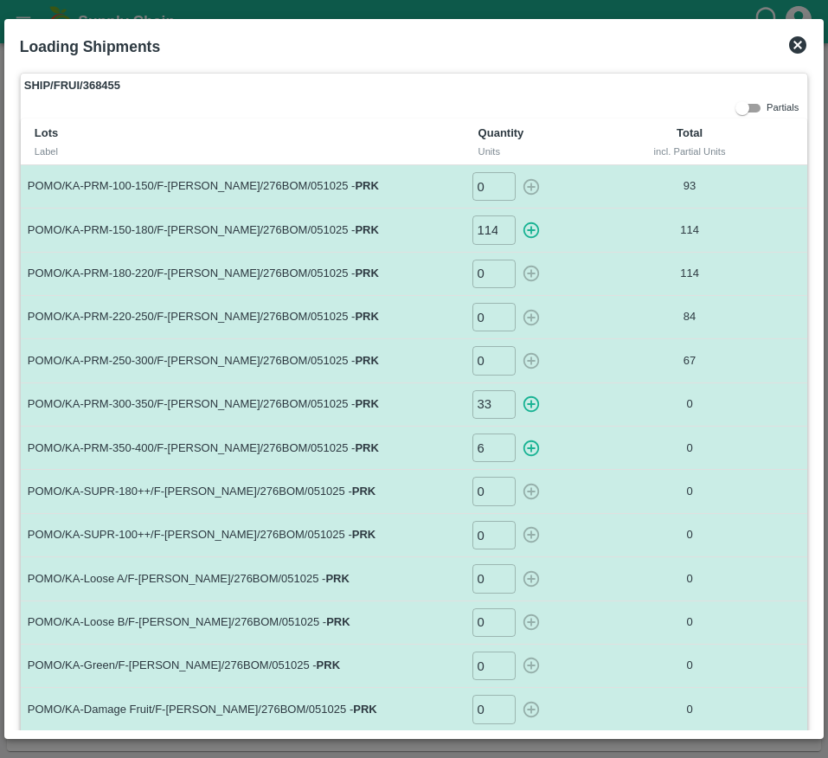
type input "0"
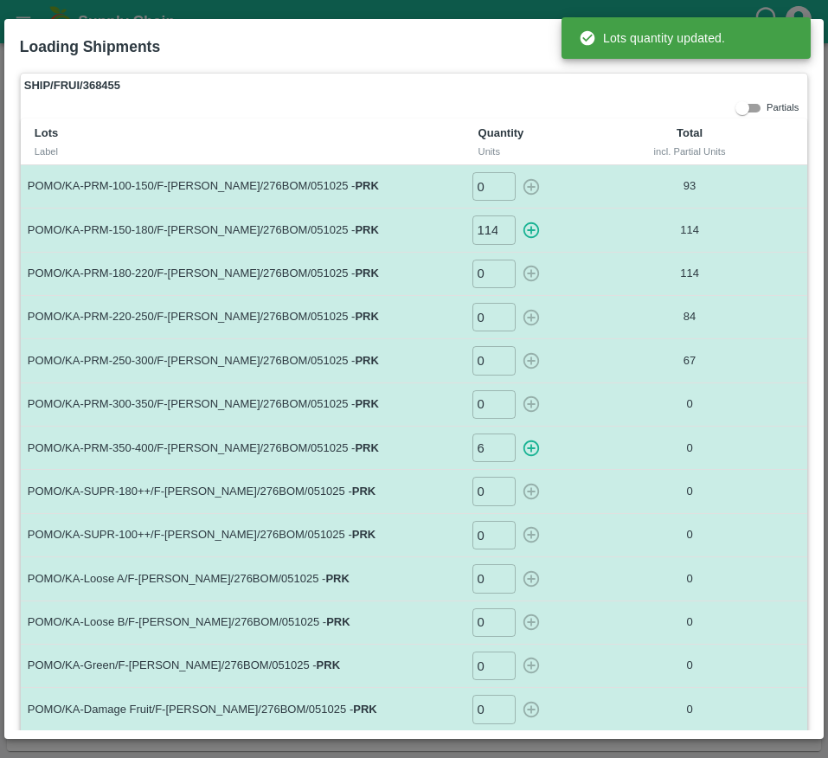
type input "0"
type input "114"
type input "0"
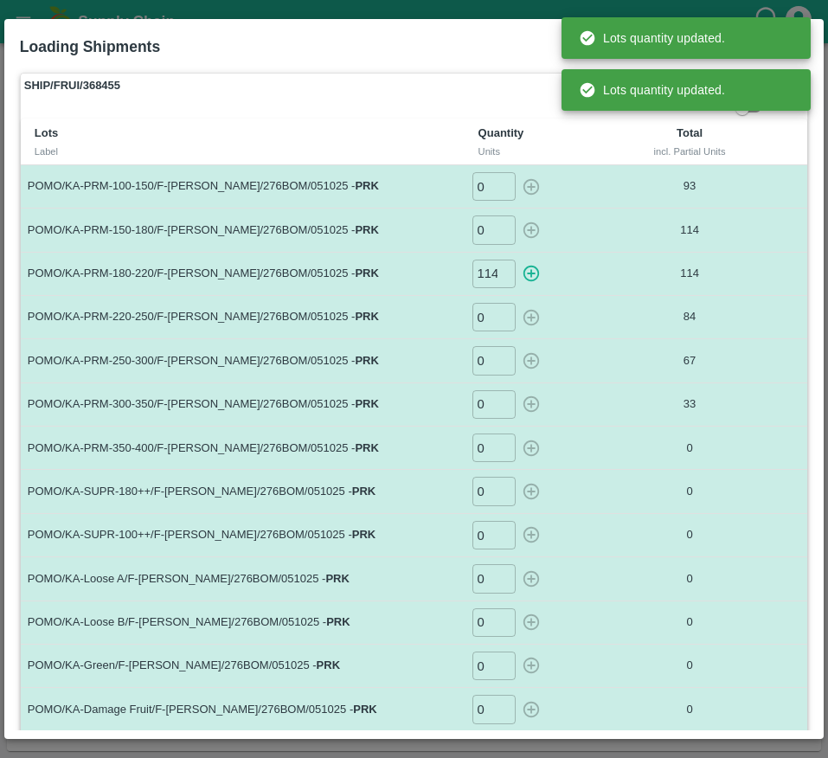
click at [527, 443] on div "0 ​" at bounding box center [543, 448] width 143 height 29
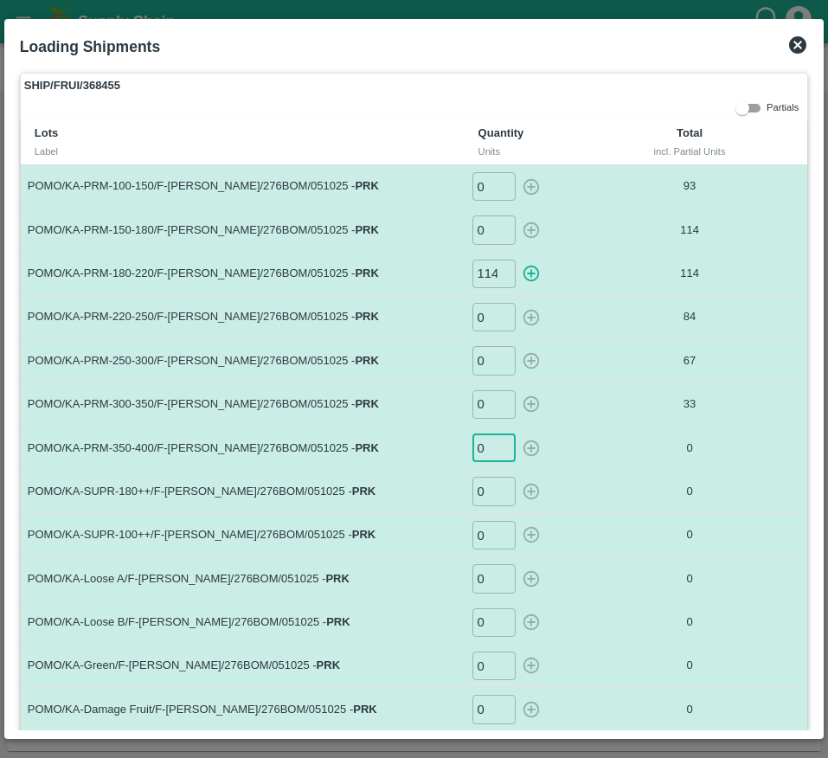
click at [482, 456] on input "0" at bounding box center [494, 448] width 43 height 29
click at [528, 446] on icon "button" at bounding box center [531, 448] width 19 height 19
type input "0"
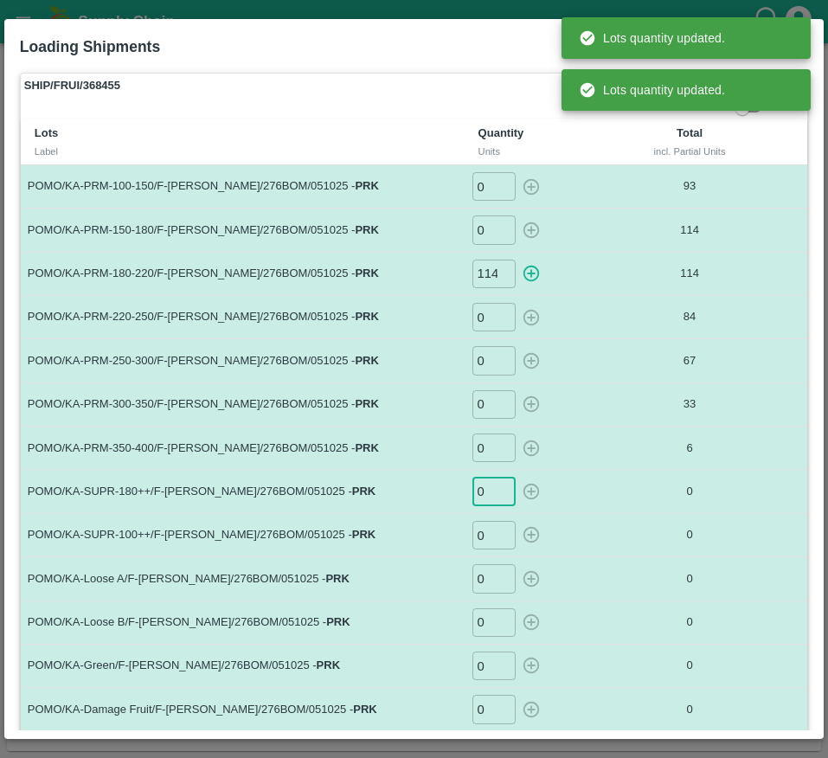
click at [483, 487] on input "0" at bounding box center [494, 491] width 43 height 29
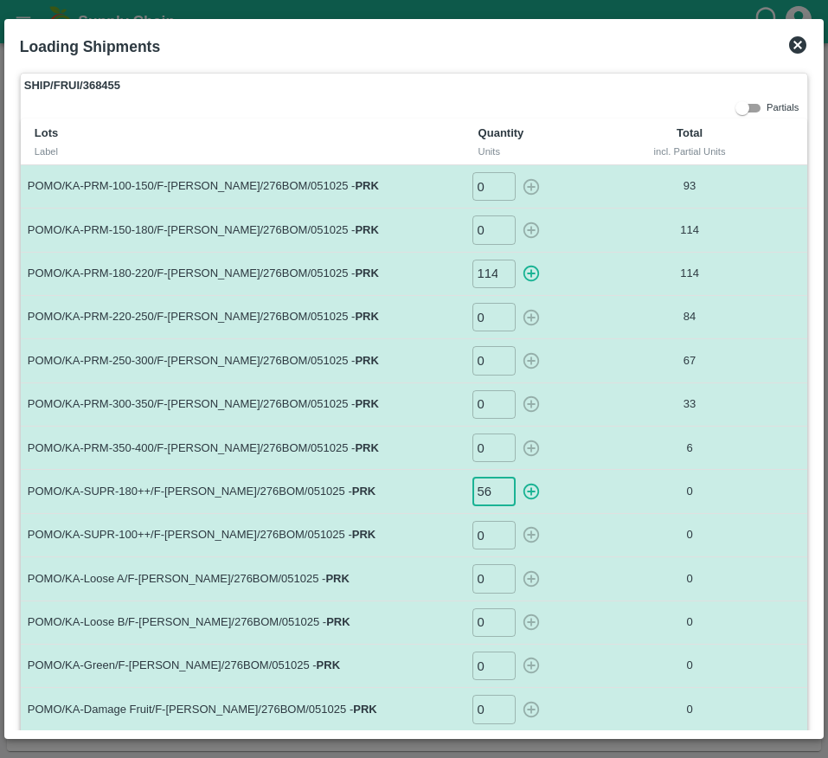
type input "56"
click at [486, 529] on input "0" at bounding box center [494, 535] width 43 height 29
type input "21"
click at [524, 493] on icon "button" at bounding box center [531, 491] width 19 height 19
type input "0"
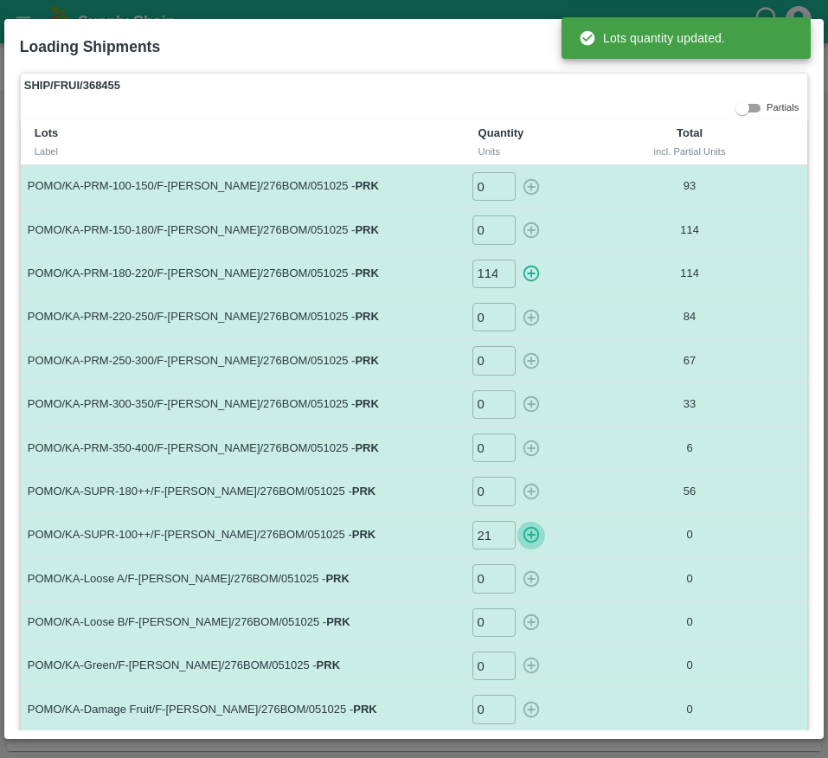
click at [525, 529] on icon "button" at bounding box center [531, 535] width 16 height 16
type input "0"
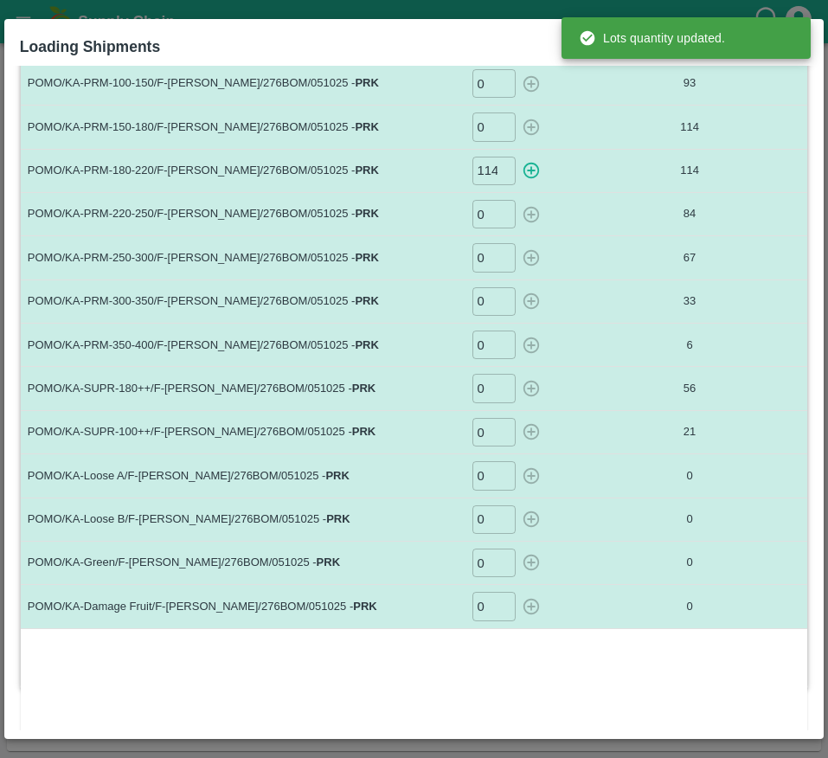
scroll to position [106, 0]
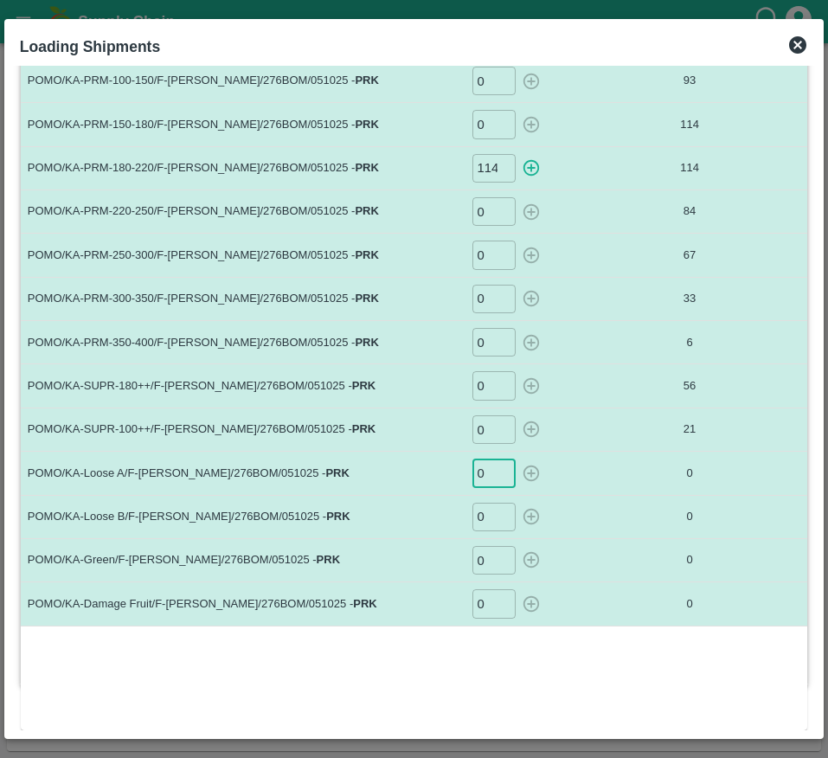
click at [489, 467] on input "0" at bounding box center [494, 473] width 43 height 29
type input "69"
click at [531, 467] on icon "button" at bounding box center [531, 473] width 19 height 19
click at [483, 515] on input "0" at bounding box center [494, 517] width 43 height 29
type input "36"
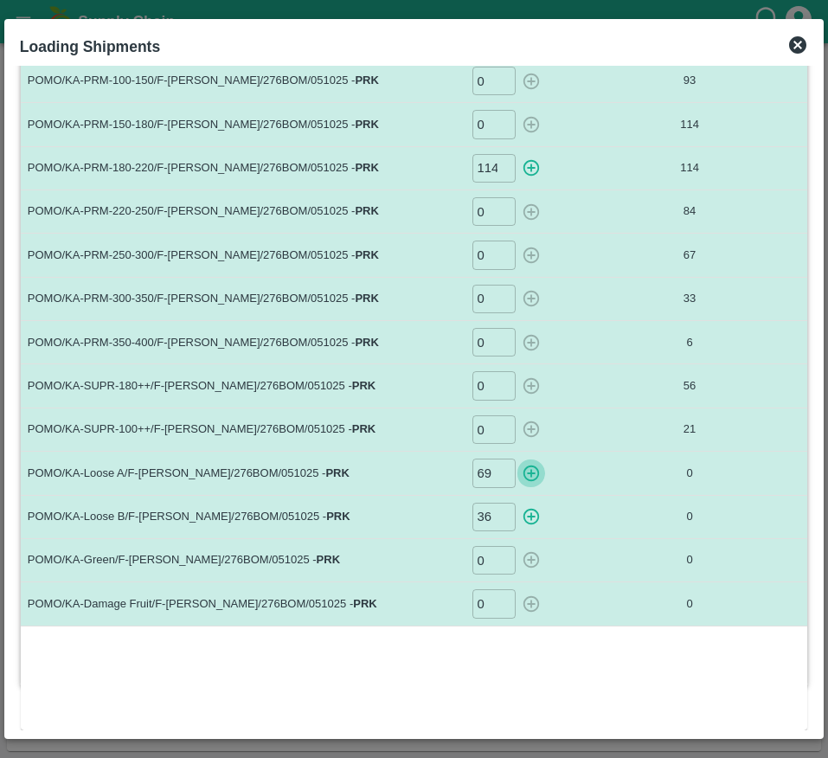
click at [524, 477] on icon "button" at bounding box center [531, 474] width 16 height 16
type input "0"
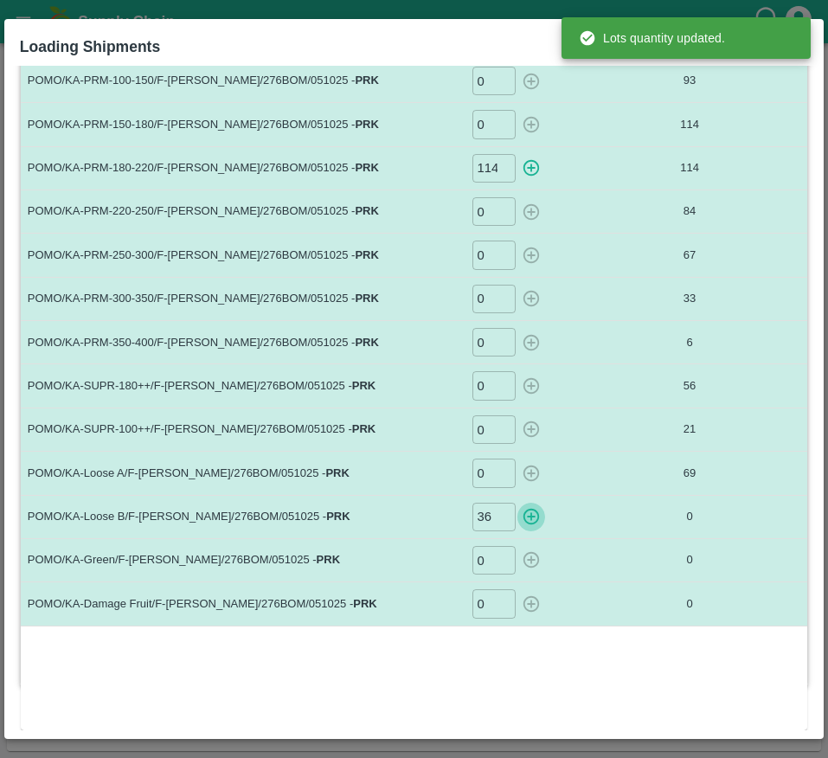
click at [528, 512] on icon "button" at bounding box center [531, 516] width 19 height 19
type input "0"
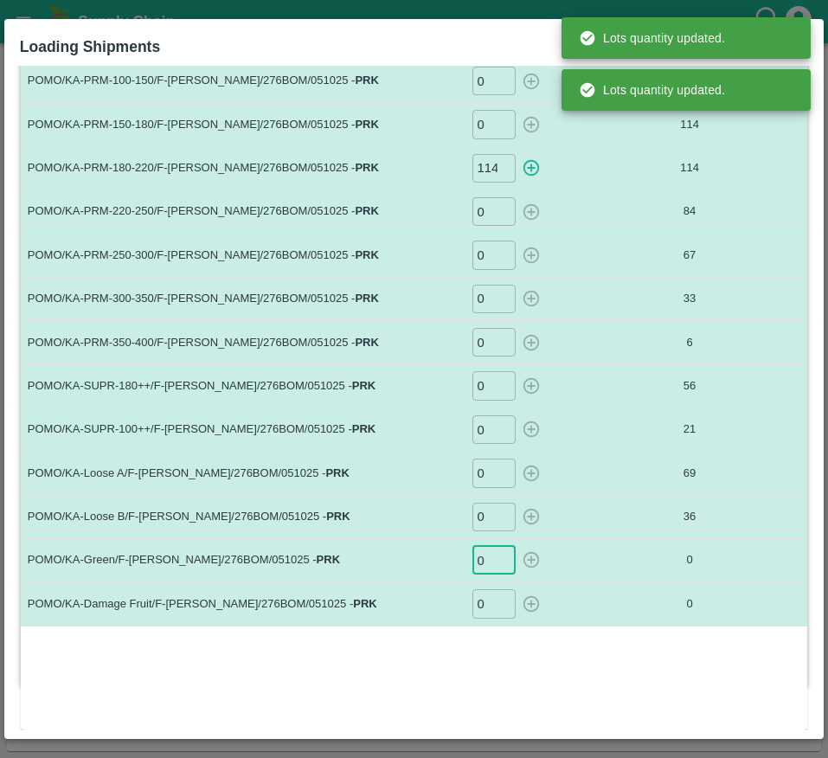
click at [484, 558] on input "0" at bounding box center [494, 560] width 43 height 29
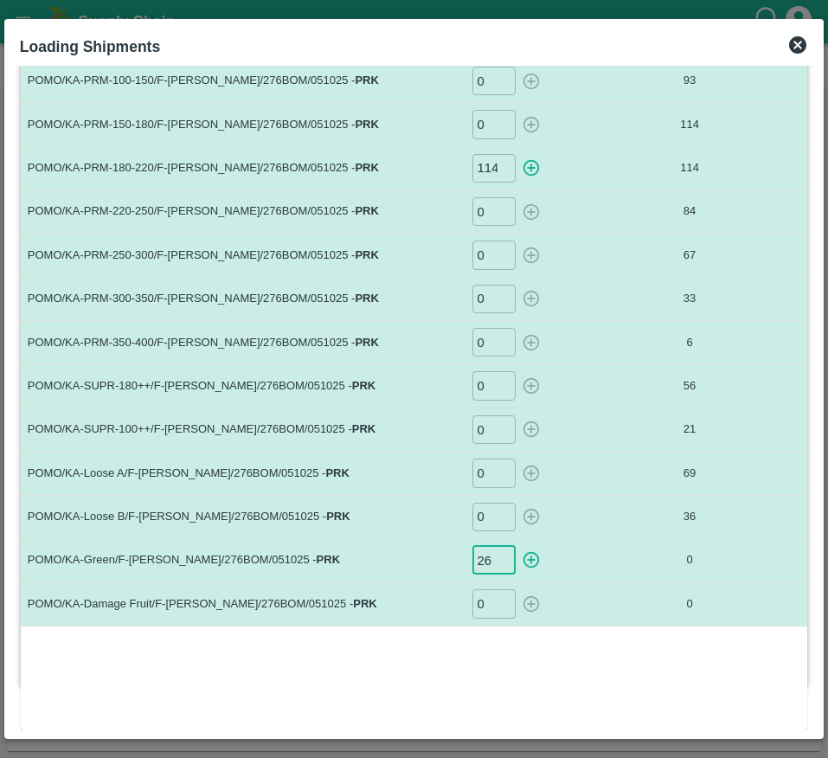
type input "26"
click at [488, 605] on input "0" at bounding box center [494, 603] width 43 height 29
type input "27"
click at [525, 563] on icon "button" at bounding box center [531, 560] width 19 height 19
type input "0"
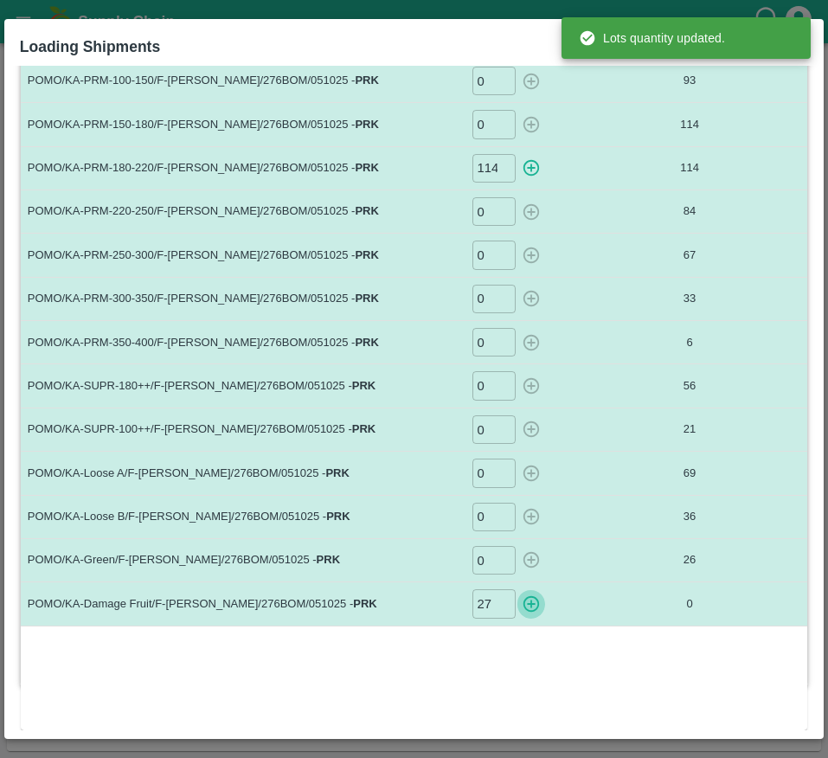
click at [528, 609] on icon "button" at bounding box center [531, 604] width 19 height 19
type input "0"
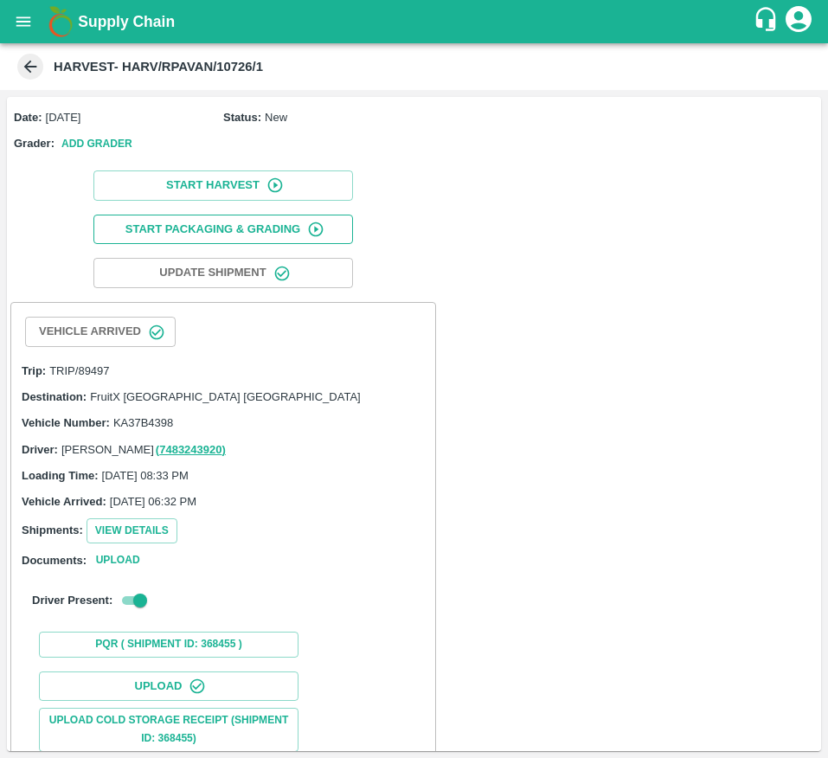
scroll to position [216, 0]
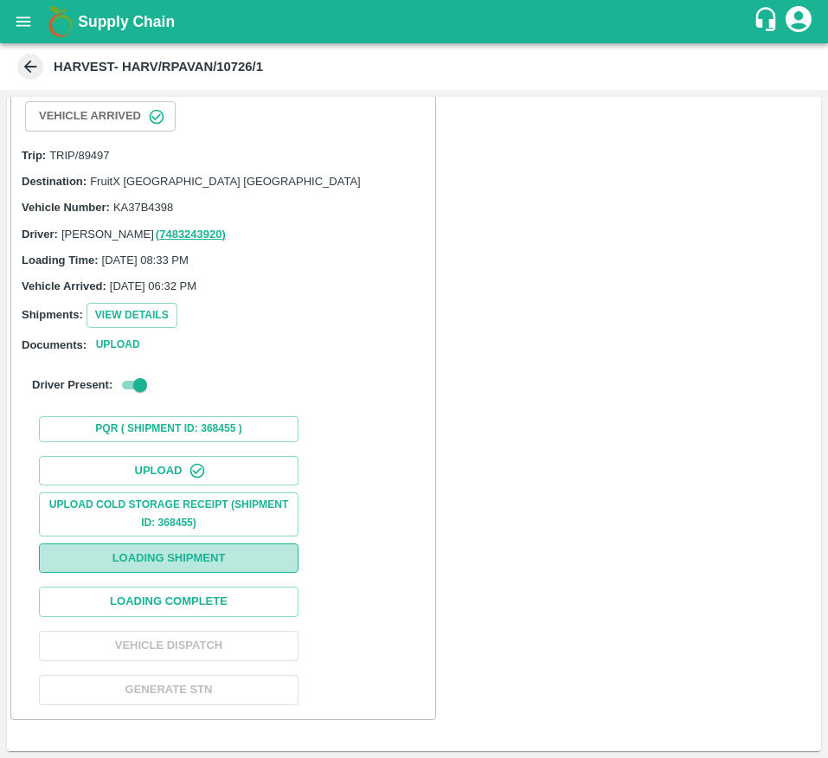
click at [222, 556] on button "Loading Shipment" at bounding box center [169, 559] width 260 height 30
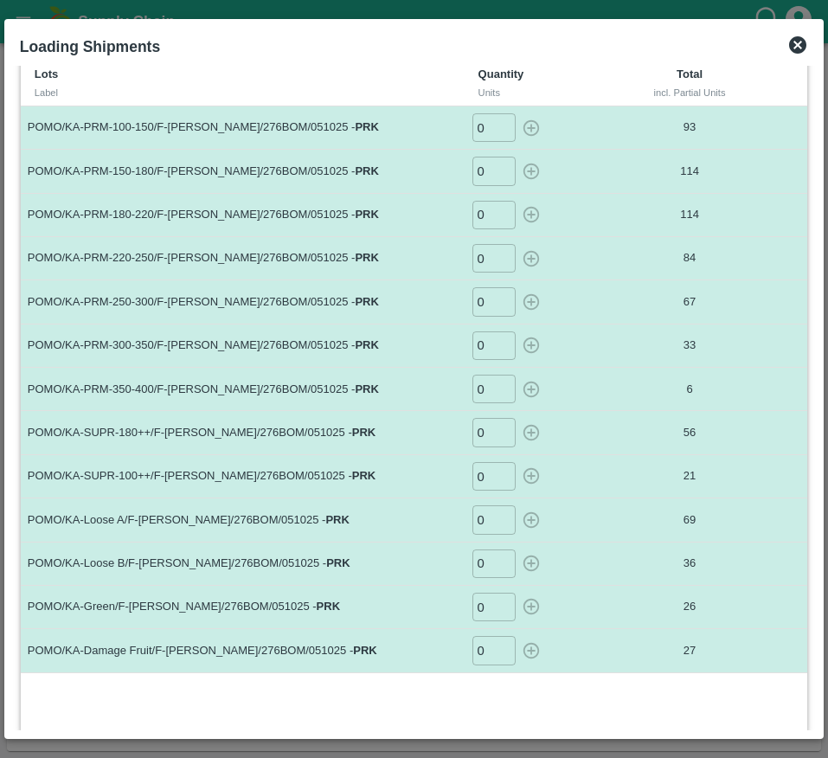
scroll to position [106, 0]
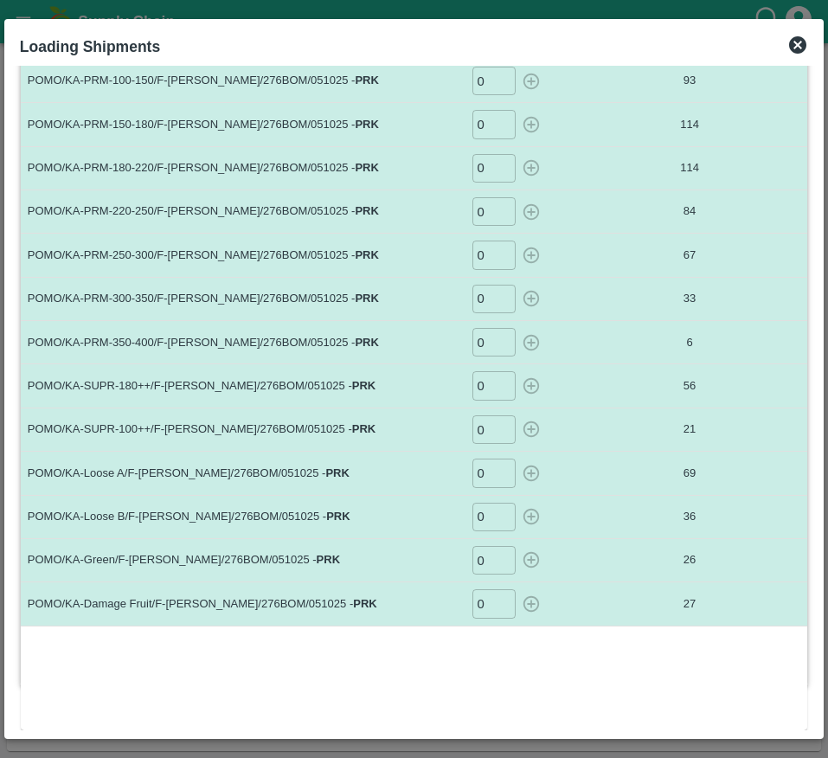
click at [796, 38] on icon at bounding box center [797, 44] width 17 height 17
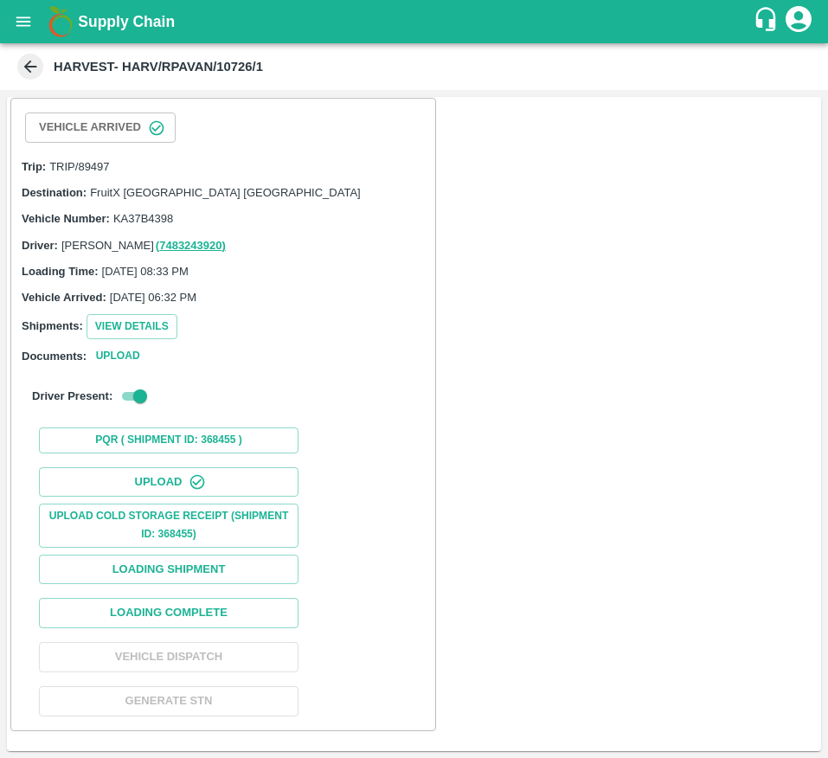
scroll to position [216, 0]
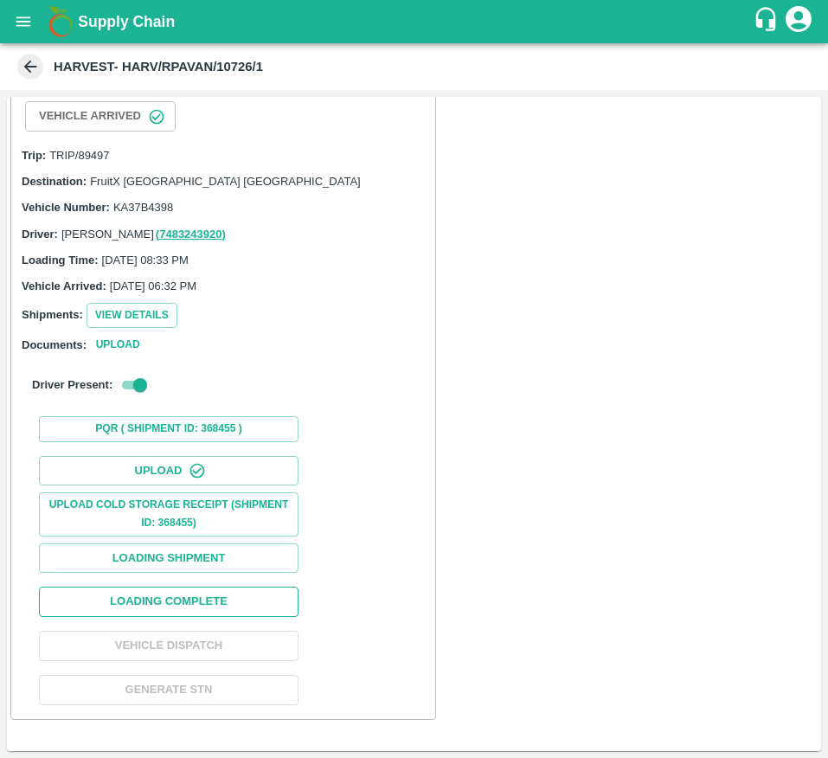
click at [222, 598] on button "Loading Complete" at bounding box center [169, 602] width 260 height 30
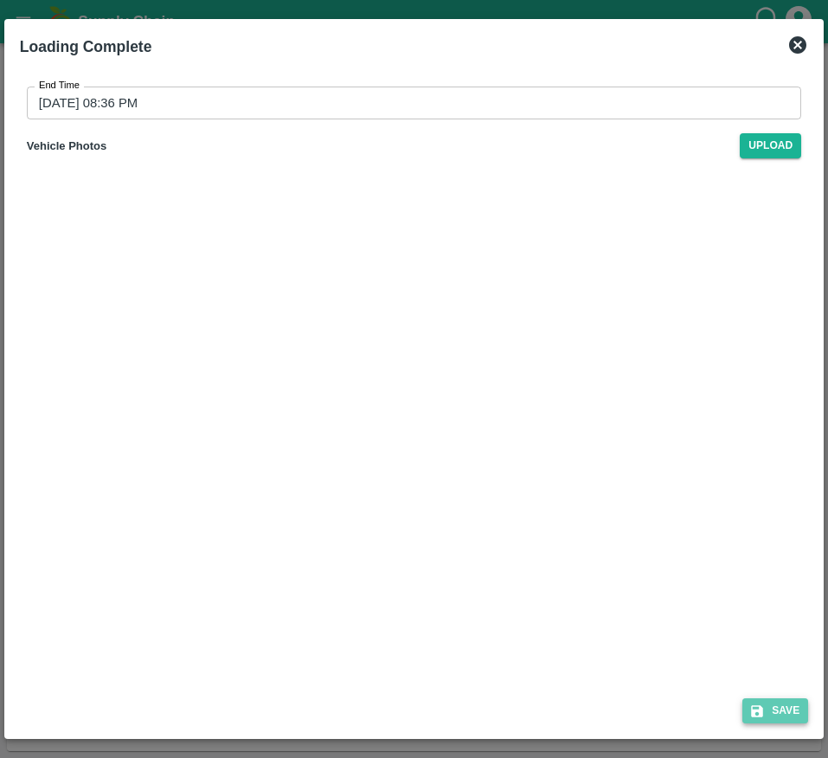
click at [759, 706] on icon "submit" at bounding box center [758, 712] width 16 height 16
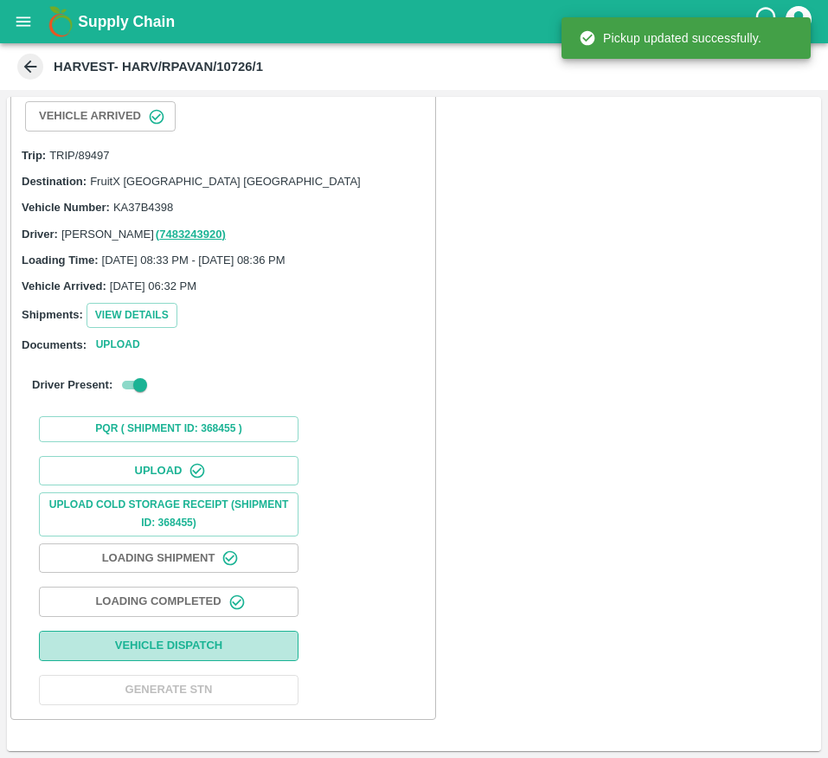
click at [230, 642] on button "Vehicle Dispatch" at bounding box center [169, 646] width 260 height 30
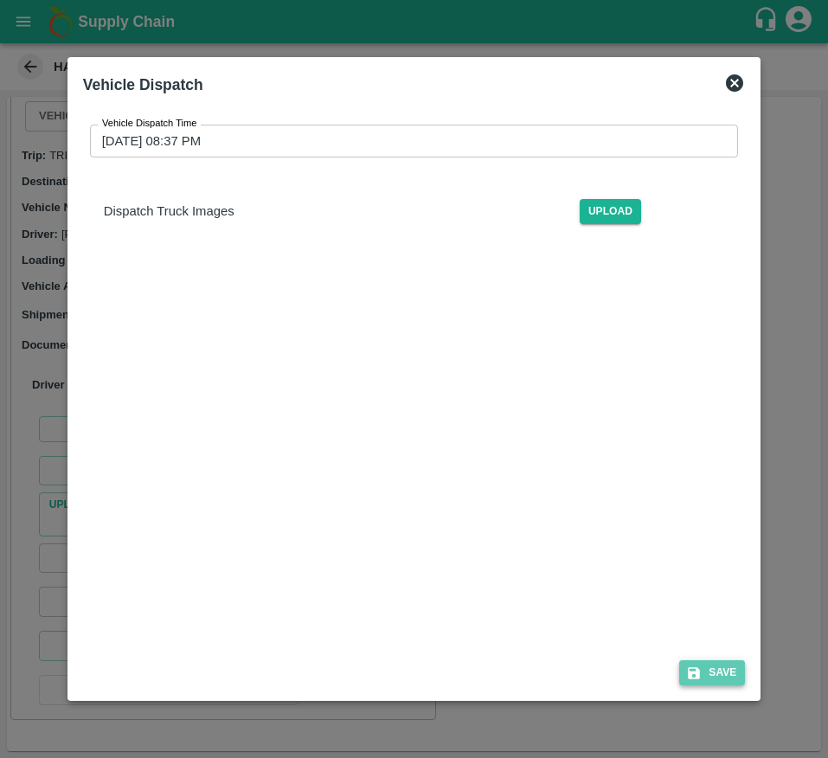
click at [706, 668] on button "Save" at bounding box center [712, 672] width 66 height 25
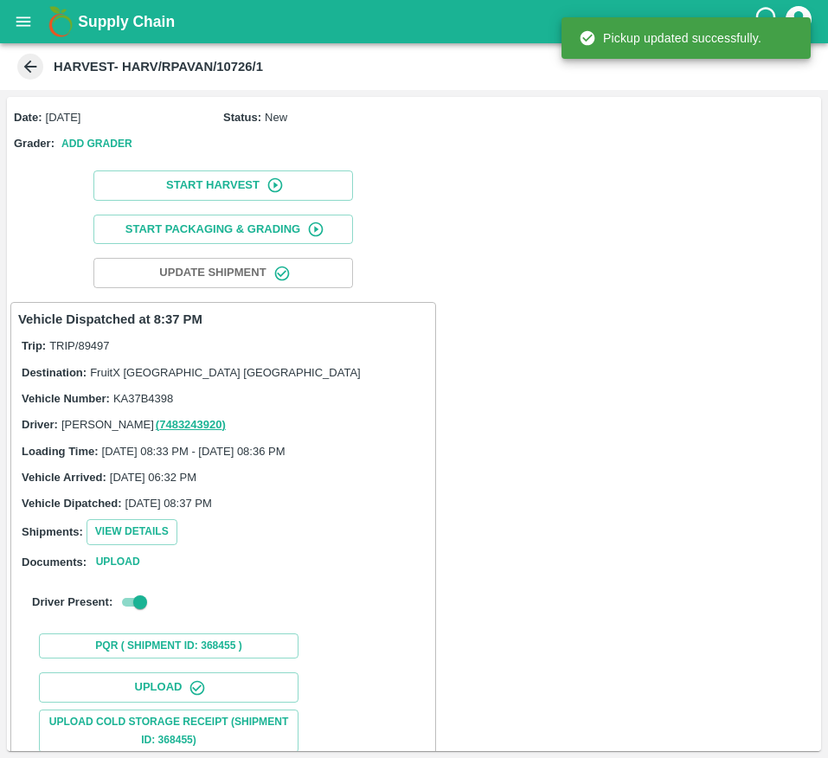
scroll to position [217, 0]
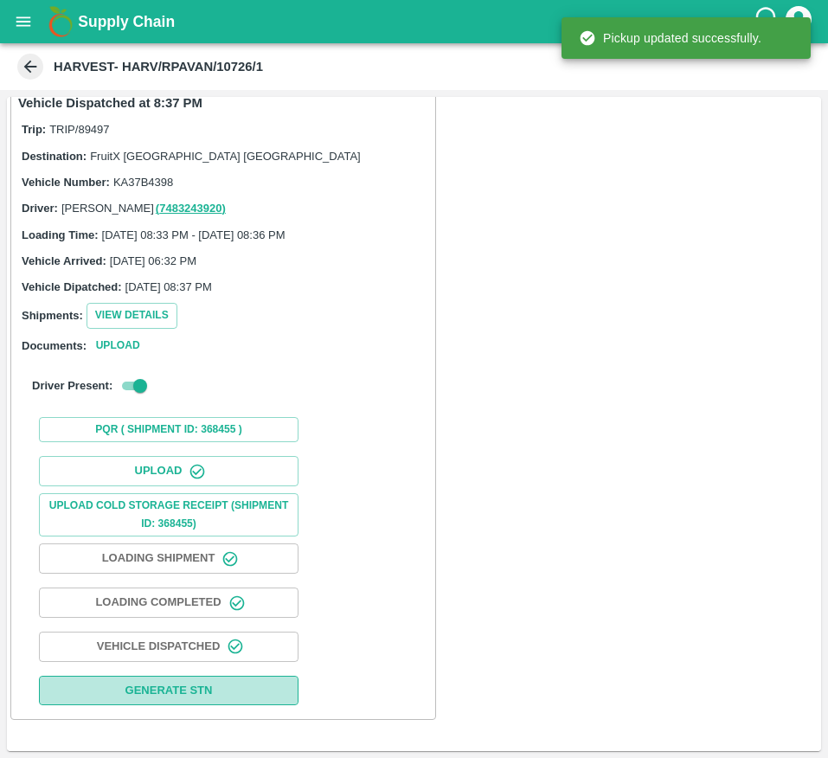
click at [222, 683] on button "Generate STN" at bounding box center [169, 691] width 260 height 30
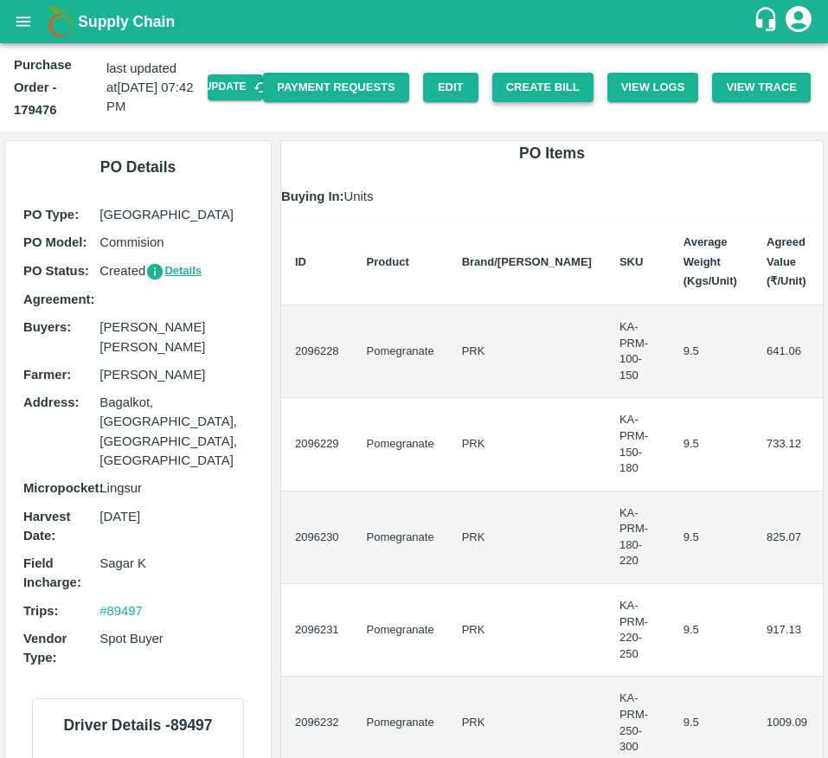
click at [535, 87] on button "Create Bill" at bounding box center [543, 88] width 101 height 30
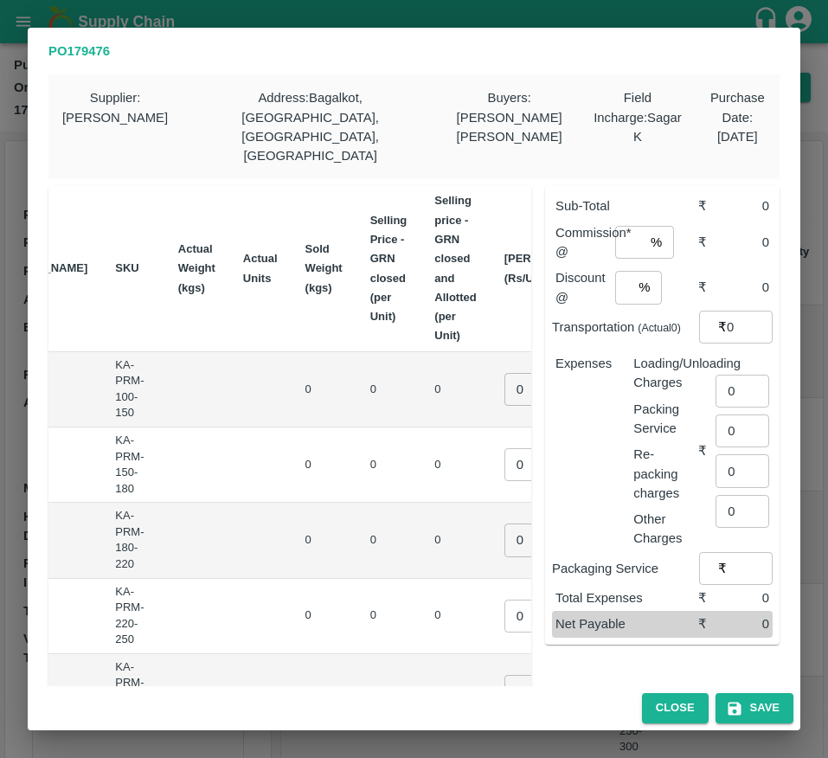
scroll to position [0, 241]
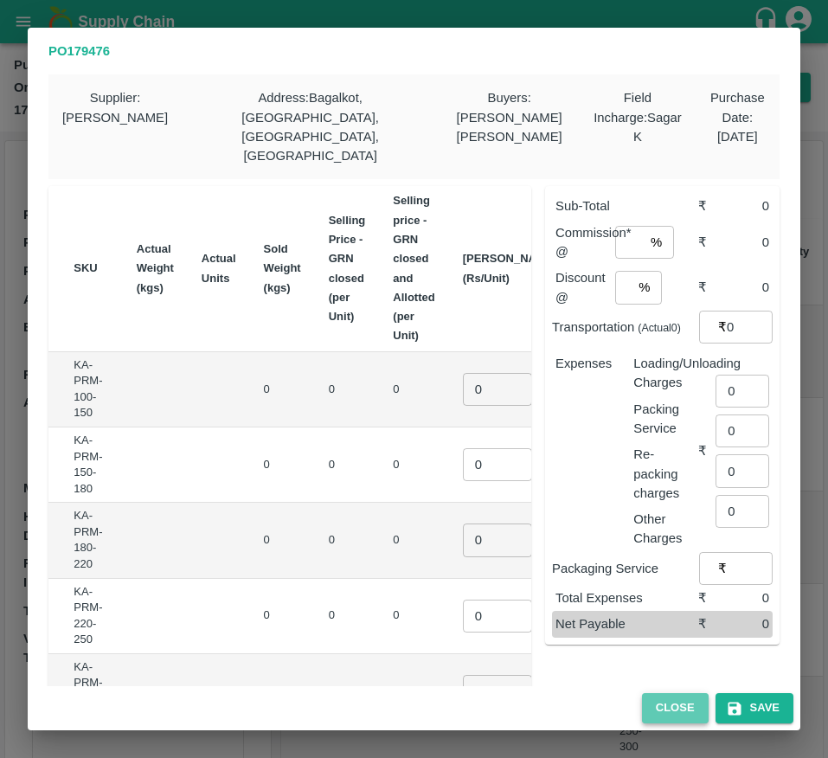
click at [666, 717] on button "Close" at bounding box center [675, 708] width 67 height 30
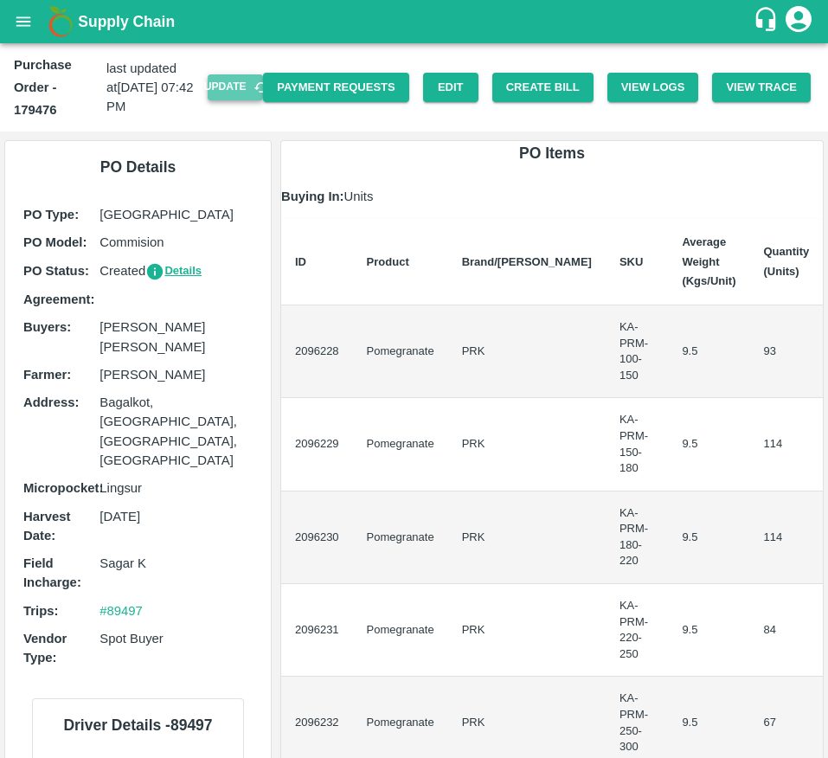
click at [220, 87] on button "Update" at bounding box center [235, 86] width 55 height 25
